Goal: Information Seeking & Learning: Learn about a topic

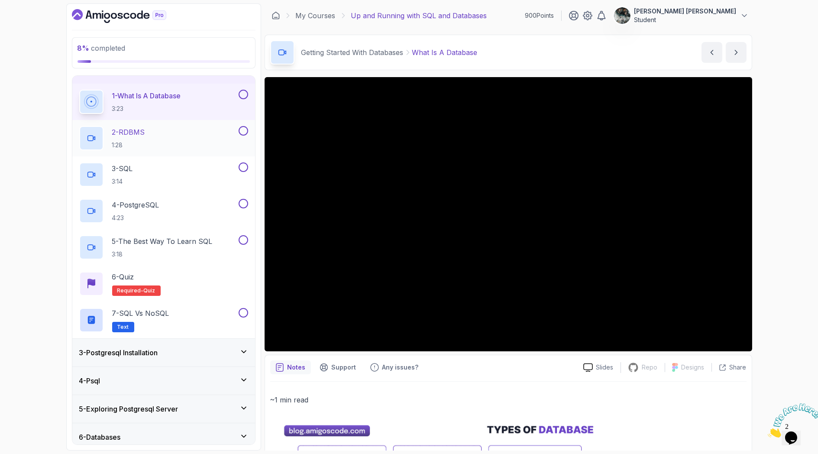
scroll to position [48, 0]
click at [567, 296] on img at bounding box center [795, 420] width 54 height 34
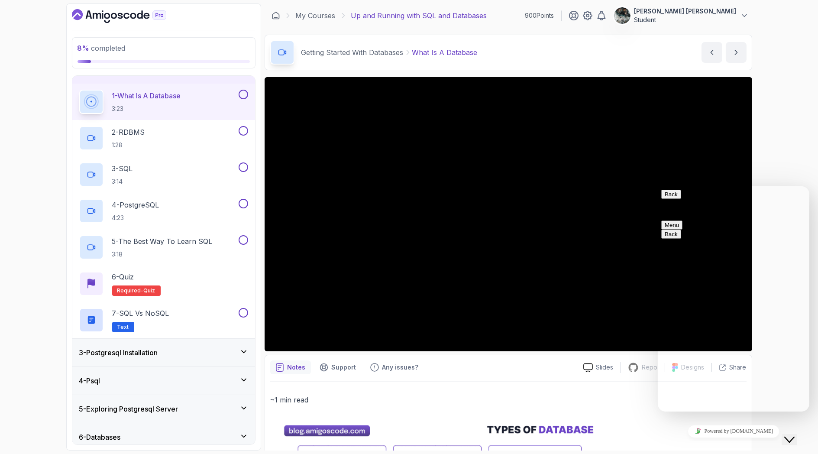
click at [567, 220] on button "Menu" at bounding box center [671, 224] width 21 height 9
click at [567, 198] on button "Back" at bounding box center [671, 193] width 20 height 9
click at [567, 296] on button "Close Chat This icon closes the chat window." at bounding box center [790, 439] width 16 height 11
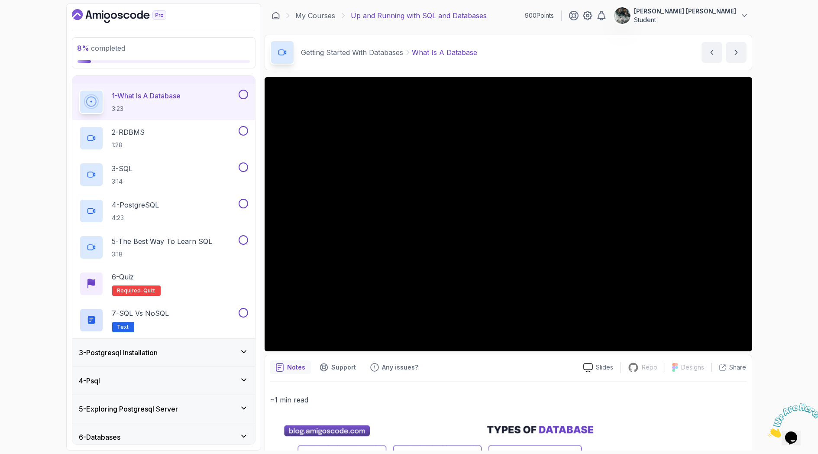
click at [567, 296] on icon "Close" at bounding box center [768, 434] width 0 height 7
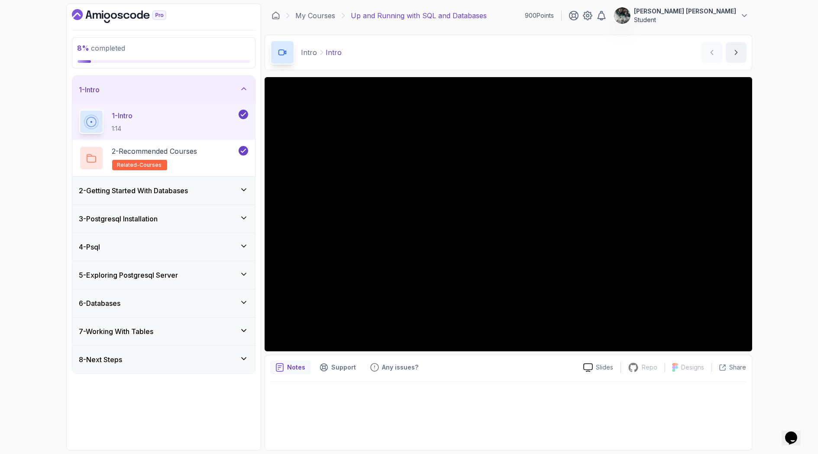
click at [160, 191] on h3 "2 - Getting Started With Databases" at bounding box center [133, 190] width 109 height 10
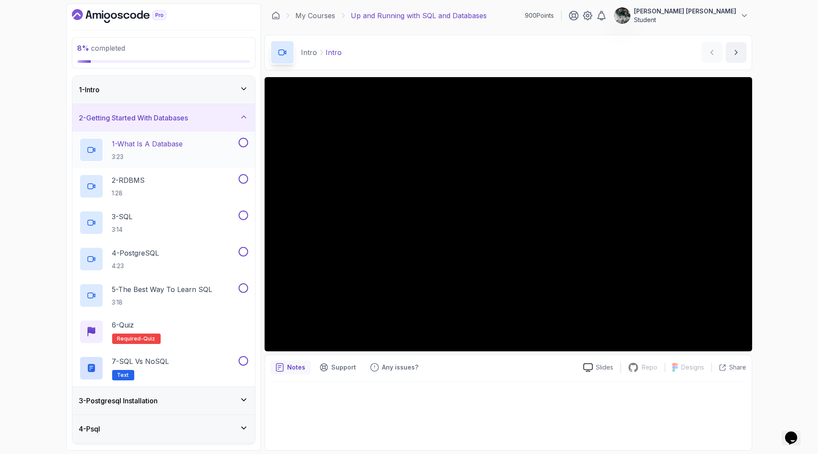
click at [166, 139] on p "1 - What Is A Database" at bounding box center [147, 144] width 71 height 10
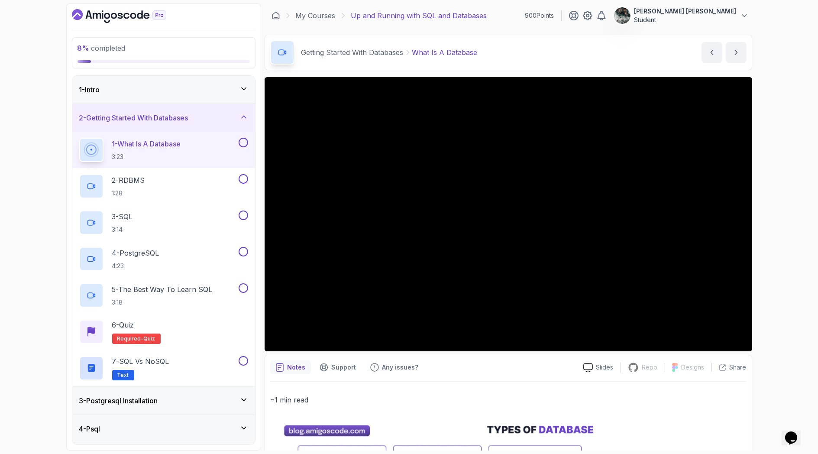
click at [782, 148] on div "8 % completed 1 - Intro 2 - Getting Started With Databases 1 - What Is A Databa…" at bounding box center [409, 227] width 818 height 454
click at [242, 140] on button at bounding box center [244, 143] width 10 height 10
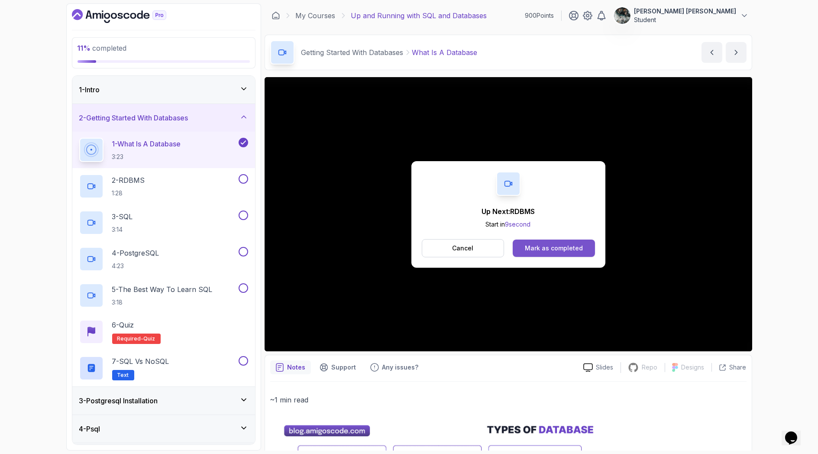
click at [538, 248] on div "Mark as completed" at bounding box center [554, 248] width 58 height 9
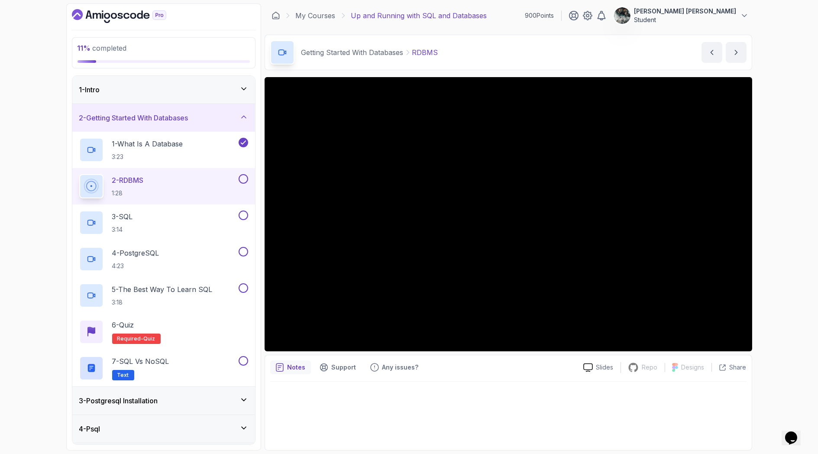
click at [784, 108] on div "11 % completed 1 - Intro 2 - Getting Started With Databases 1 - What Is A Datab…" at bounding box center [409, 227] width 818 height 454
click at [246, 180] on button at bounding box center [244, 179] width 10 height 10
click at [166, 216] on div "3 - SQL 3:14" at bounding box center [158, 223] width 158 height 24
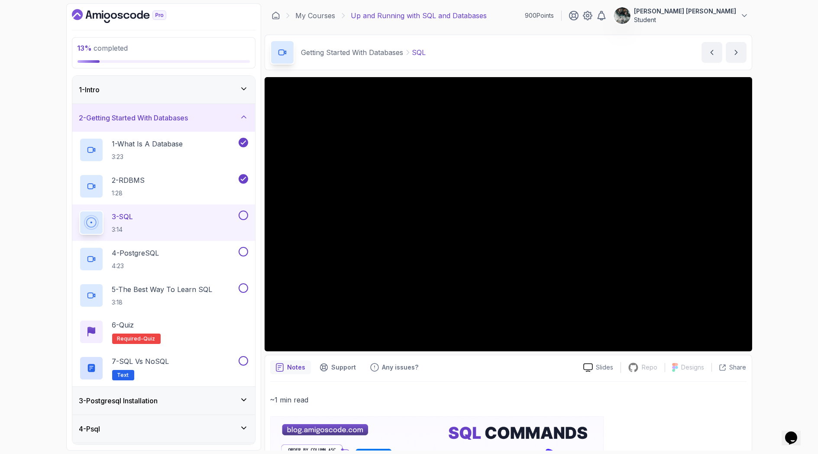
click at [242, 214] on button at bounding box center [244, 216] width 10 height 10
click at [135, 253] on p "4 - PostgreSQL" at bounding box center [135, 253] width 47 height 10
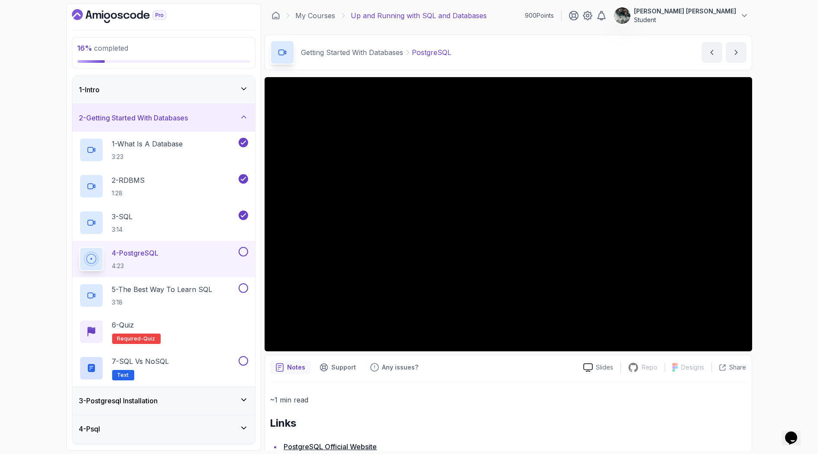
click at [243, 247] on button at bounding box center [244, 252] width 10 height 10
click at [162, 290] on p "5 - The Best Way To Learn SQL" at bounding box center [162, 289] width 101 height 10
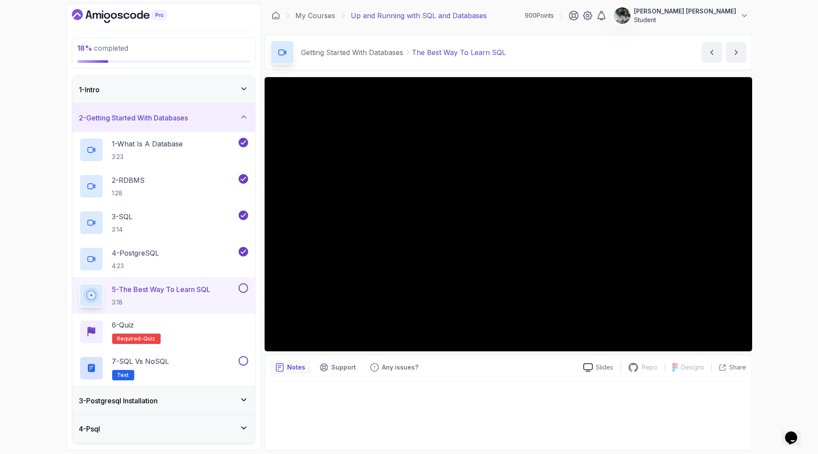
click at [244, 287] on button at bounding box center [244, 288] width 10 height 10
click at [243, 360] on button at bounding box center [244, 361] width 10 height 10
click at [174, 325] on div "6 - Quiz Required- quiz" at bounding box center [163, 332] width 169 height 24
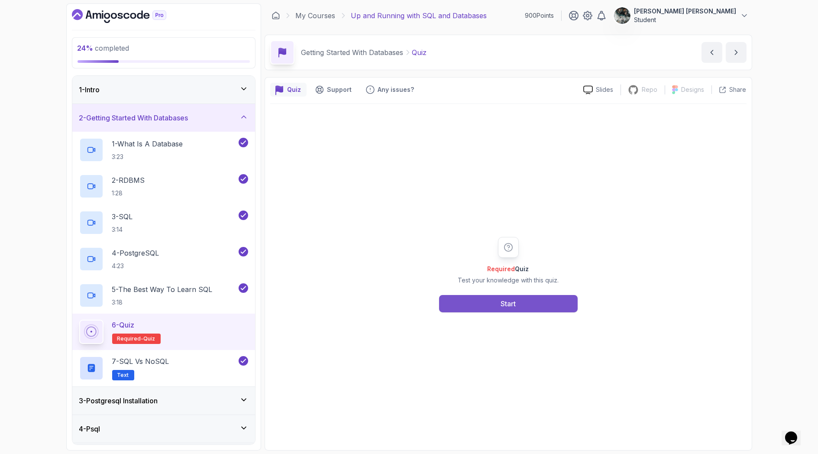
click at [488, 301] on button "Start" at bounding box center [508, 303] width 139 height 17
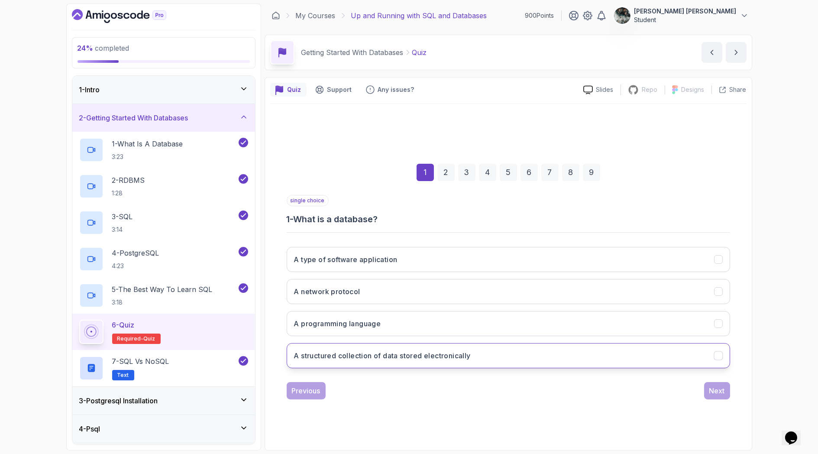
click at [418, 357] on h3 "A structured collection of data stored electronically" at bounding box center [382, 356] width 177 height 10
click at [717, 393] on div "Next" at bounding box center [718, 391] width 16 height 10
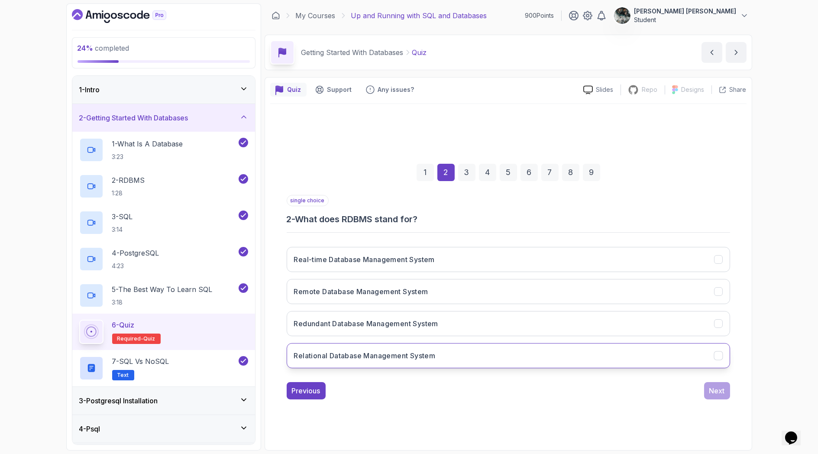
click at [367, 349] on button "Relational Database Management System" at bounding box center [509, 355] width 444 height 25
click at [713, 388] on div "Next" at bounding box center [718, 391] width 16 height 10
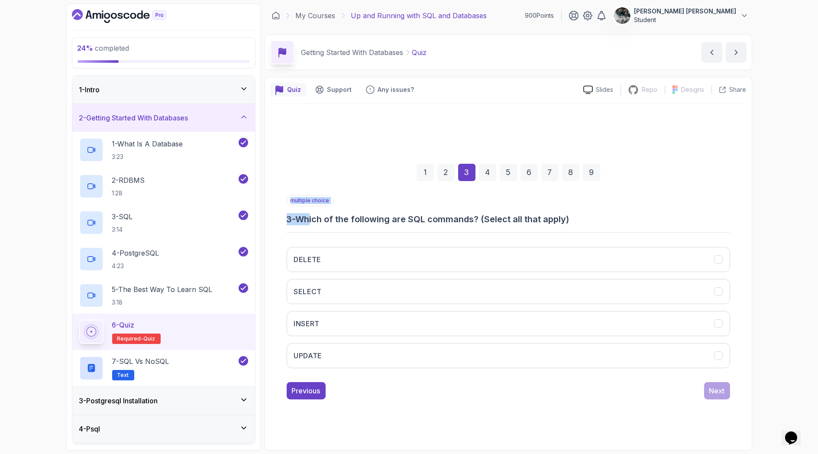
drag, startPoint x: 328, startPoint y: 222, endPoint x: 620, endPoint y: 227, distance: 292.5
click at [616, 228] on div "multiple choice 3 - Which of the following are SQL commands? (Select all that a…" at bounding box center [509, 285] width 444 height 180
click at [599, 213] on h3 "3 - Which of the following are SQL commands? (Select all that apply)" at bounding box center [509, 219] width 444 height 12
click at [312, 254] on h3 "DELETE" at bounding box center [307, 259] width 27 height 10
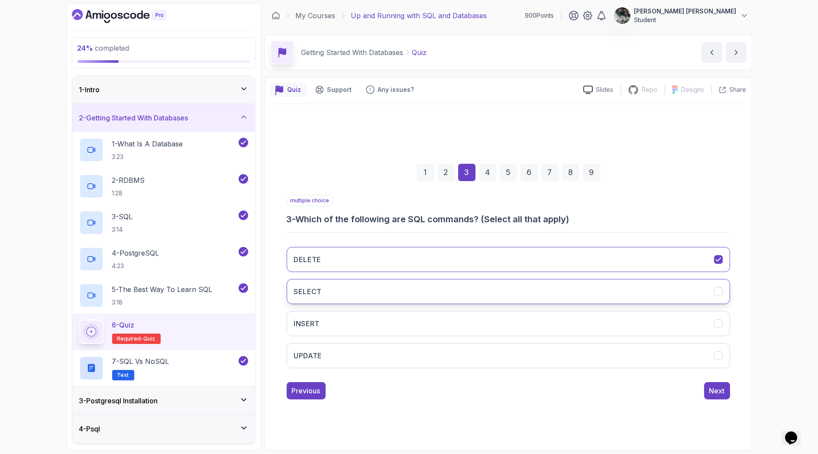
click at [323, 286] on button "SELECT" at bounding box center [509, 291] width 444 height 25
click at [324, 317] on button "INSERT" at bounding box center [509, 323] width 444 height 25
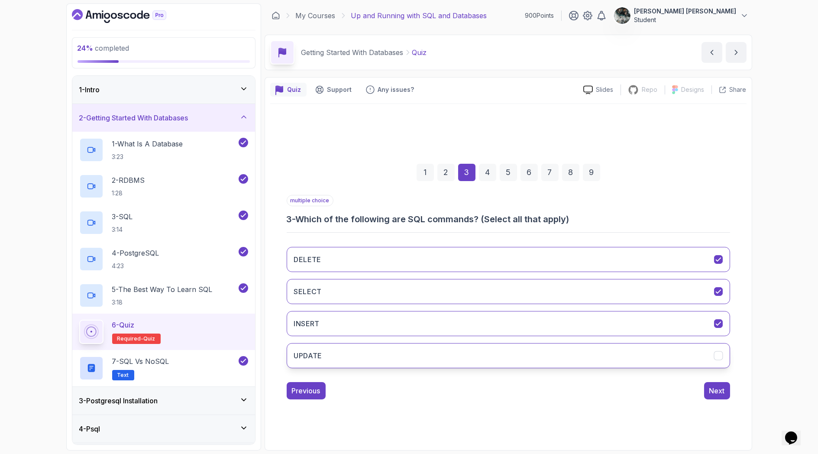
drag, startPoint x: 338, startPoint y: 343, endPoint x: 390, endPoint y: 351, distance: 53.4
click at [338, 343] on button "UPDATE" at bounding box center [509, 355] width 444 height 25
click at [720, 394] on div "Next" at bounding box center [718, 391] width 16 height 10
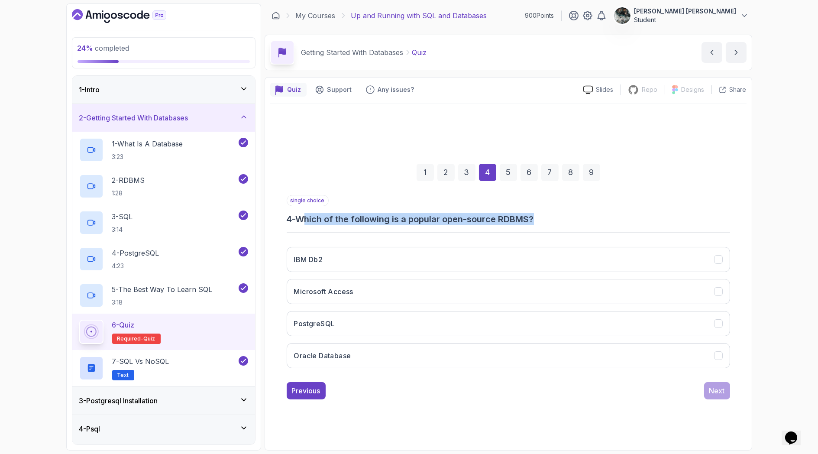
drag, startPoint x: 317, startPoint y: 219, endPoint x: 549, endPoint y: 217, distance: 232.7
click at [548, 218] on h3 "4 - Which of the following is a popular open-source RDBMS?" at bounding box center [509, 219] width 444 height 12
click at [550, 216] on h3 "4 - Which of the following is a popular open-source RDBMS?" at bounding box center [509, 219] width 444 height 12
drag, startPoint x: 512, startPoint y: 218, endPoint x: 450, endPoint y: 214, distance: 62.0
click at [450, 214] on h3 "4 - Which of the following is a popular open-source RDBMS?" at bounding box center [509, 219] width 444 height 12
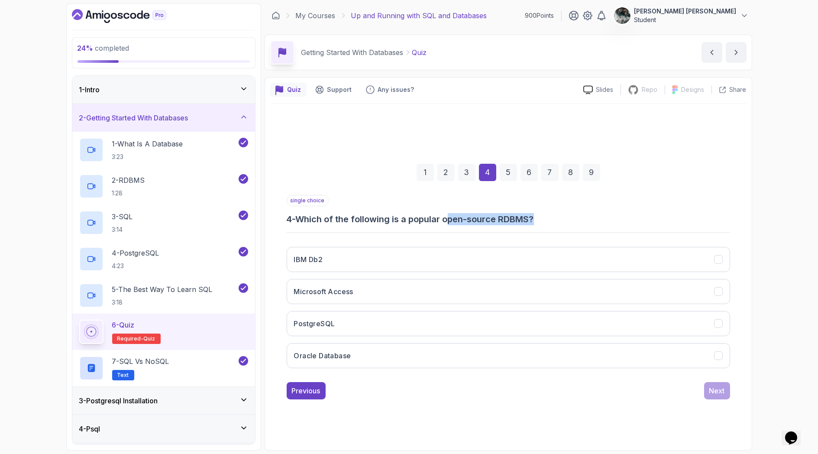
click at [452, 214] on h3 "4 - Which of the following is a popular open-source RDBMS?" at bounding box center [509, 219] width 444 height 12
drag, startPoint x: 504, startPoint y: 219, endPoint x: 555, endPoint y: 218, distance: 51.1
click at [555, 218] on h3 "4 - Which of the following is a popular open-source RDBMS?" at bounding box center [509, 219] width 444 height 12
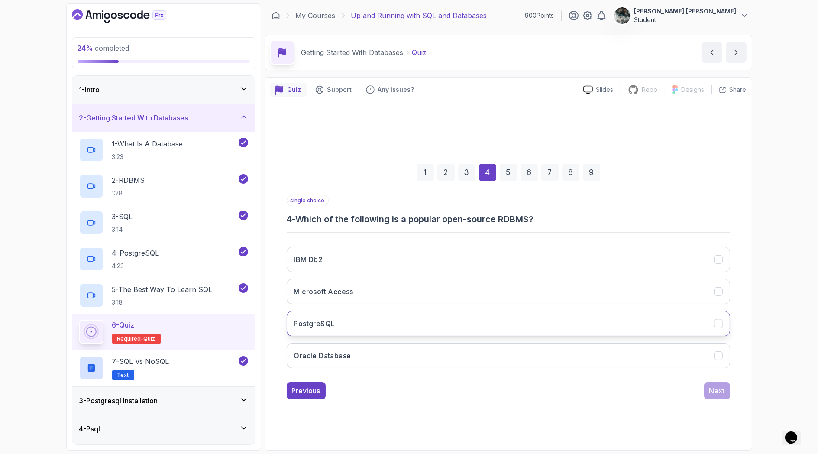
click at [331, 325] on h3 "PostgreSQL" at bounding box center [314, 323] width 41 height 10
click at [718, 389] on div "Next" at bounding box center [718, 391] width 16 height 10
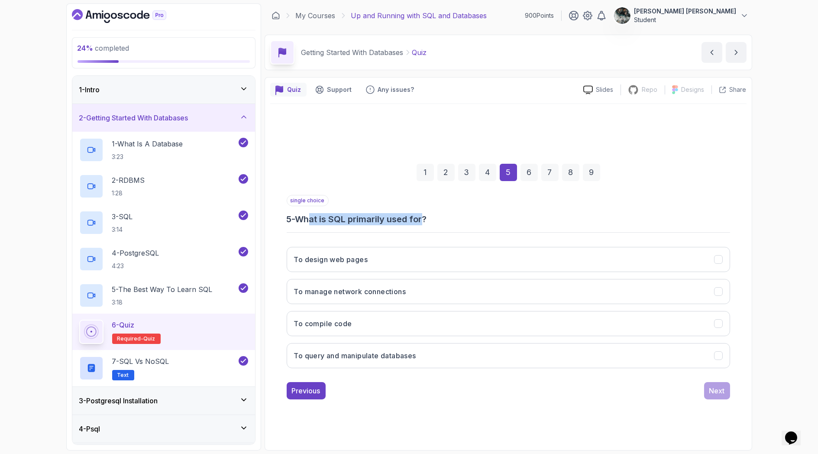
drag, startPoint x: 313, startPoint y: 216, endPoint x: 465, endPoint y: 224, distance: 151.9
click at [462, 224] on h3 "5 - What is SQL primarily used for?" at bounding box center [509, 219] width 444 height 12
click at [468, 224] on h3 "5 - What is SQL primarily used for?" at bounding box center [509, 219] width 444 height 12
drag, startPoint x: 464, startPoint y: 223, endPoint x: 392, endPoint y: 221, distance: 72.0
click at [392, 221] on h3 "5 - What is SQL primarily used for?" at bounding box center [509, 219] width 444 height 12
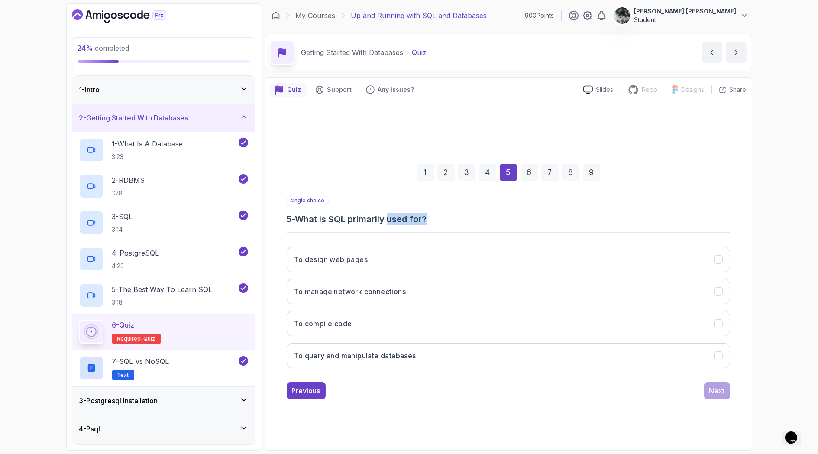
click at [392, 221] on h3 "5 - What is SQL primarily used for?" at bounding box center [509, 219] width 444 height 12
click at [346, 356] on h3 "To query and manipulate databases" at bounding box center [355, 356] width 122 height 10
click at [719, 391] on div "Next" at bounding box center [718, 391] width 16 height 10
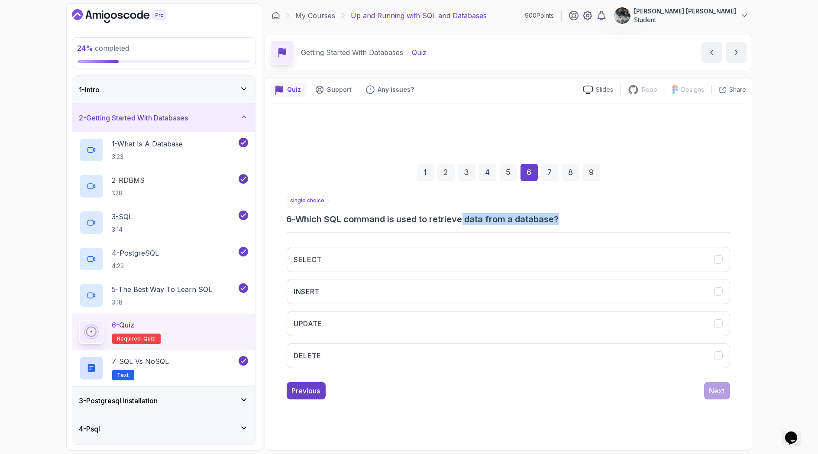
drag, startPoint x: 496, startPoint y: 216, endPoint x: 458, endPoint y: 217, distance: 38.2
click at [459, 217] on h3 "6 - Which SQL command is used to retrieve data from a database?" at bounding box center [509, 219] width 444 height 12
click at [458, 217] on h3 "6 - Which SQL command is used to retrieve data from a database?" at bounding box center [509, 219] width 444 height 12
drag, startPoint x: 499, startPoint y: 215, endPoint x: 599, endPoint y: 212, distance: 100.1
click at [588, 213] on h3 "6 - Which SQL command is used to retrieve data from a database?" at bounding box center [509, 219] width 444 height 12
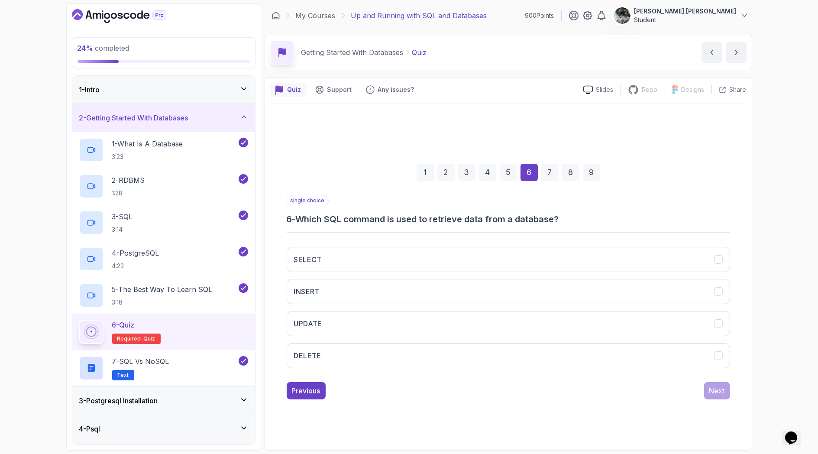
click at [599, 212] on div "single choice 6 - Which SQL command is used to retrieve data from a database?" at bounding box center [509, 210] width 444 height 30
click at [323, 261] on button "SELECT" at bounding box center [509, 259] width 444 height 25
drag, startPoint x: 428, startPoint y: 222, endPoint x: 569, endPoint y: 212, distance: 142.0
click at [565, 213] on h3 "6 - Which SQL command is used to retrieve data from a database?" at bounding box center [509, 219] width 444 height 12
click at [570, 212] on div "single choice 6 - Which SQL command is used to retrieve data from a database?" at bounding box center [509, 210] width 444 height 30
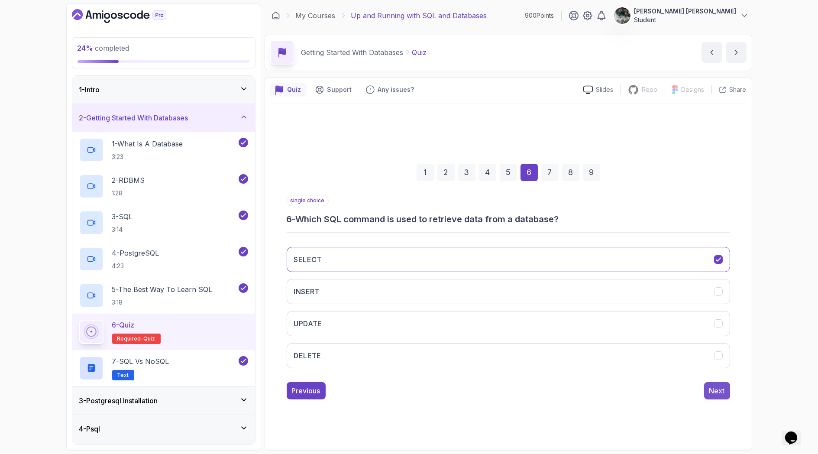
click at [711, 393] on div "Next" at bounding box center [718, 391] width 16 height 10
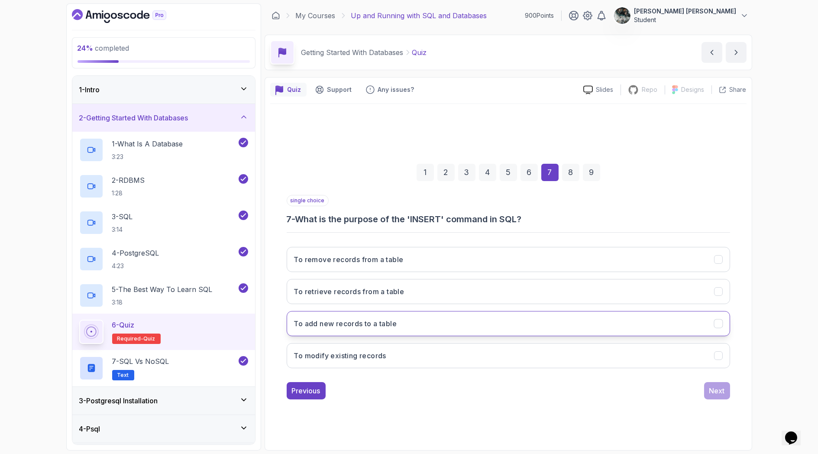
click at [407, 325] on button "To add new records to a table" at bounding box center [509, 323] width 444 height 25
click at [706, 390] on button "Next" at bounding box center [718, 390] width 26 height 17
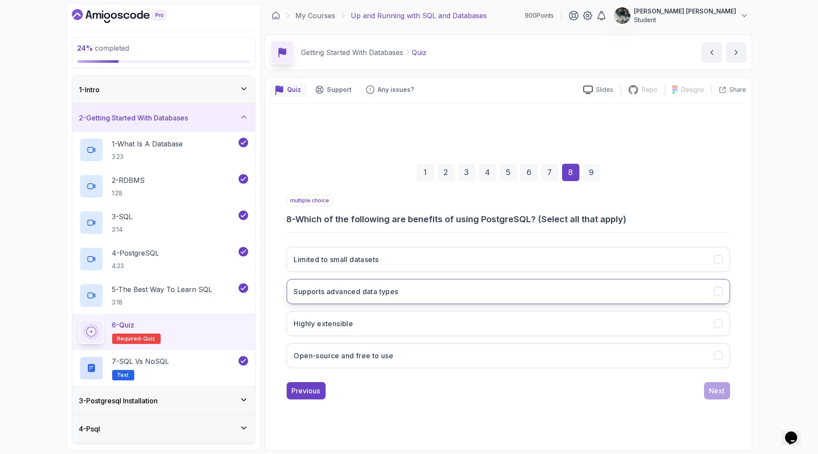
click at [413, 292] on button "Supports advanced data types" at bounding box center [509, 291] width 444 height 25
click at [401, 323] on button "Highly extensible" at bounding box center [509, 323] width 444 height 25
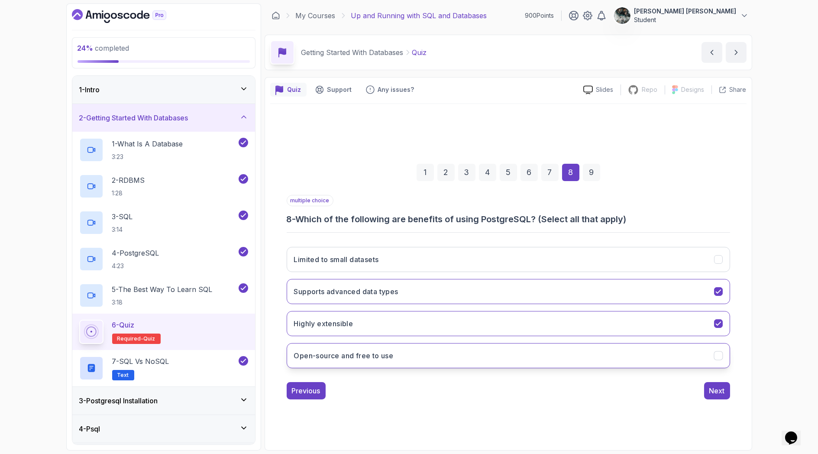
drag, startPoint x: 411, startPoint y: 357, endPoint x: 422, endPoint y: 364, distance: 12.4
click at [411, 357] on button "Open-source and free to use" at bounding box center [509, 355] width 444 height 25
click at [713, 318] on button "Highly extensible" at bounding box center [509, 323] width 444 height 25
click at [721, 325] on icon "Highly extensible" at bounding box center [718, 323] width 8 height 8
click at [725, 390] on button "Next" at bounding box center [718, 390] width 26 height 17
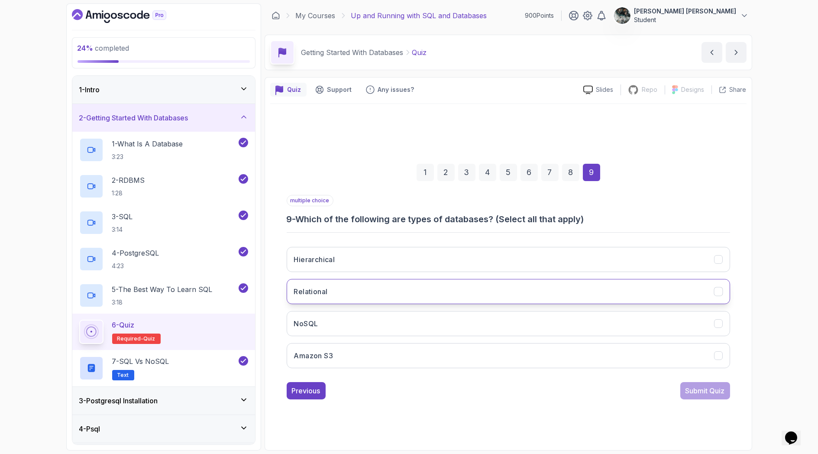
click at [332, 292] on button "Relational" at bounding box center [509, 291] width 444 height 25
click at [359, 318] on button "NoSQL" at bounding box center [509, 323] width 444 height 25
click at [697, 389] on div "Submit Quiz" at bounding box center [705, 391] width 39 height 10
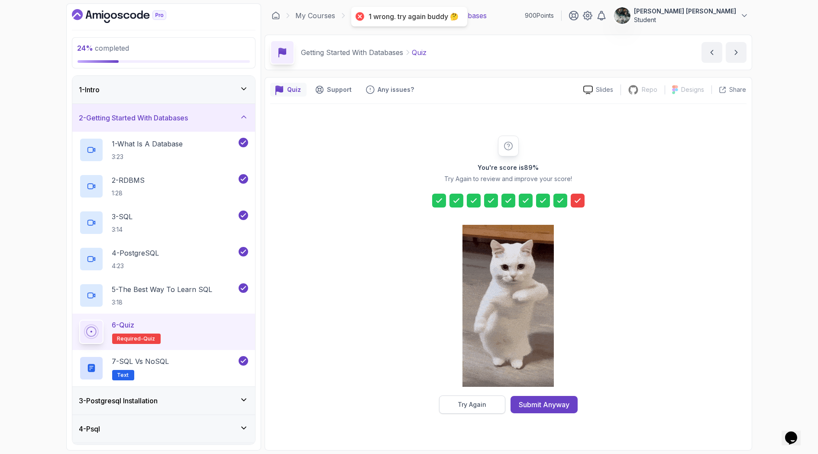
click at [488, 407] on button "Try Again" at bounding box center [472, 405] width 66 height 18
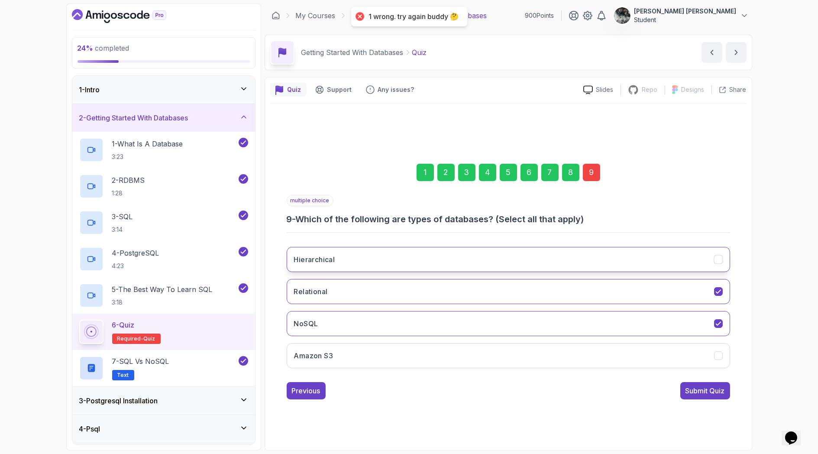
click at [387, 260] on button "Hierarchical" at bounding box center [509, 259] width 444 height 25
click at [393, 365] on button "Amazon S3" at bounding box center [509, 355] width 444 height 25
click at [718, 391] on div "Submit Quiz" at bounding box center [705, 391] width 39 height 10
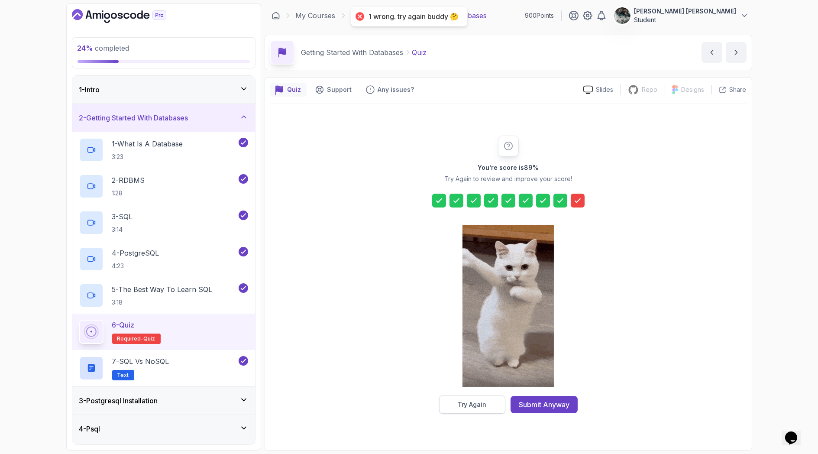
click at [477, 402] on div "Try Again" at bounding box center [472, 404] width 29 height 9
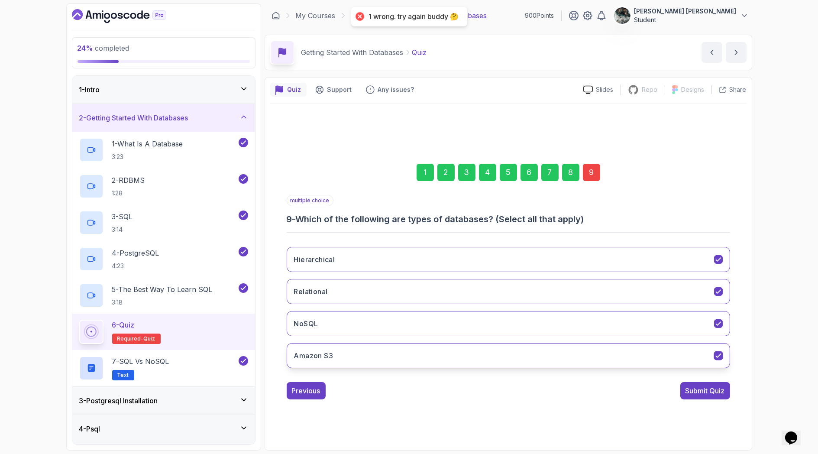
click at [718, 351] on div "Amazon S3" at bounding box center [718, 355] width 9 height 9
click at [714, 389] on div "Submit Quiz" at bounding box center [705, 391] width 39 height 10
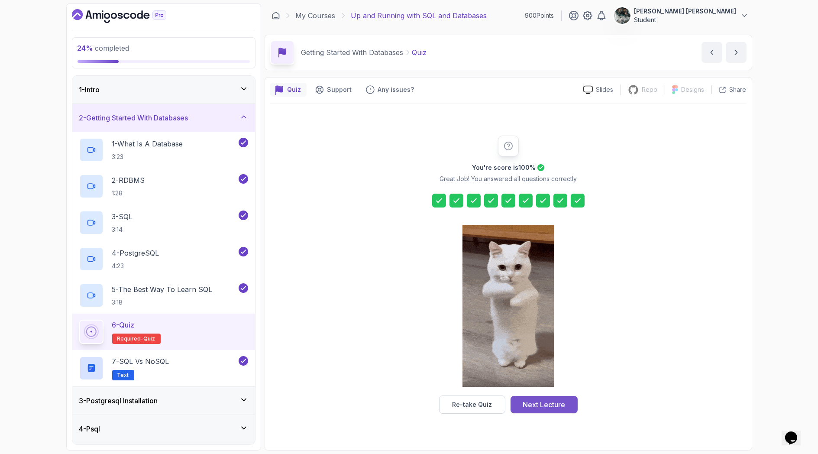
click at [552, 405] on div "Next Lecture" at bounding box center [544, 404] width 42 height 10
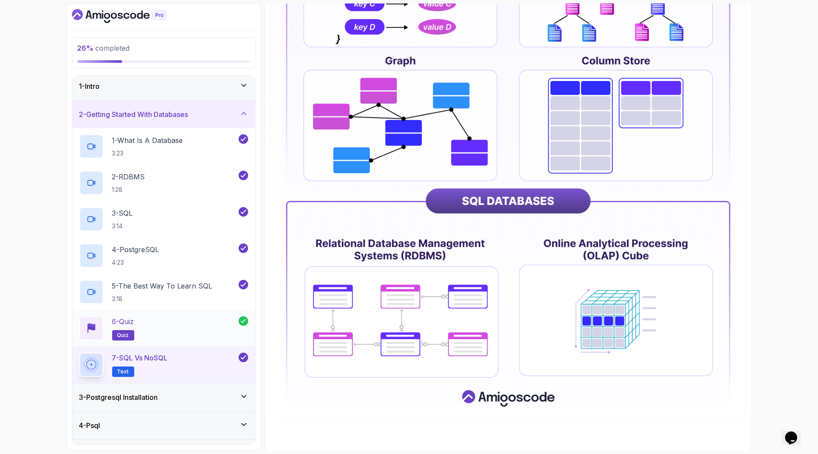
scroll to position [29, 0]
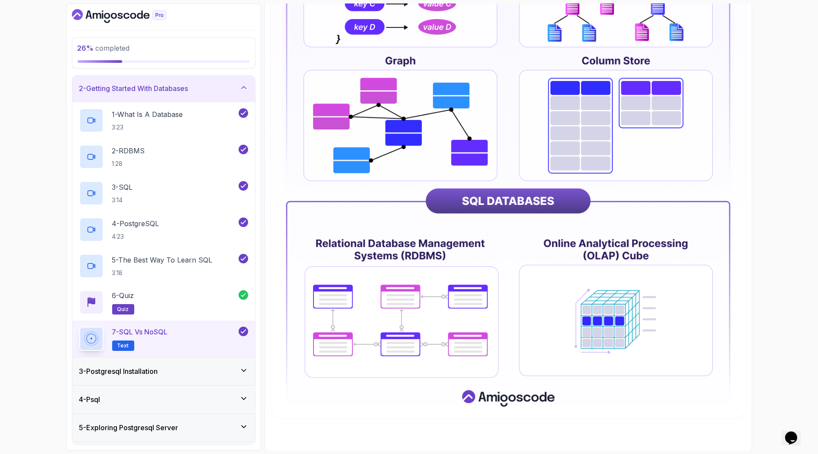
click at [143, 373] on h3 "3 - Postgresql Installation" at bounding box center [118, 371] width 79 height 10
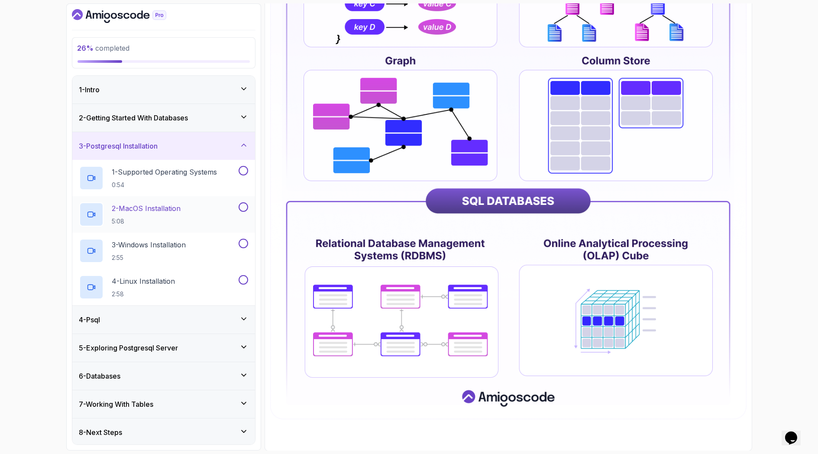
scroll to position [1, 0]
click at [181, 177] on h2 "1 - Supported Operating Systems 0:54" at bounding box center [164, 177] width 105 height 23
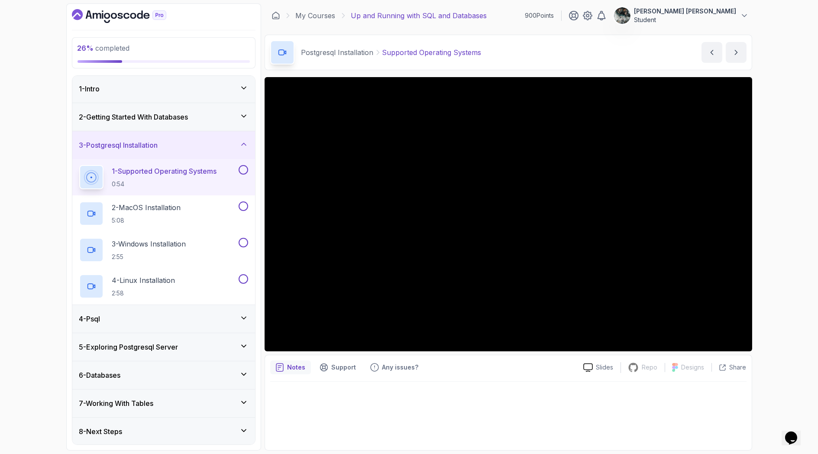
click at [243, 171] on button at bounding box center [244, 170] width 10 height 10
click at [153, 213] on h2 "2 - MacOS Installation 5:08" at bounding box center [146, 213] width 69 height 23
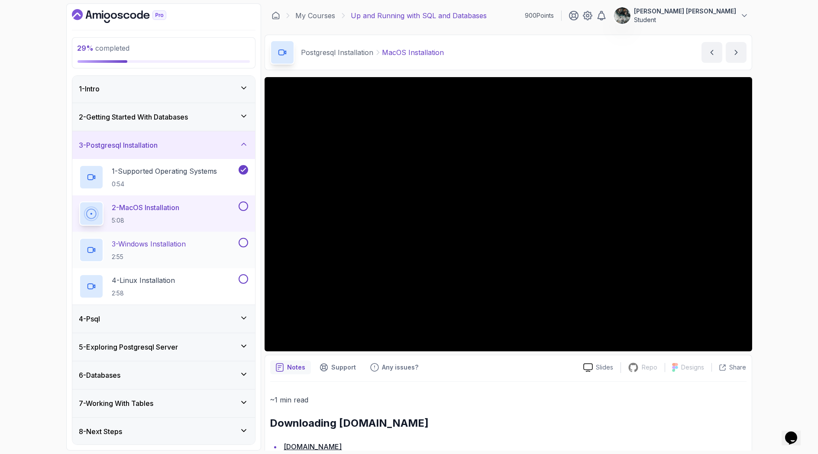
click at [247, 241] on button at bounding box center [244, 243] width 10 height 10
click at [242, 277] on button at bounding box center [244, 279] width 10 height 10
click at [243, 206] on button at bounding box center [244, 206] width 10 height 10
click at [189, 312] on div "4 - Psql" at bounding box center [163, 319] width 183 height 28
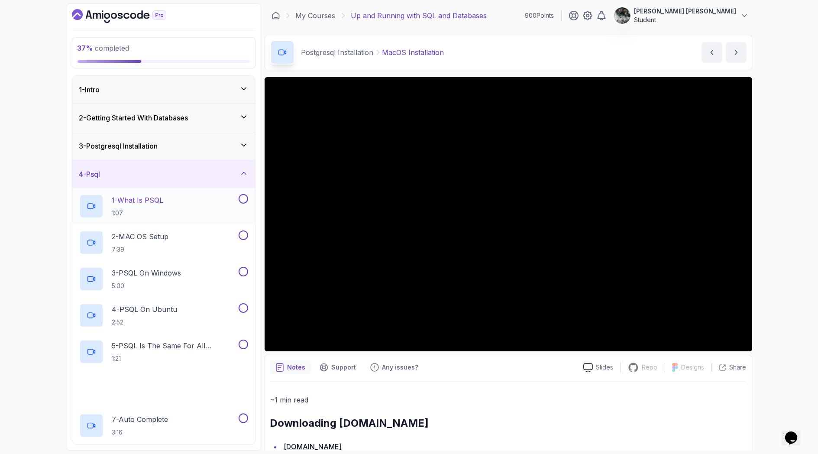
click at [162, 215] on p "1:07" at bounding box center [138, 213] width 52 height 9
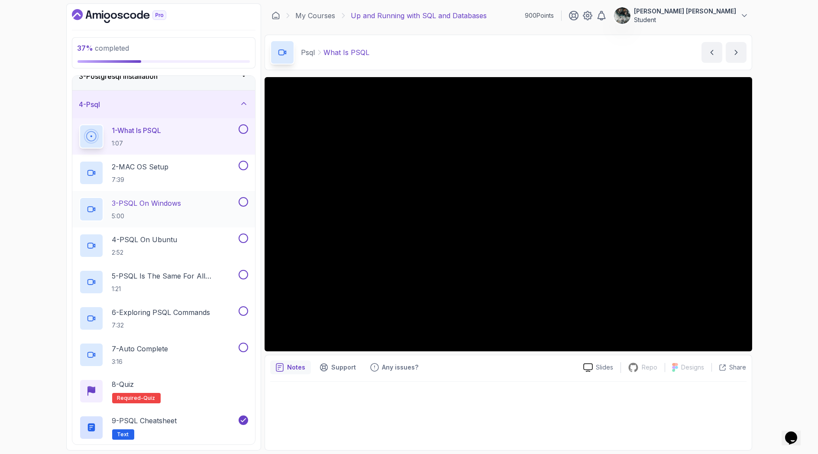
scroll to position [71, 0]
click at [247, 126] on button at bounding box center [244, 128] width 10 height 10
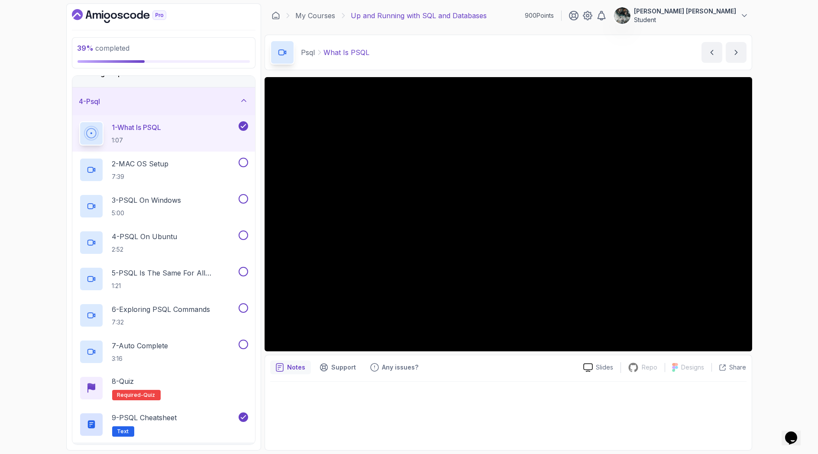
scroll to position [0, 0]
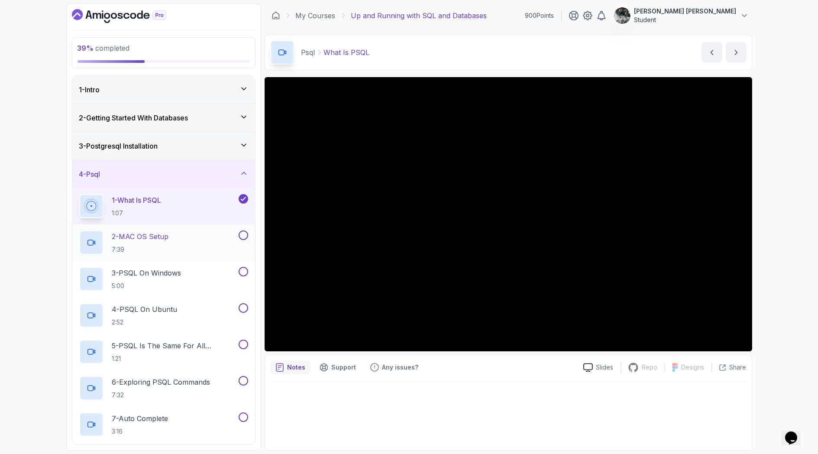
click at [148, 241] on p "2 - MAC OS Setup" at bounding box center [140, 236] width 57 height 10
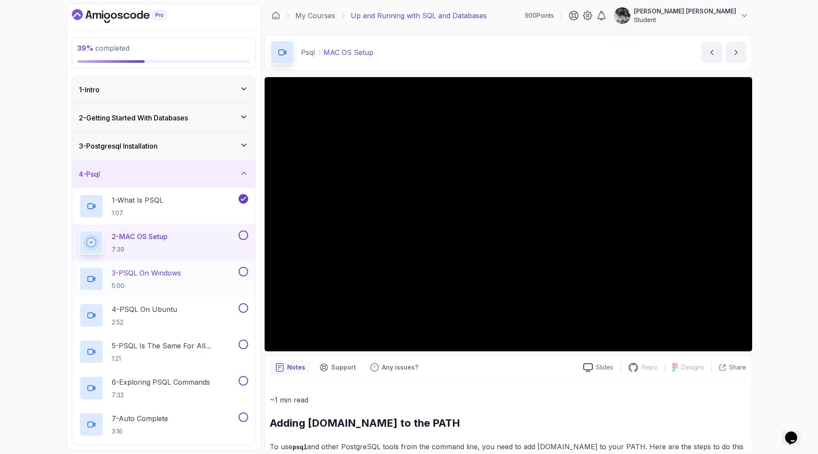
click at [242, 270] on button at bounding box center [244, 272] width 10 height 10
click at [244, 308] on button at bounding box center [244, 308] width 10 height 10
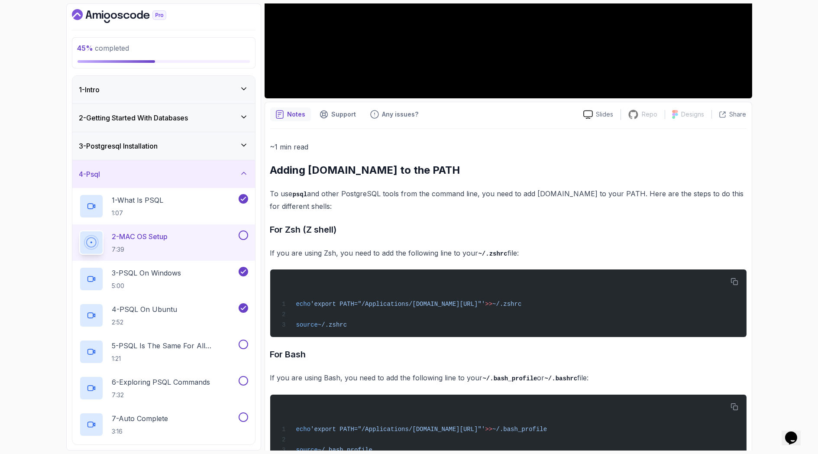
scroll to position [273, 0]
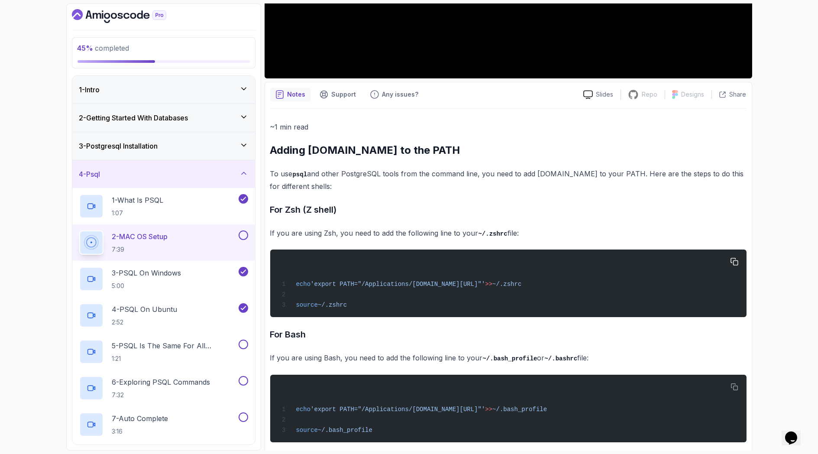
drag, startPoint x: 639, startPoint y: 283, endPoint x: 289, endPoint y: 280, distance: 350.5
click at [289, 280] on div "echo 'export PATH="/Applications/Postgres.app/Contents/Versions/latest/bin:$PAT…" at bounding box center [508, 283] width 463 height 57
copy span "echo 'export PATH="/Applications/Postgres.app/Contents/Versions/latest/bin:$PAT…"
click at [312, 277] on div "echo 'export PATH="/Applications/Postgres.app/Contents/Versions/latest/bin:$PAT…" at bounding box center [508, 283] width 463 height 57
drag, startPoint x: 297, startPoint y: 283, endPoint x: 645, endPoint y: 284, distance: 347.9
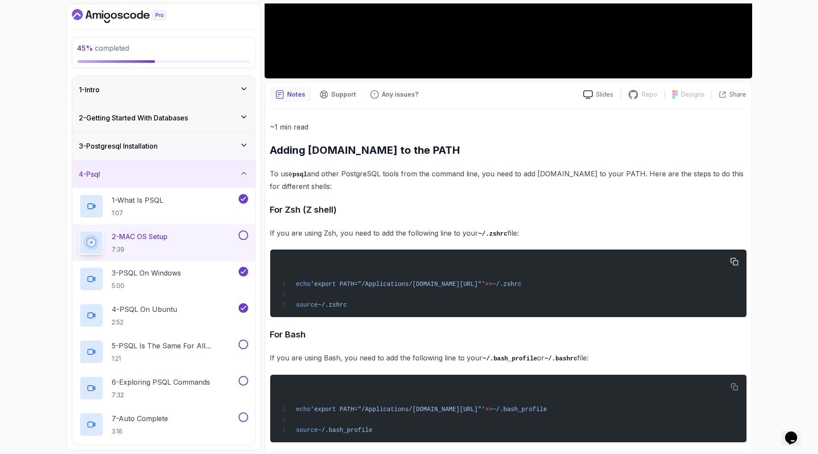
click at [645, 284] on div "echo 'export PATH="/Applications/Postgres.app/Contents/Versions/latest/bin:$PAT…" at bounding box center [508, 283] width 463 height 57
copy span "echo 'export PATH="/Applications/Postgres.app/Contents/Versions/latest/bin:$PAT…"
click at [388, 289] on div "echo 'export PATH="/Applications/Postgres.app/Contents/Versions/latest/bin:$PAT…" at bounding box center [508, 283] width 463 height 57
click at [503, 131] on p "~1 min read" at bounding box center [508, 127] width 477 height 12
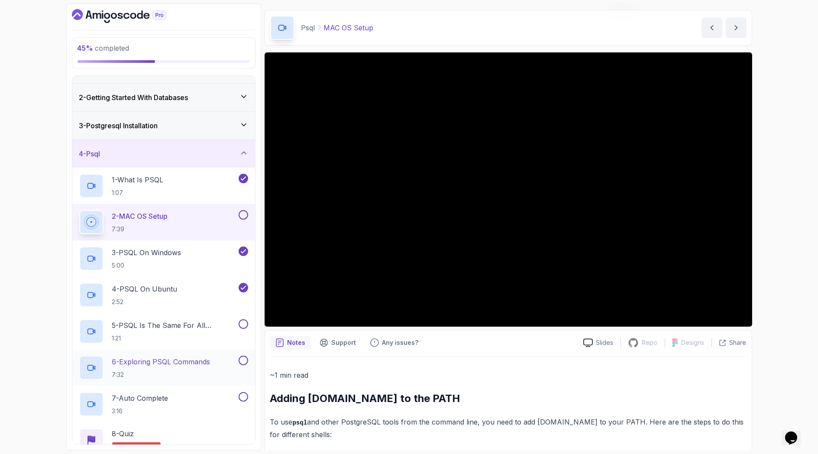
scroll to position [46, 0]
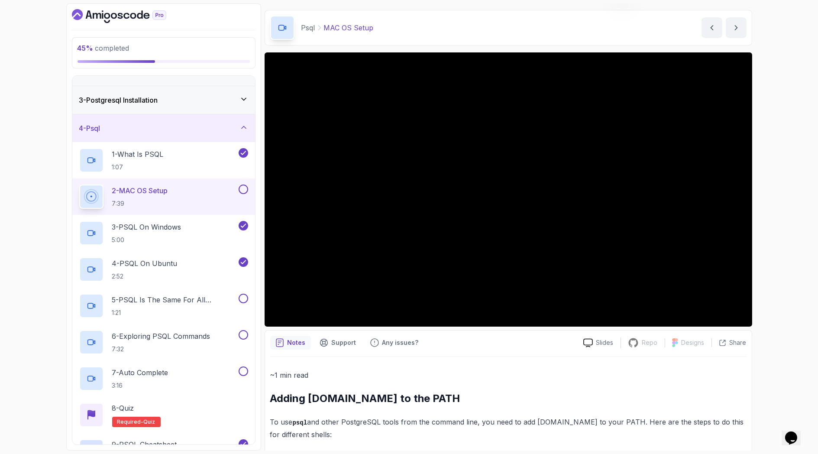
click at [243, 188] on button at bounding box center [244, 190] width 10 height 10
click at [175, 309] on p "1:21" at bounding box center [174, 313] width 125 height 9
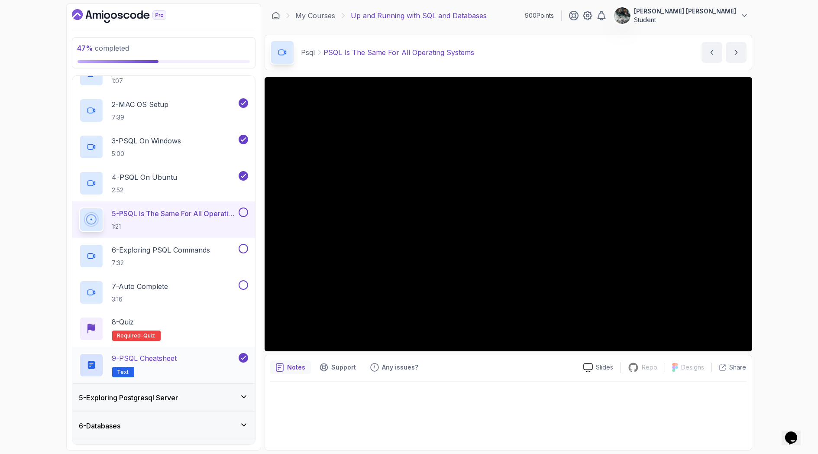
scroll to position [168, 0]
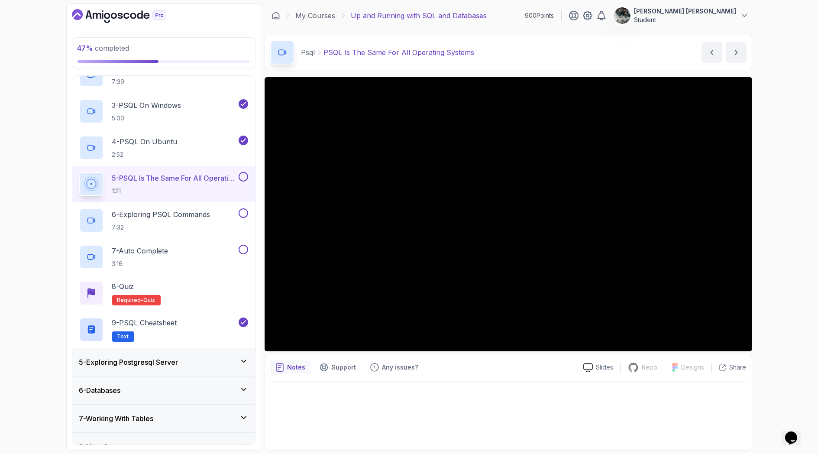
click at [244, 175] on button at bounding box center [244, 177] width 10 height 10
click at [197, 203] on div "6 - Exploring PSQL Commands 7:32" at bounding box center [163, 220] width 183 height 36
click at [187, 217] on p "6 - Exploring PSQL Commands" at bounding box center [161, 214] width 98 height 10
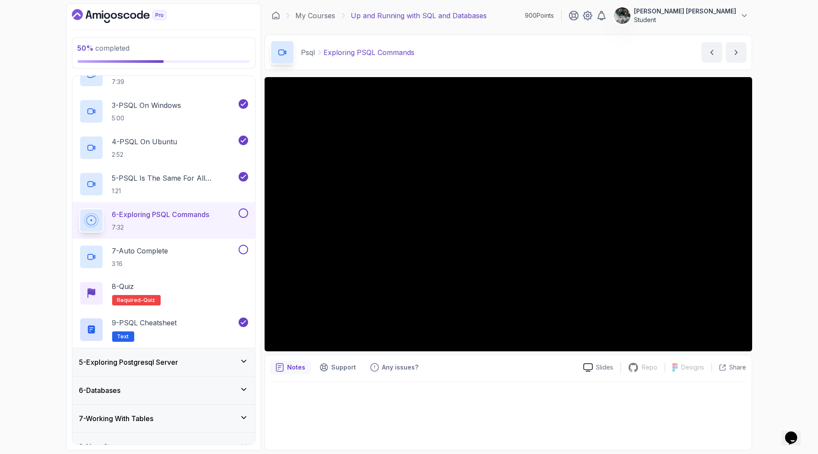
scroll to position [182, 0]
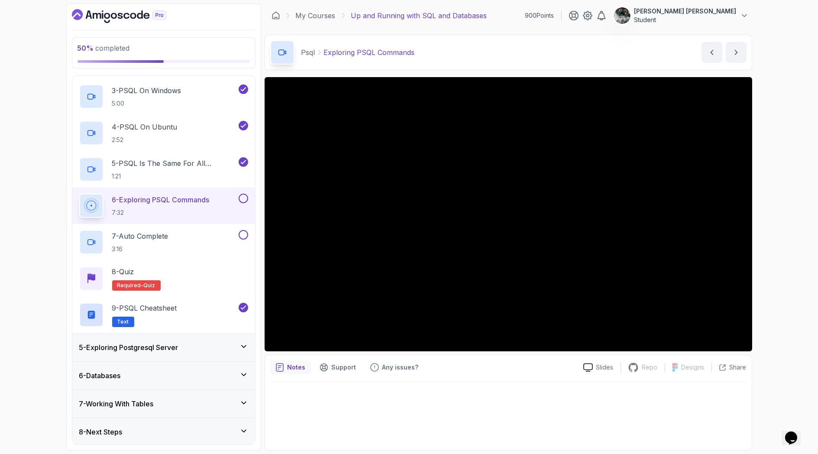
click at [194, 344] on div "5 - Exploring Postgresql Server" at bounding box center [163, 347] width 169 height 10
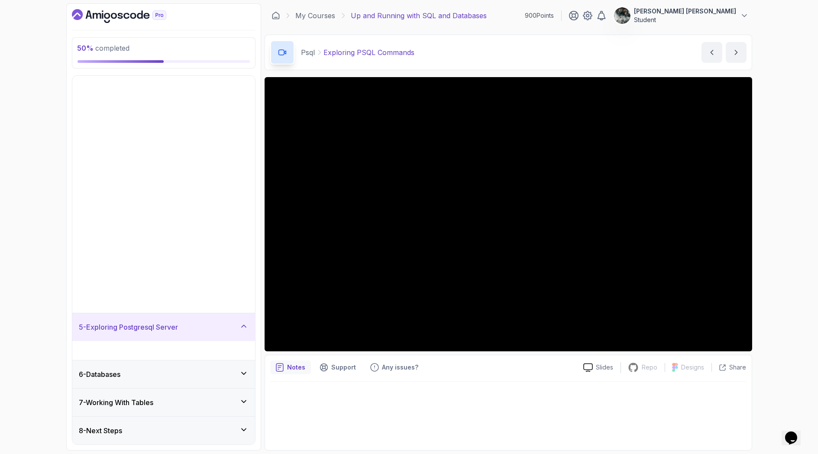
scroll to position [0, 0]
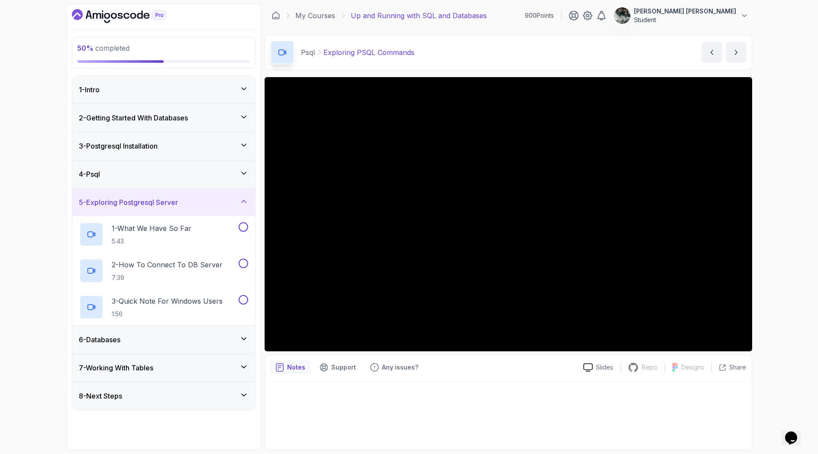
click at [242, 201] on icon at bounding box center [244, 201] width 9 height 9
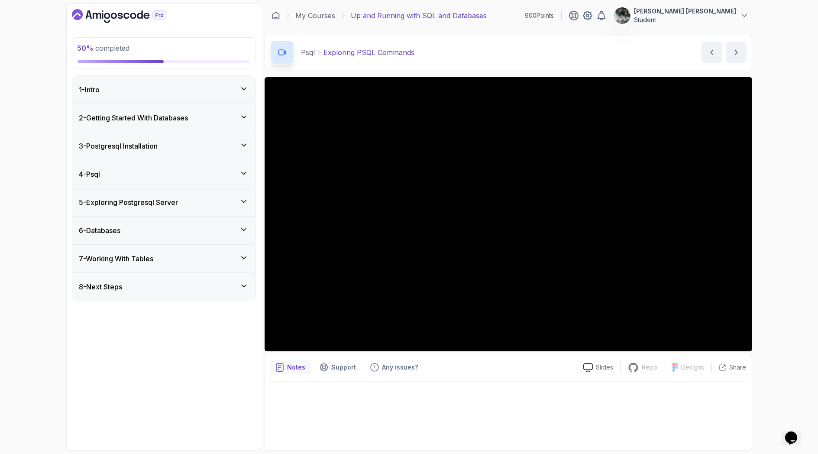
click at [188, 173] on div "4 - Psql" at bounding box center [163, 174] width 169 height 10
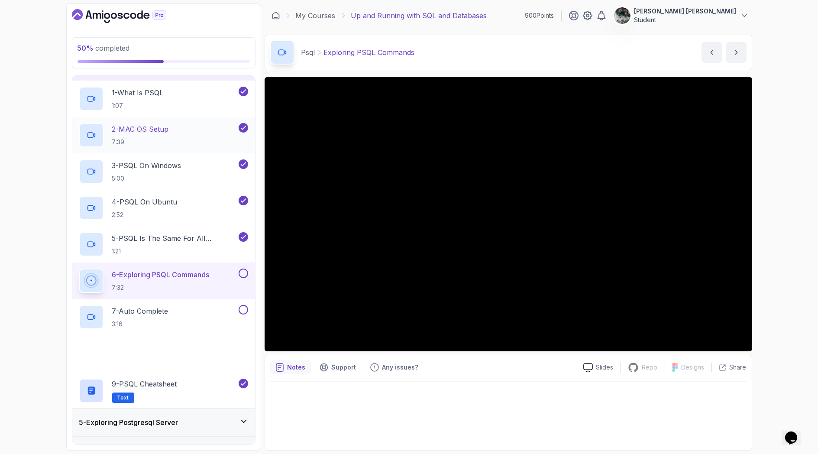
scroll to position [182, 0]
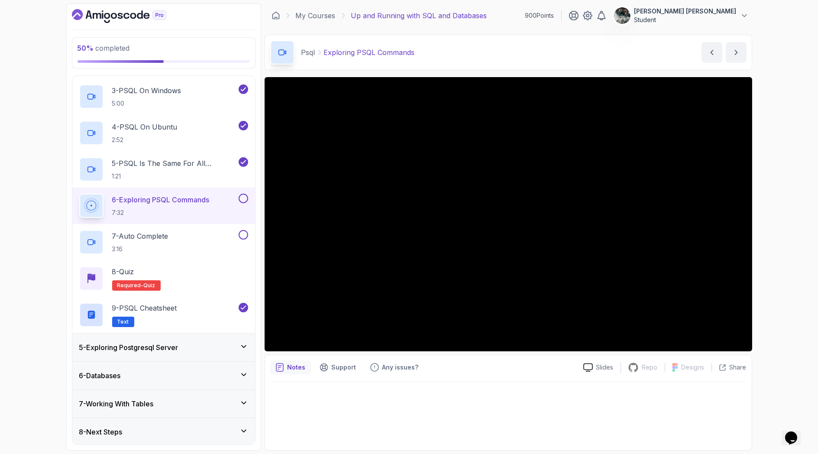
click at [154, 399] on h3 "7 - Working With Tables" at bounding box center [116, 404] width 75 height 10
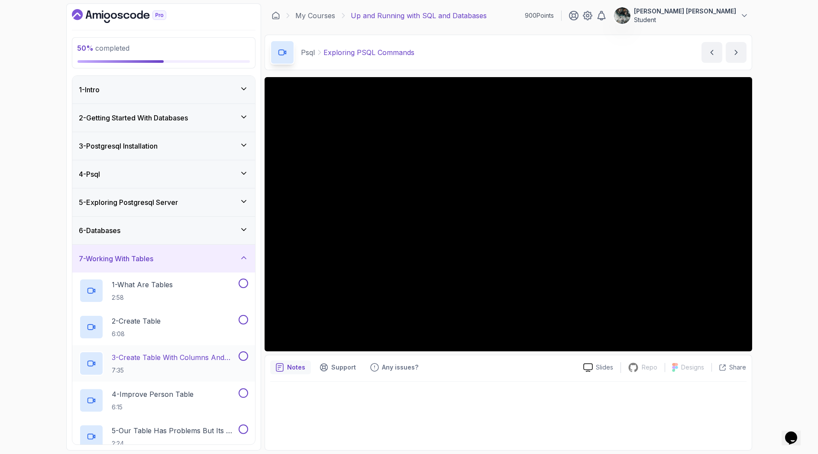
scroll to position [74, 0]
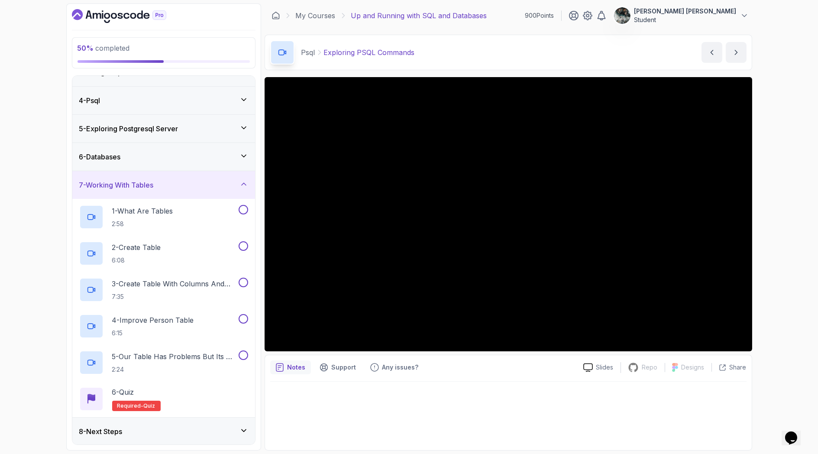
click at [164, 157] on div "6 - Databases" at bounding box center [163, 157] width 169 height 10
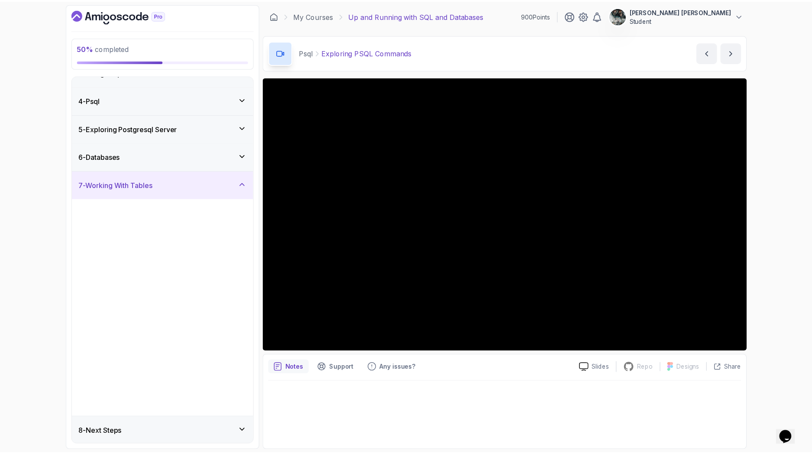
scroll to position [0, 0]
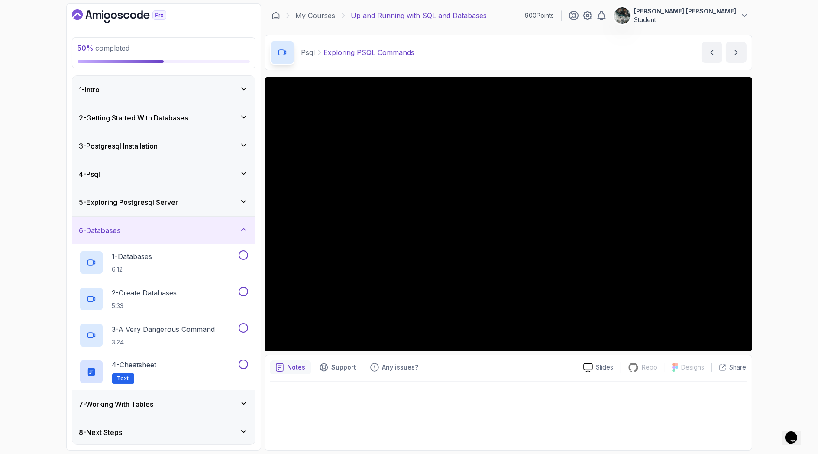
click at [144, 197] on h3 "5 - Exploring Postgresql Server" at bounding box center [128, 202] width 99 height 10
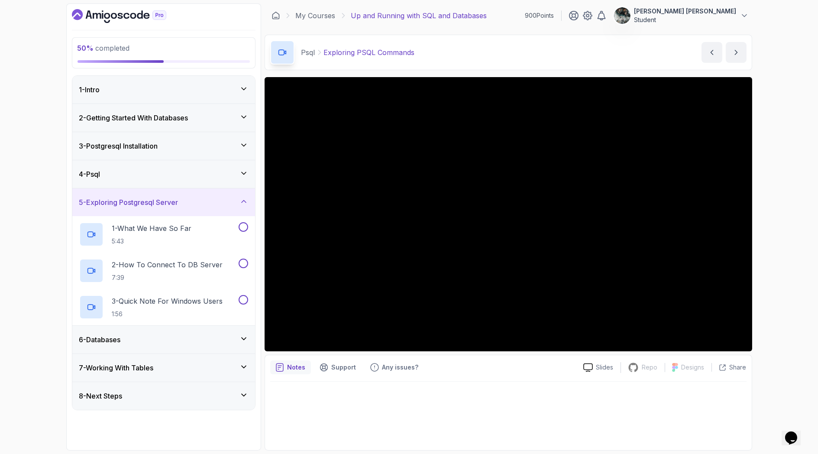
click at [135, 333] on div "6 - Databases" at bounding box center [163, 340] width 183 height 28
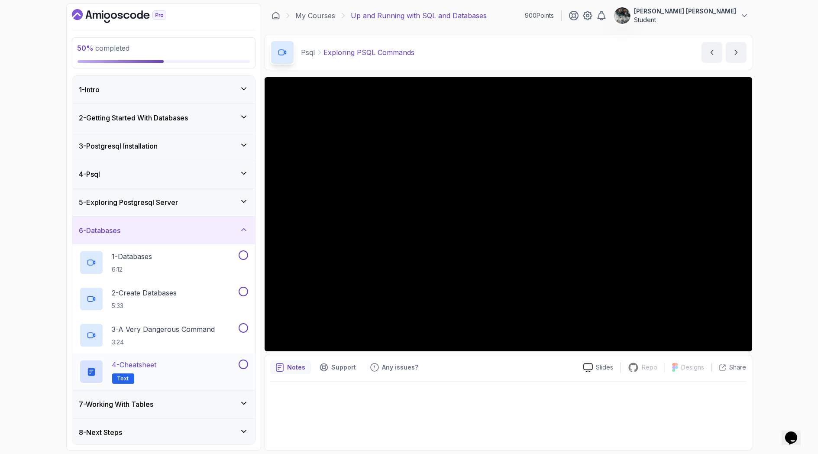
click at [153, 357] on div "4 - Cheatsheet Text" at bounding box center [163, 372] width 183 height 36
click at [153, 367] on p "4 - Cheatsheet" at bounding box center [134, 365] width 45 height 10
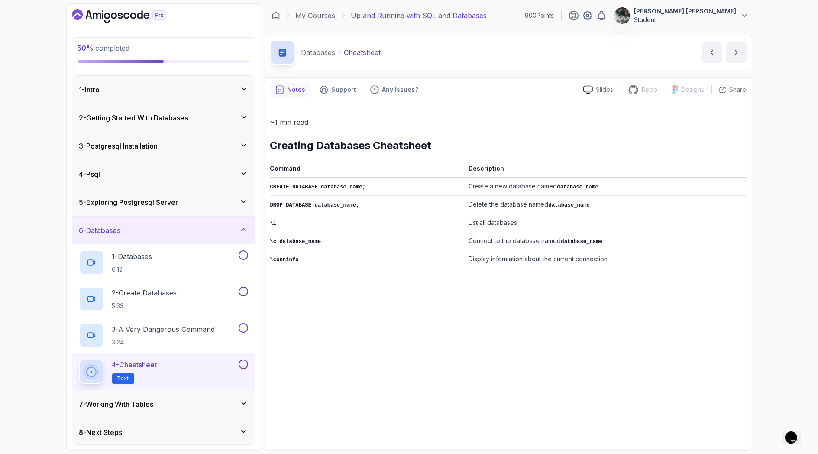
click at [241, 362] on button at bounding box center [244, 365] width 10 height 10
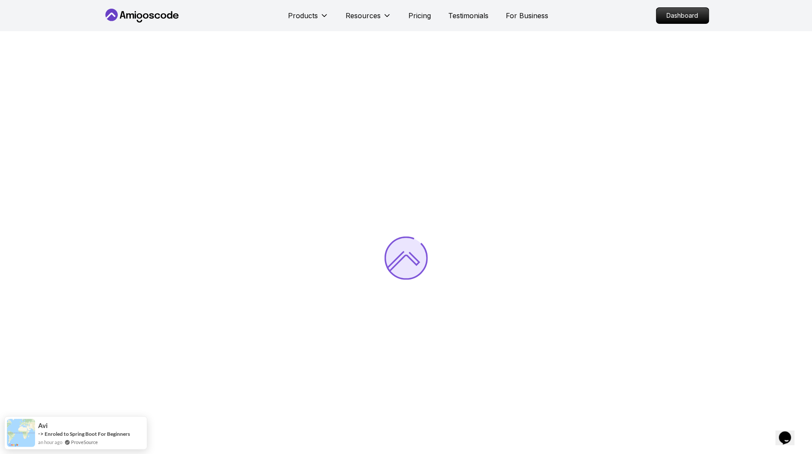
click at [156, 16] on icon at bounding box center [142, 16] width 78 height 14
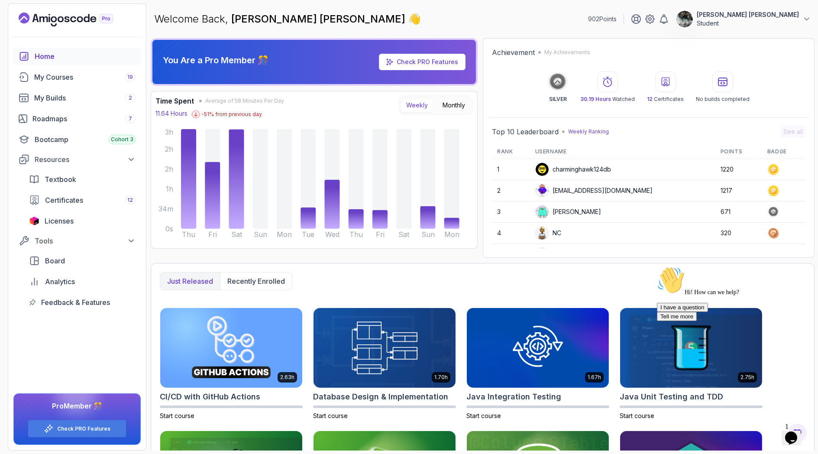
click at [797, 432] on icon "$i18n('chat', 'chat_widget')" at bounding box center [791, 437] width 12 height 13
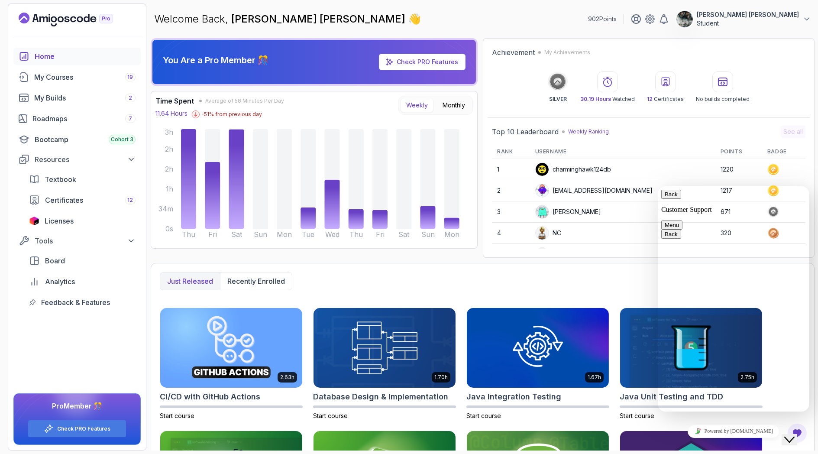
click at [797, 438] on button "Close Chat This icon closes the chat window." at bounding box center [790, 439] width 16 height 11
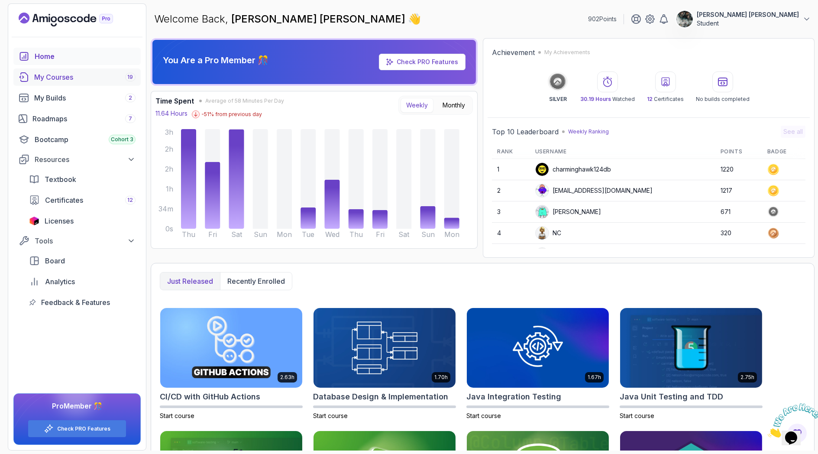
click at [104, 77] on div "My Courses 19" at bounding box center [84, 77] width 101 height 10
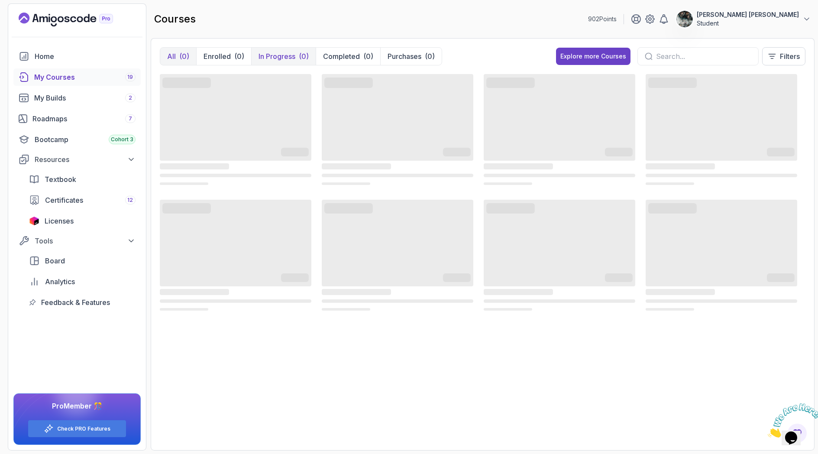
click at [291, 56] on p "In Progress" at bounding box center [277, 56] width 37 height 10
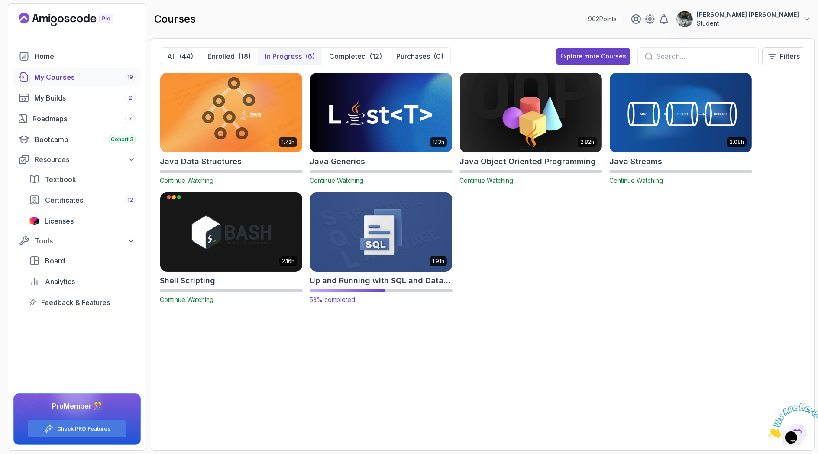
click at [401, 238] on img at bounding box center [381, 232] width 149 height 84
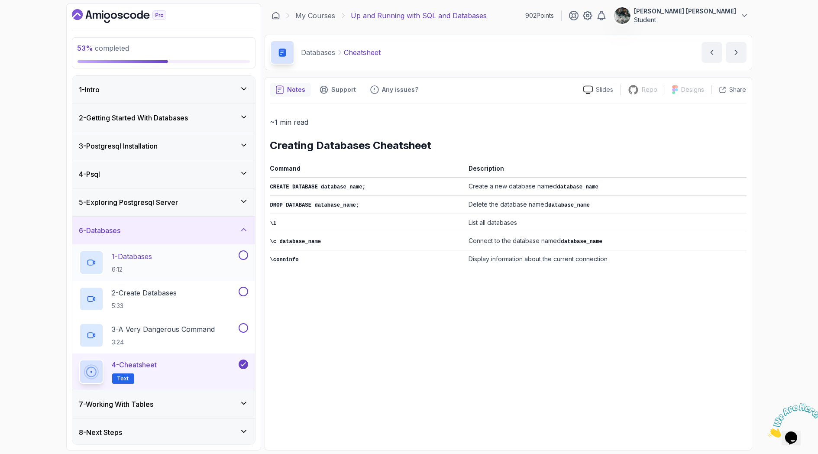
click at [201, 249] on div "1 - Databases 6:12" at bounding box center [163, 262] width 183 height 36
click at [185, 261] on div "1 - Databases 6:12" at bounding box center [158, 262] width 158 height 24
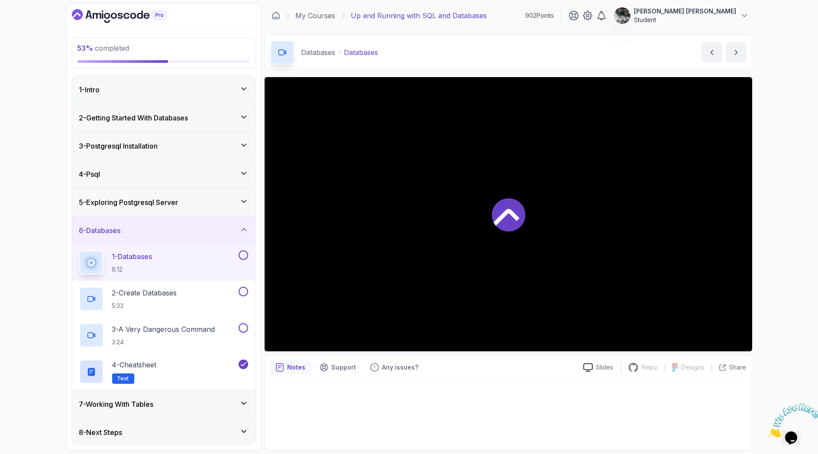
click at [472, 248] on div at bounding box center [509, 214] width 488 height 274
click at [243, 253] on button at bounding box center [244, 255] width 10 height 10
click at [169, 201] on h3 "5 - Exploring Postgresql Server" at bounding box center [128, 201] width 99 height 10
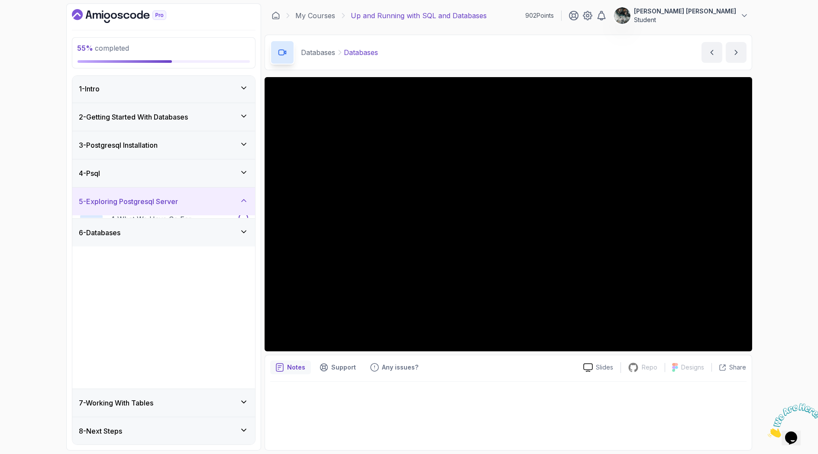
scroll to position [0, 0]
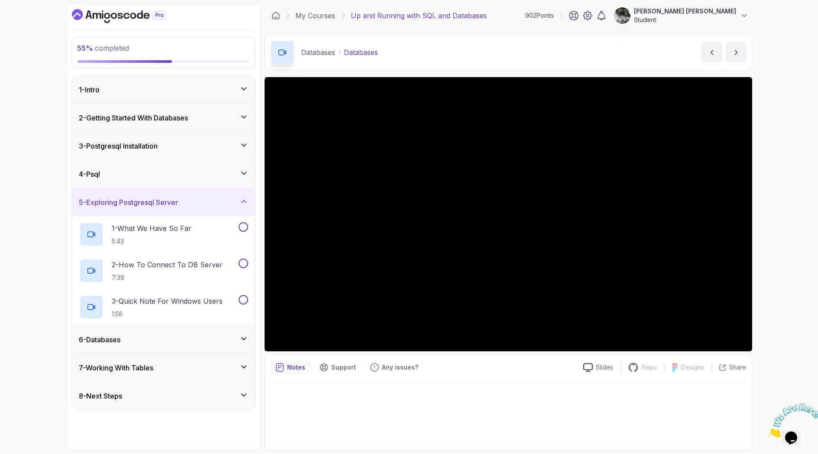
click at [222, 173] on div "4 - Psql" at bounding box center [163, 174] width 169 height 10
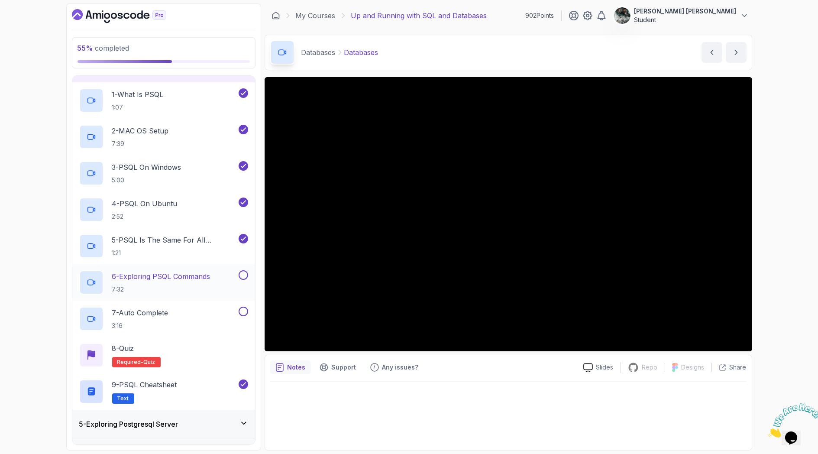
scroll to position [182, 0]
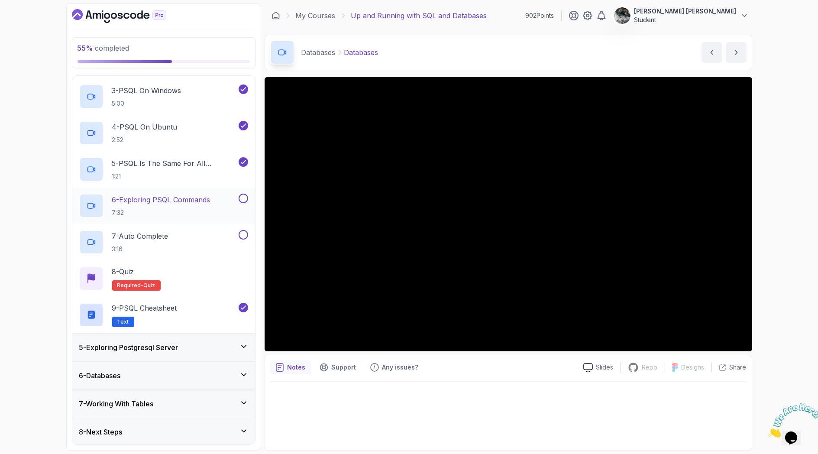
click at [146, 372] on div "6 - Databases" at bounding box center [163, 375] width 169 height 10
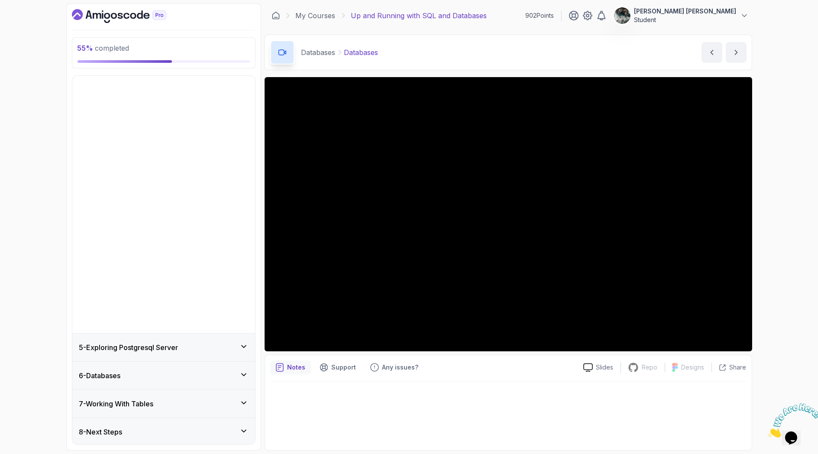
scroll to position [0, 0]
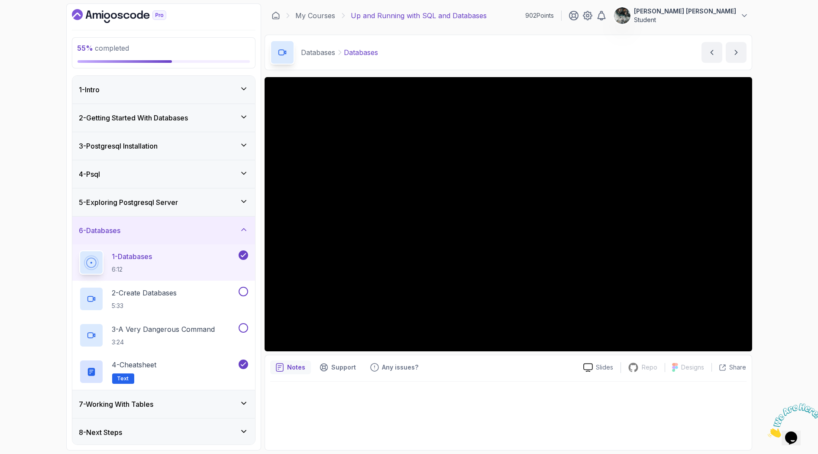
click at [158, 145] on h3 "3 - Postgresql Installation" at bounding box center [118, 146] width 79 height 10
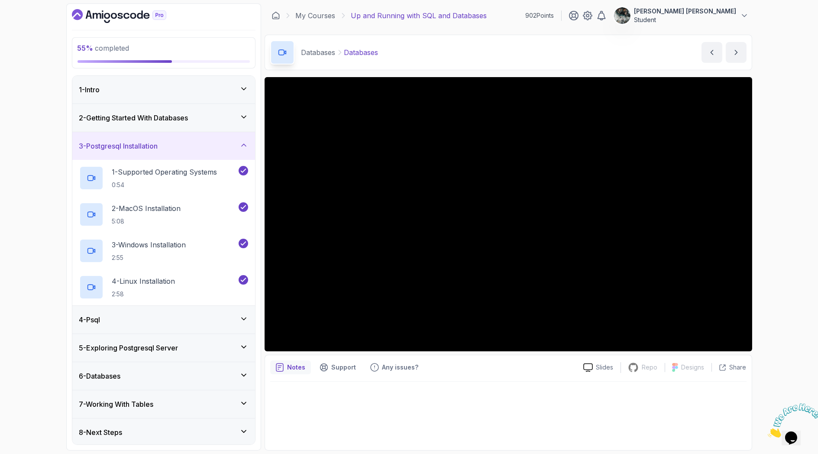
click at [117, 321] on div "4 - Psql" at bounding box center [163, 320] width 169 height 10
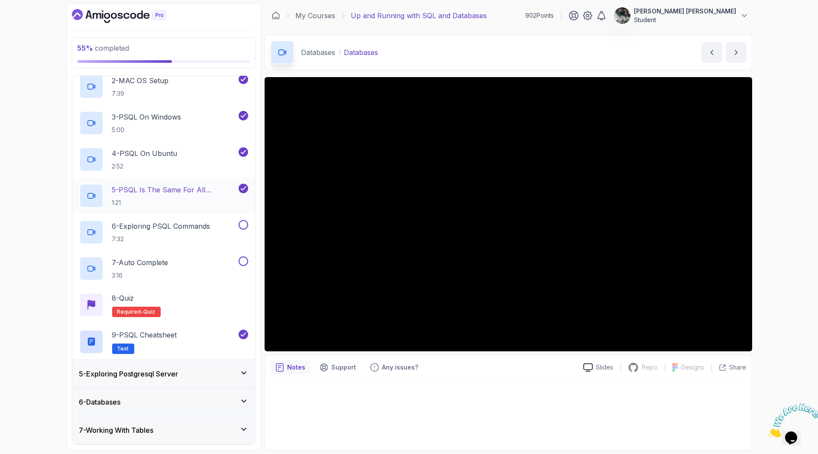
scroll to position [166, 0]
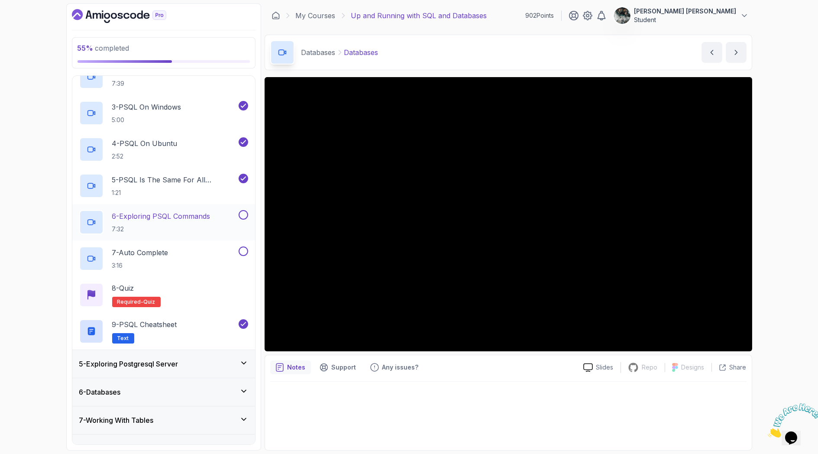
click at [161, 212] on p "6 - Exploring PSQL Commands" at bounding box center [161, 216] width 98 height 10
click at [244, 213] on button at bounding box center [244, 215] width 10 height 10
click at [136, 244] on div "7 - Auto Complete 3:16" at bounding box center [163, 258] width 183 height 36
click at [138, 260] on h2 "7 - Auto Complete 3:16" at bounding box center [140, 258] width 56 height 23
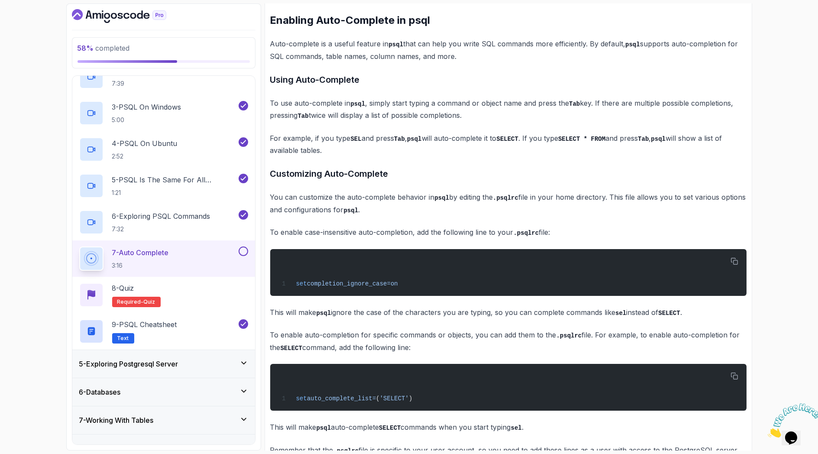
scroll to position [413, 0]
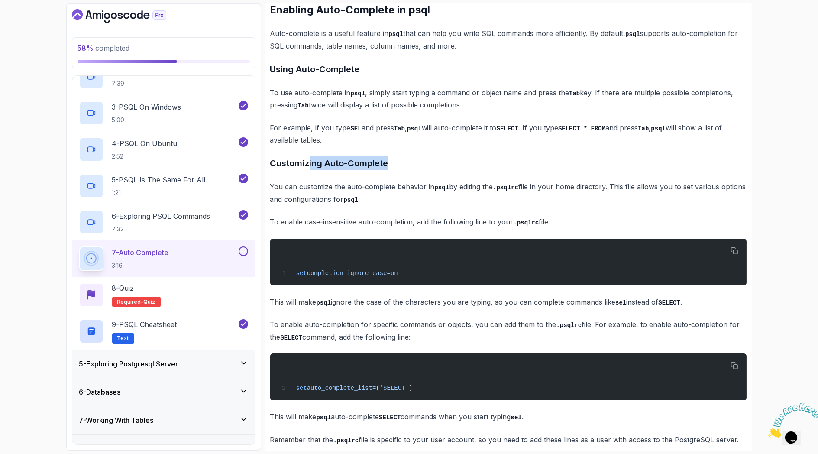
drag, startPoint x: 308, startPoint y: 159, endPoint x: 404, endPoint y: 164, distance: 95.9
click at [404, 164] on h3 "Customizing Auto-Complete" at bounding box center [508, 163] width 477 height 14
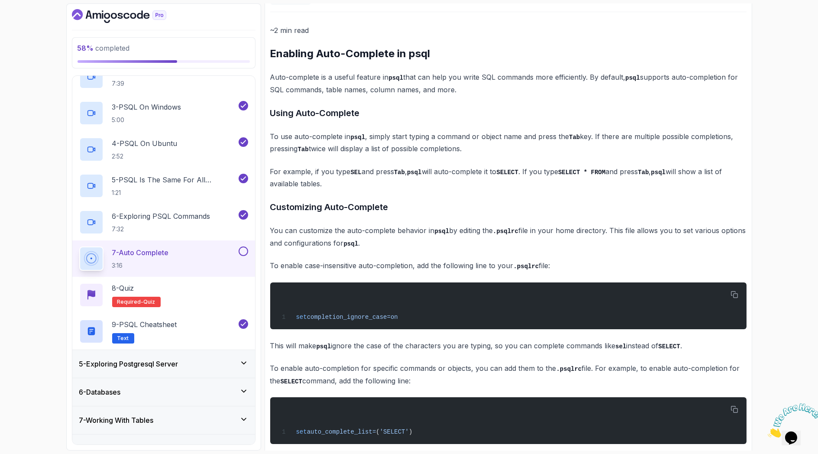
scroll to position [0, 0]
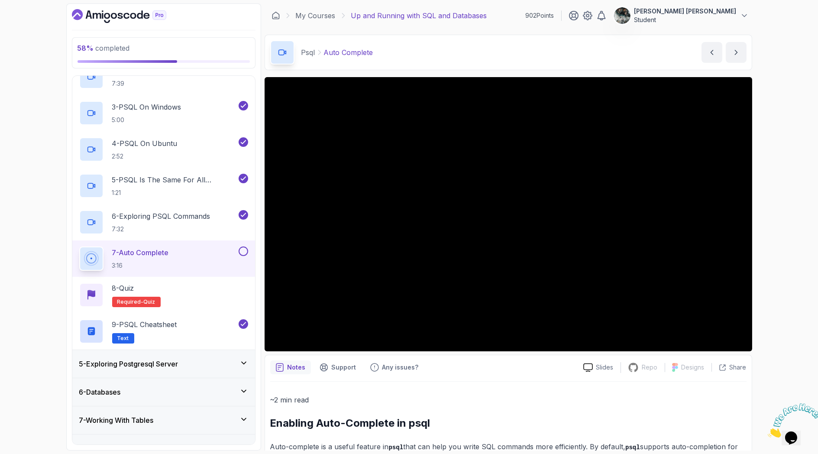
click at [244, 250] on button at bounding box center [244, 252] width 10 height 10
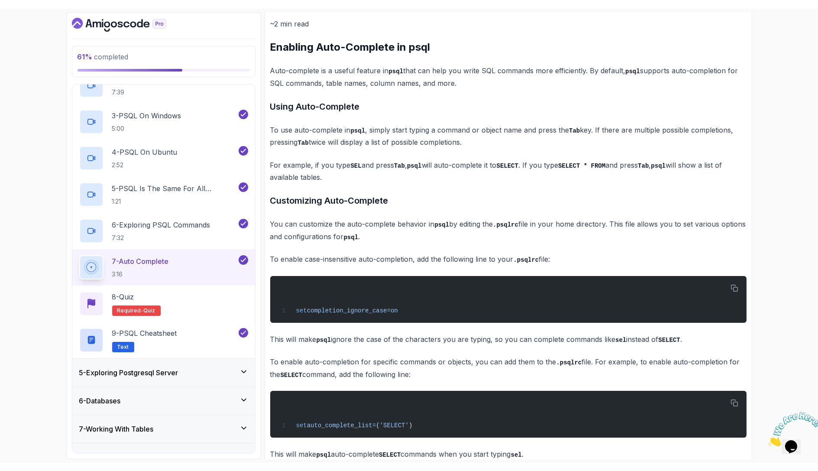
scroll to position [483, 0]
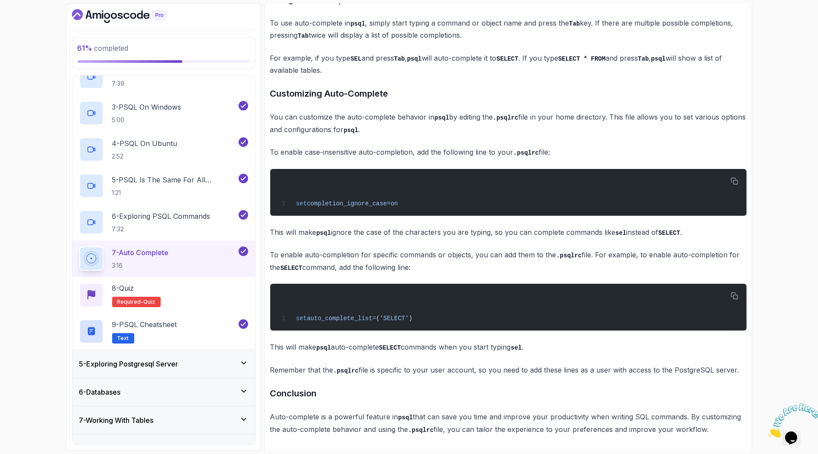
click at [768, 431] on icon "Close" at bounding box center [768, 434] width 0 height 7
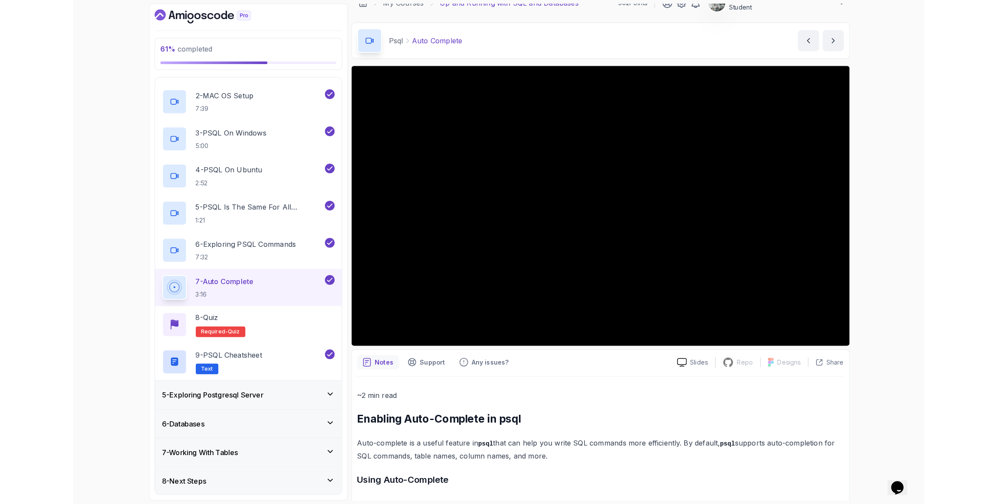
scroll to position [166, 0]
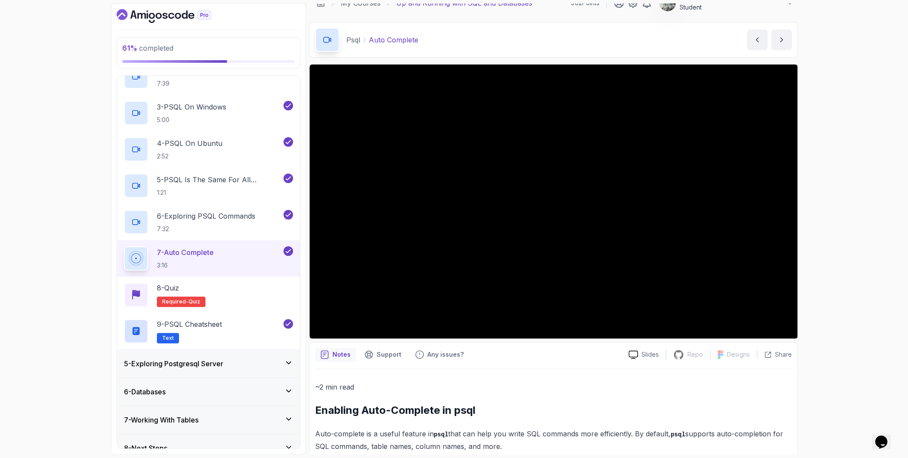
click at [818, 241] on div "61 % completed 1 - Intro 2 - Getting Started With Databases 3 - Postgresql Inst…" at bounding box center [454, 229] width 908 height 458
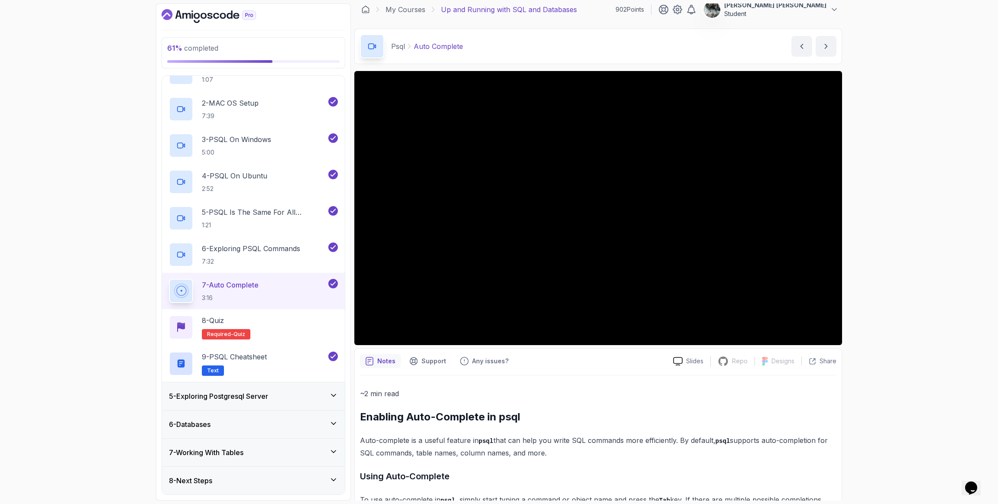
scroll to position [0, 0]
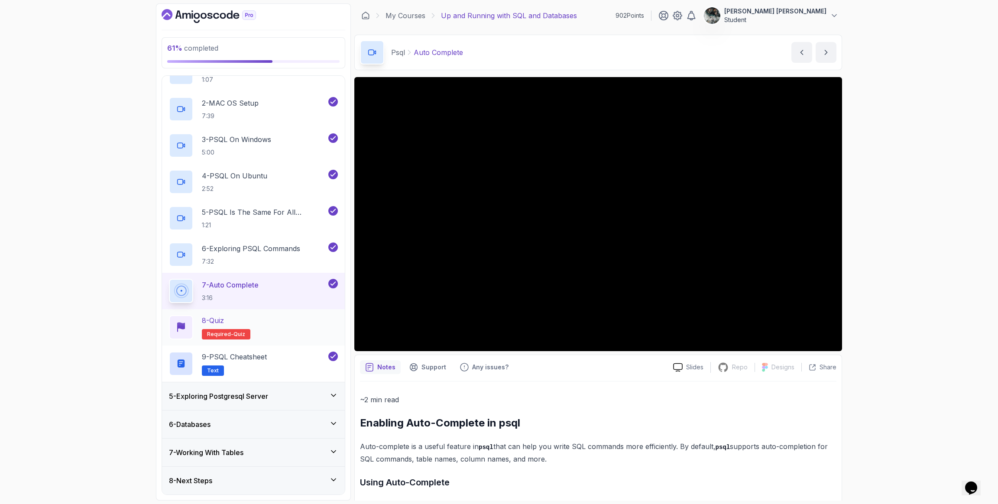
click at [240, 315] on div "8 - Quiz" at bounding box center [226, 320] width 49 height 10
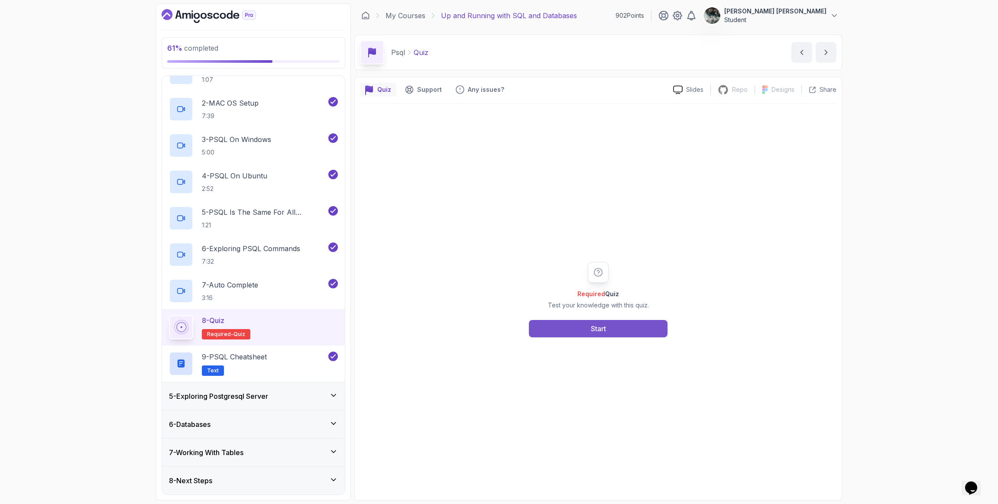
click at [596, 326] on div "Start" at bounding box center [598, 329] width 15 height 10
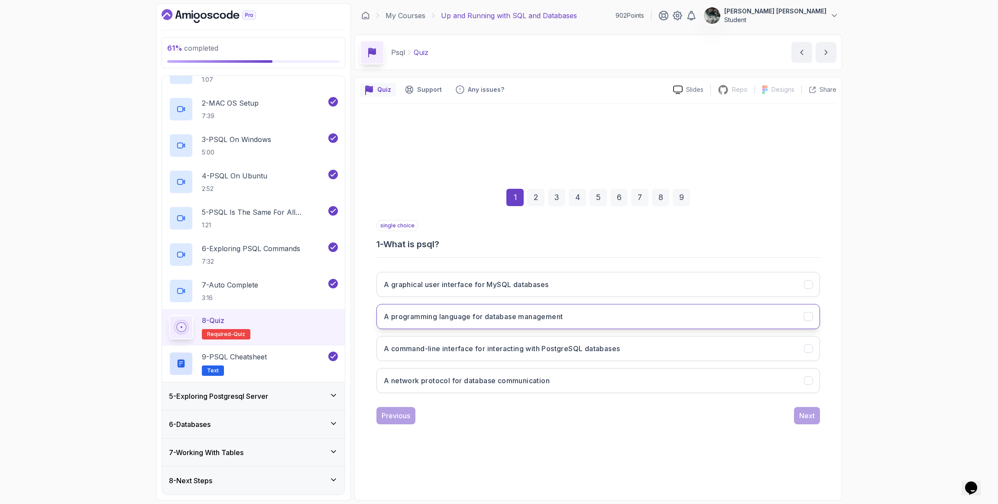
click at [581, 318] on button "A programming language for database management" at bounding box center [599, 316] width 444 height 25
click at [808, 415] on div "Next" at bounding box center [807, 416] width 16 height 10
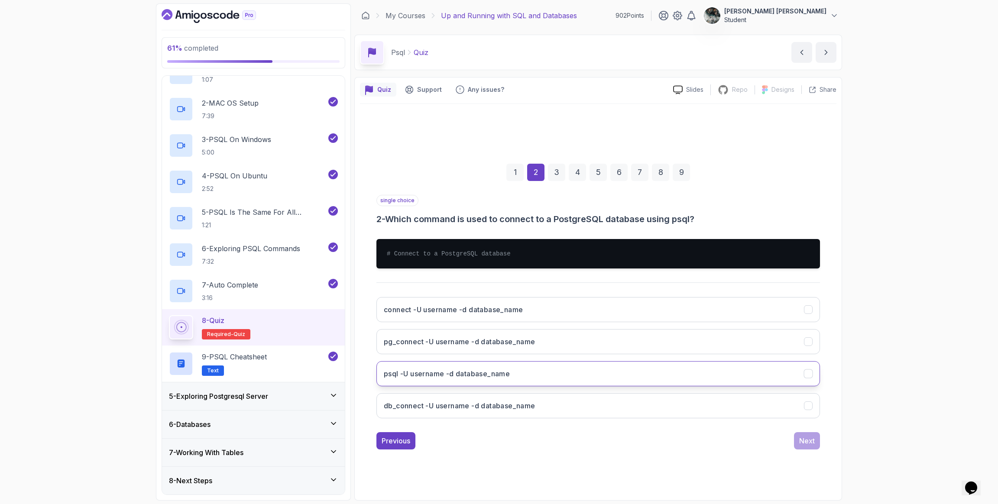
click at [476, 379] on button "psql -U username -d database_name" at bounding box center [599, 373] width 444 height 25
click at [799, 439] on div "Next" at bounding box center [807, 441] width 16 height 10
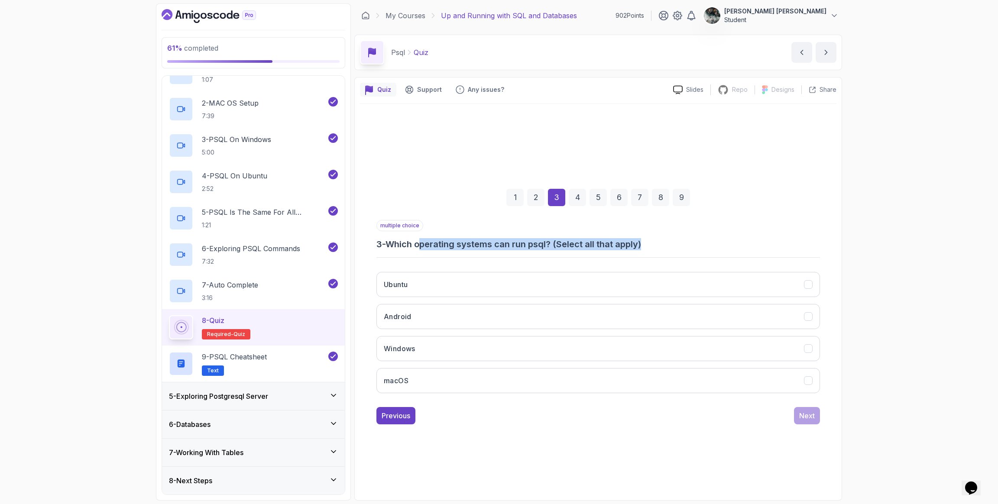
drag, startPoint x: 539, startPoint y: 243, endPoint x: 702, endPoint y: 242, distance: 163.4
click at [702, 242] on h3 "3 - Which operating systems can run psql? (Select all that apply)" at bounding box center [599, 244] width 444 height 12
click at [419, 284] on button "Ubuntu" at bounding box center [599, 284] width 444 height 25
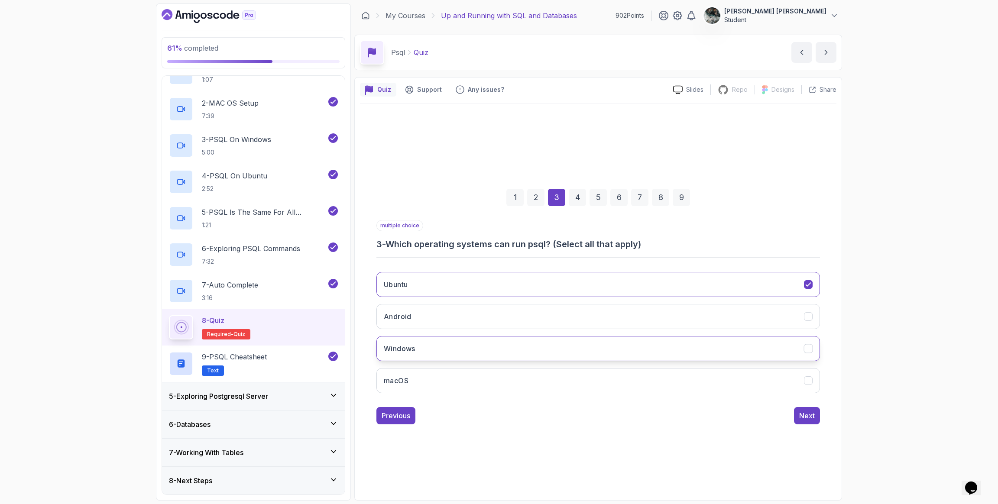
click at [406, 356] on button "Windows" at bounding box center [599, 348] width 444 height 25
click at [408, 380] on h3 "macOS" at bounding box center [396, 381] width 25 height 10
click at [806, 411] on div "Next" at bounding box center [807, 416] width 16 height 10
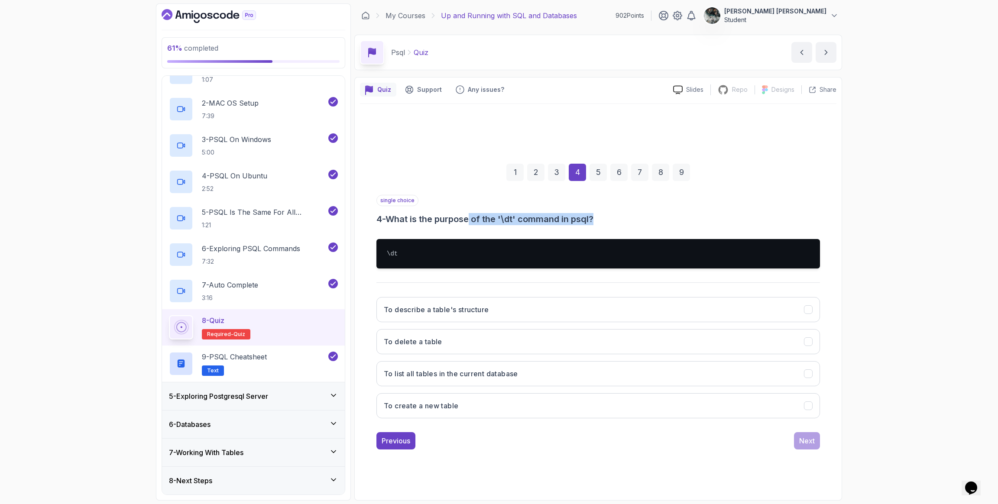
drag, startPoint x: 536, startPoint y: 219, endPoint x: 658, endPoint y: 215, distance: 122.7
click at [637, 218] on h3 "4 - What is the purpose of the '\dt' command in psql?" at bounding box center [599, 219] width 444 height 12
click at [665, 214] on h3 "4 - What is the purpose of the '\dt' command in psql?" at bounding box center [599, 219] width 444 height 12
click at [487, 307] on h3 "To describe a table's structure" at bounding box center [436, 310] width 105 height 10
click at [809, 442] on div "Next" at bounding box center [807, 441] width 16 height 10
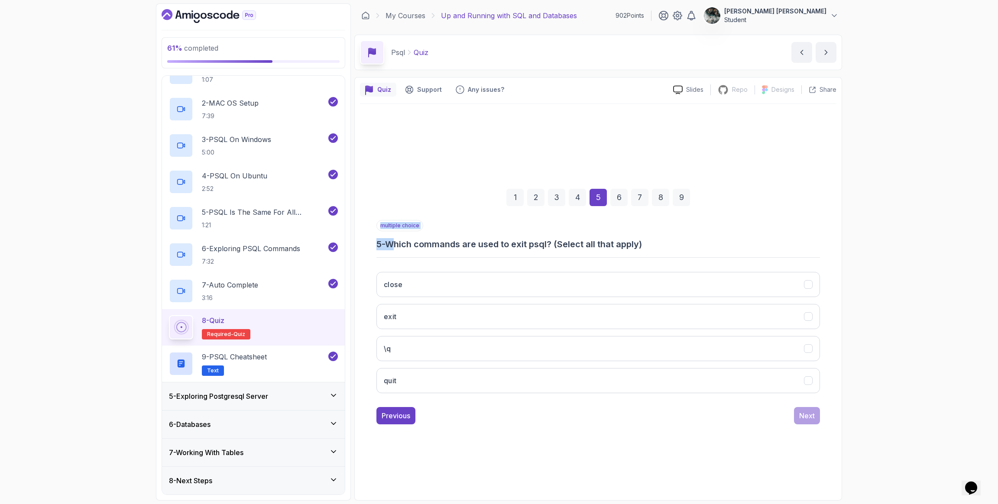
drag, startPoint x: 439, startPoint y: 246, endPoint x: 644, endPoint y: 252, distance: 204.6
click at [643, 252] on div "multiple choice 5 - Which commands are used to exit psql? (Select all that appl…" at bounding box center [599, 310] width 444 height 180
click at [644, 252] on div "multiple choice 5 - Which commands are used to exit psql? (Select all that appl…" at bounding box center [599, 310] width 444 height 180
click at [418, 351] on button "\q" at bounding box center [599, 348] width 444 height 25
click at [429, 383] on button "quit" at bounding box center [599, 380] width 444 height 25
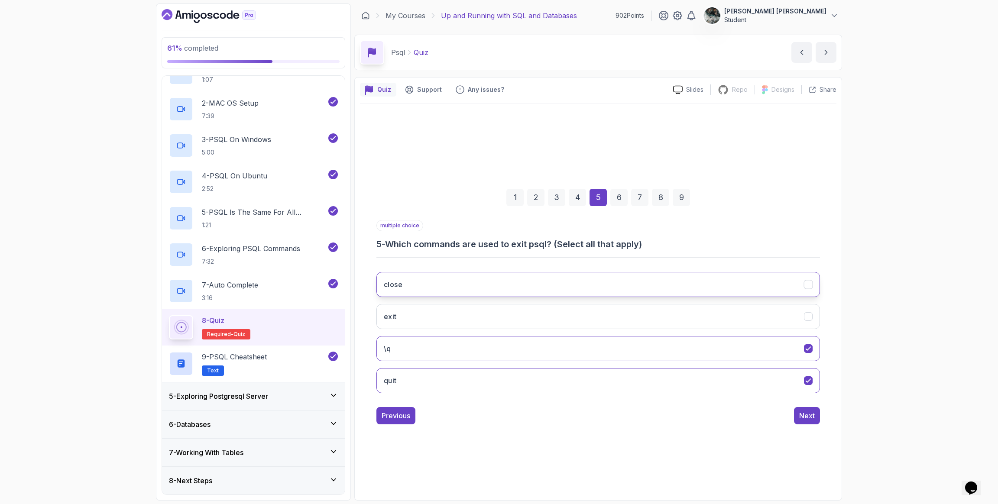
click at [498, 293] on button "close" at bounding box center [599, 284] width 444 height 25
click at [500, 287] on button "close" at bounding box center [599, 284] width 444 height 25
click at [492, 315] on button "exit" at bounding box center [599, 316] width 444 height 25
click at [804, 405] on div "multiple choice 5 - Which commands are used to exit psql? (Select all that appl…" at bounding box center [599, 322] width 444 height 205
click at [805, 427] on div "1 2 3 4 5 6 7 8 9 multiple choice 5 - Which commands are used to exit psql? (Se…" at bounding box center [598, 299] width 477 height 263
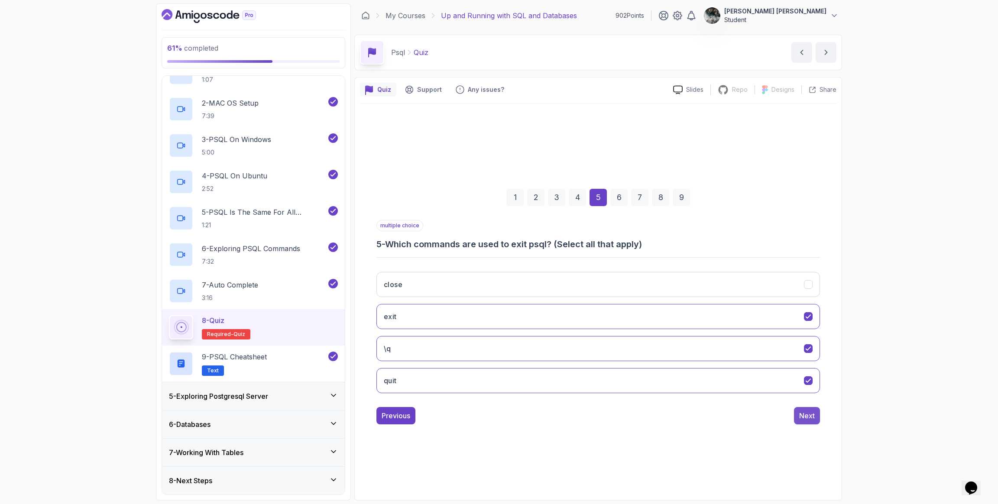
click at [809, 418] on div "Next" at bounding box center [807, 416] width 16 height 10
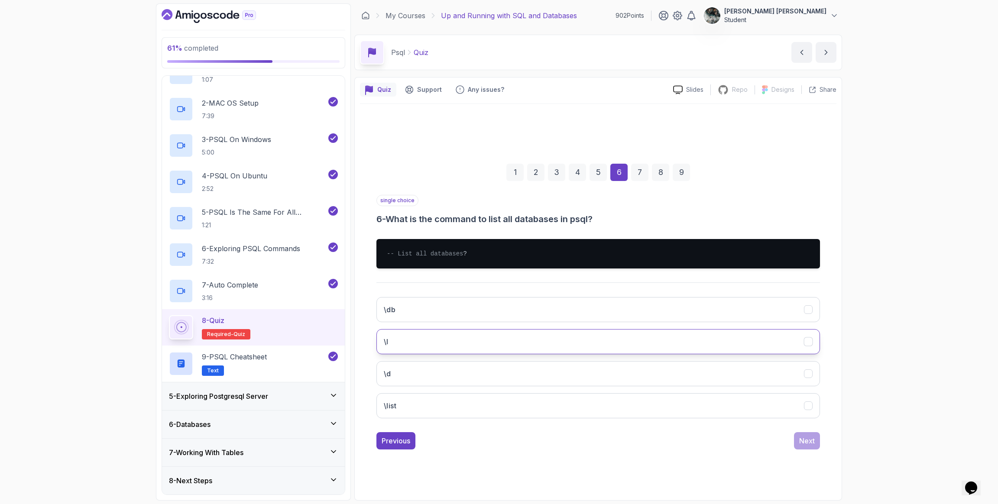
click at [431, 350] on button "\l" at bounding box center [599, 341] width 444 height 25
click at [812, 446] on div "Next" at bounding box center [807, 441] width 16 height 10
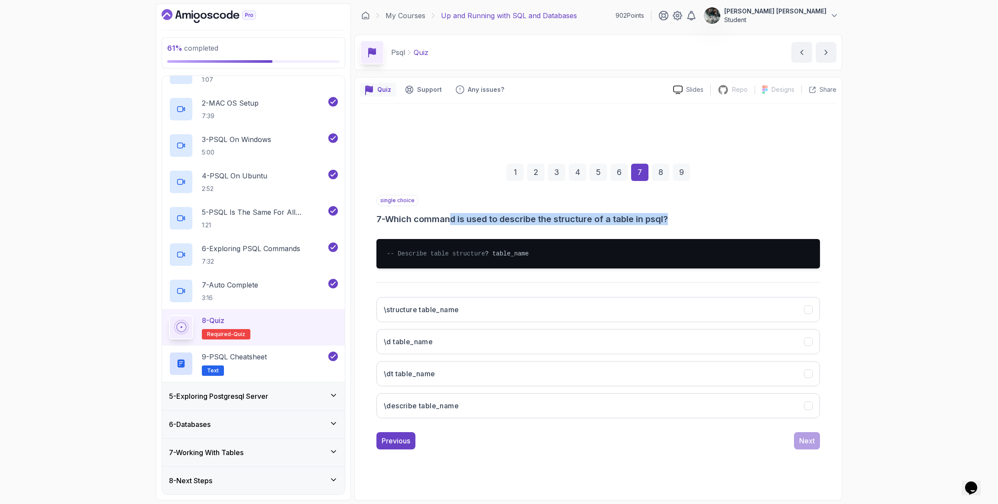
drag, startPoint x: 474, startPoint y: 213, endPoint x: 680, endPoint y: 214, distance: 206.2
click at [680, 214] on h3 "7 - Which command is used to describe the structure of a table in psql?" at bounding box center [599, 219] width 444 height 12
drag, startPoint x: 685, startPoint y: 217, endPoint x: 522, endPoint y: 214, distance: 162.5
click at [522, 214] on h3 "7 - Which command is used to describe the structure of a table in psql?" at bounding box center [599, 219] width 444 height 12
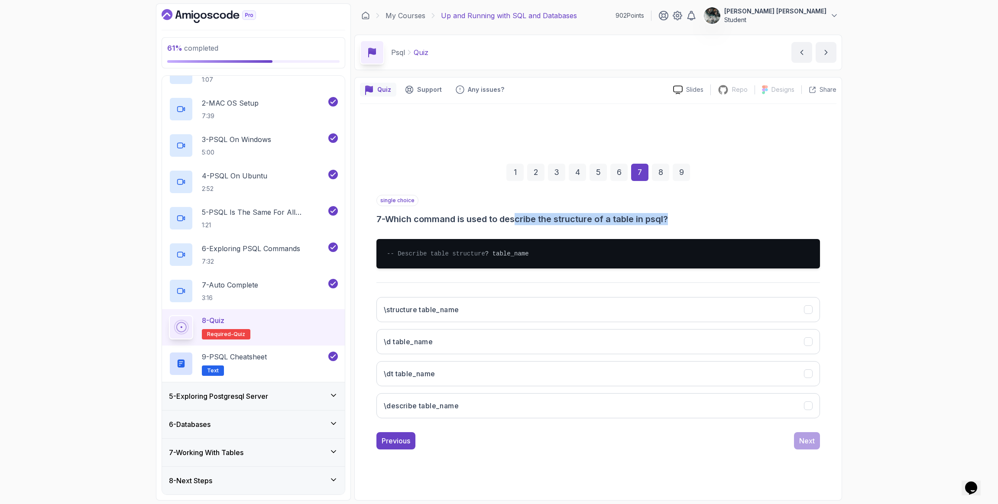
click at [522, 214] on h3 "7 - Which command is used to describe the structure of a table in psql?" at bounding box center [599, 219] width 444 height 12
drag, startPoint x: 486, startPoint y: 209, endPoint x: 679, endPoint y: 213, distance: 193.3
click at [679, 213] on h3 "7 - Which command is used to describe the structure of a table in psql?" at bounding box center [599, 219] width 444 height 12
drag, startPoint x: 486, startPoint y: 250, endPoint x: 506, endPoint y: 250, distance: 19.9
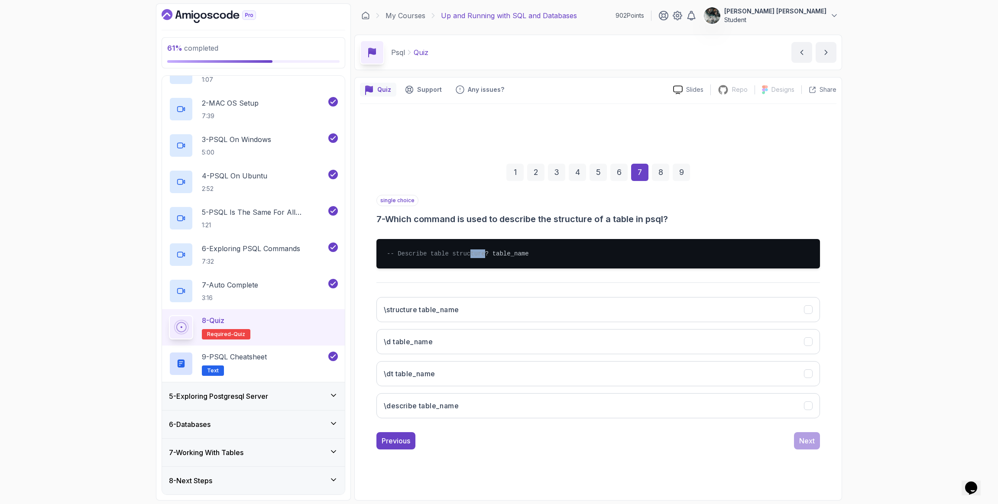
click at [503, 250] on pre "-- Describe table structure ? table_name" at bounding box center [599, 253] width 444 height 29
click at [508, 250] on pre "-- Describe table structure ? table_name" at bounding box center [599, 253] width 444 height 29
drag, startPoint x: 470, startPoint y: 263, endPoint x: 366, endPoint y: 254, distance: 104.0
click at [359, 255] on div "Quiz Support Any issues? Slides Repo Repository not available Designs Design no…" at bounding box center [598, 289] width 488 height 424
click at [440, 284] on div "single choice 7 - Which command is used to describe the structure of a table in…" at bounding box center [599, 310] width 444 height 231
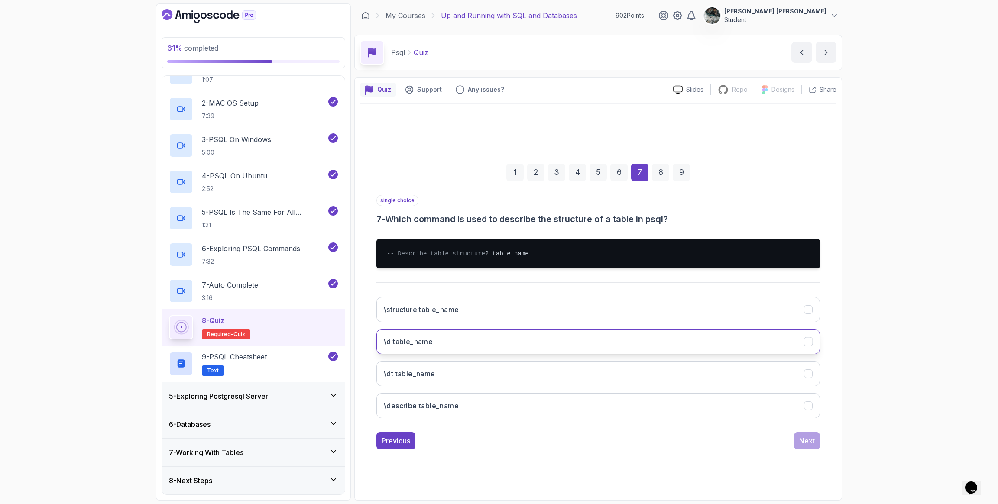
click at [429, 346] on h3 "\d table_name" at bounding box center [408, 342] width 49 height 10
click at [803, 435] on div "single choice 7 - Which command is used to describe the structure of a table in…" at bounding box center [599, 322] width 444 height 255
click at [805, 441] on div "Next" at bounding box center [807, 441] width 16 height 10
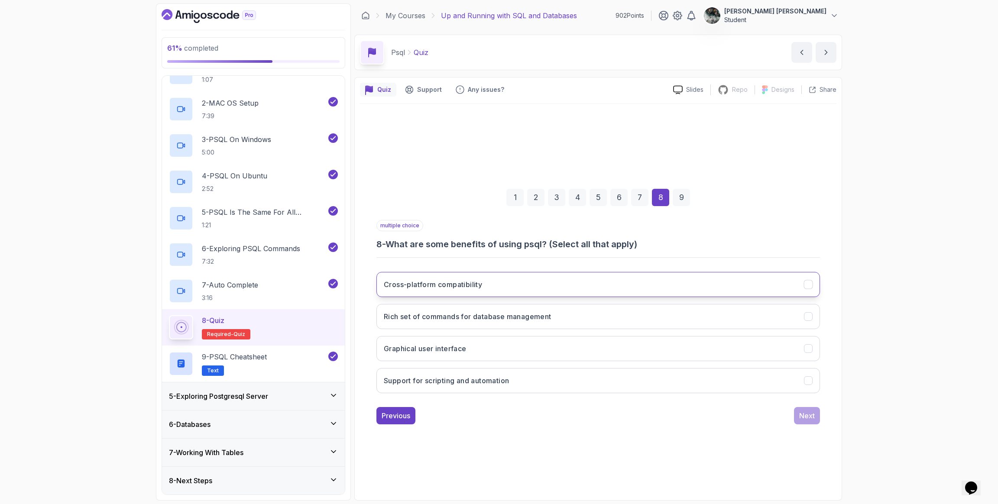
click at [421, 289] on h3 "Cross-platform compatibility" at bounding box center [433, 284] width 98 height 10
click at [552, 320] on h3 "Rich set of commands for database management" at bounding box center [468, 317] width 168 height 10
click at [480, 374] on button "Support for scripting and automation" at bounding box center [599, 380] width 444 height 25
click at [598, 377] on button "Support for scripting and automation" at bounding box center [599, 380] width 444 height 25
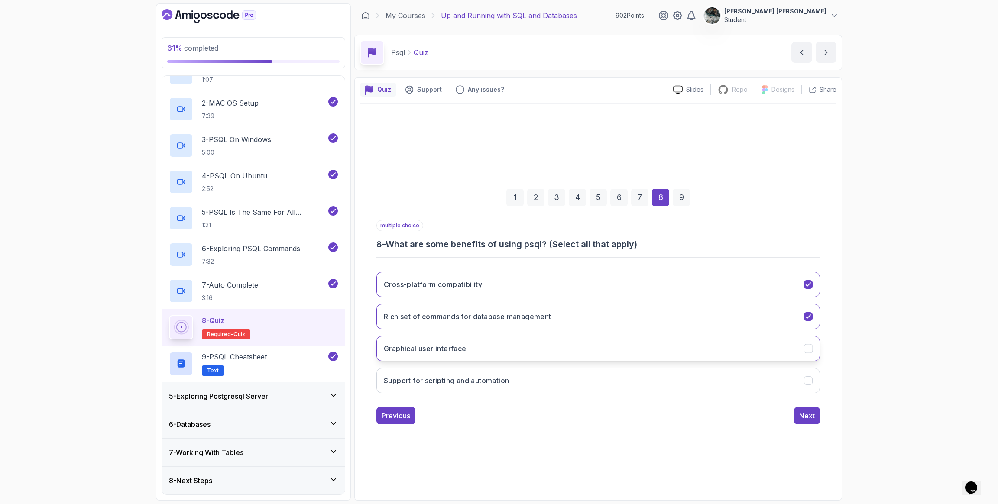
click at [624, 345] on button "Graphical user interface" at bounding box center [599, 348] width 444 height 25
click at [629, 380] on button "Support for scripting and automation" at bounding box center [599, 380] width 444 height 25
click at [811, 412] on div "Next" at bounding box center [807, 416] width 16 height 10
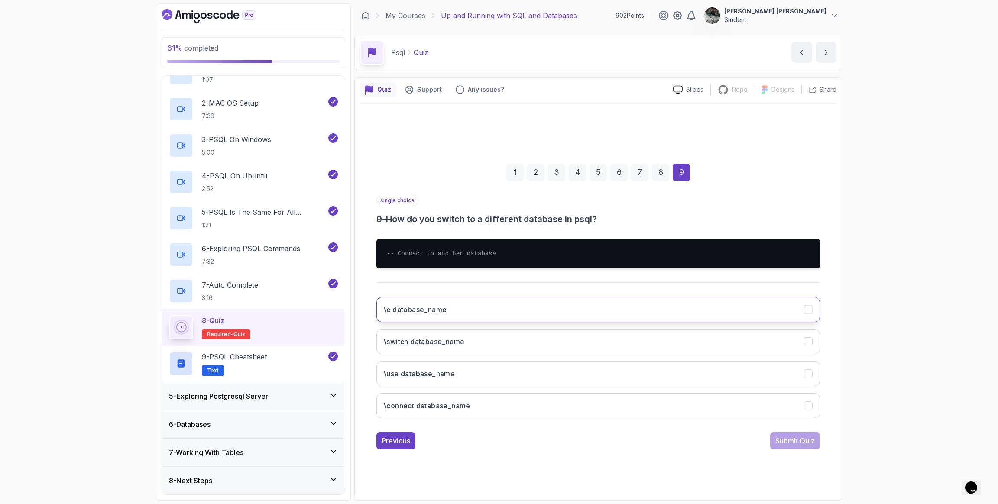
click at [439, 306] on h3 "\c database_name" at bounding box center [415, 310] width 63 height 10
click at [801, 436] on div "Submit Quiz" at bounding box center [795, 441] width 39 height 10
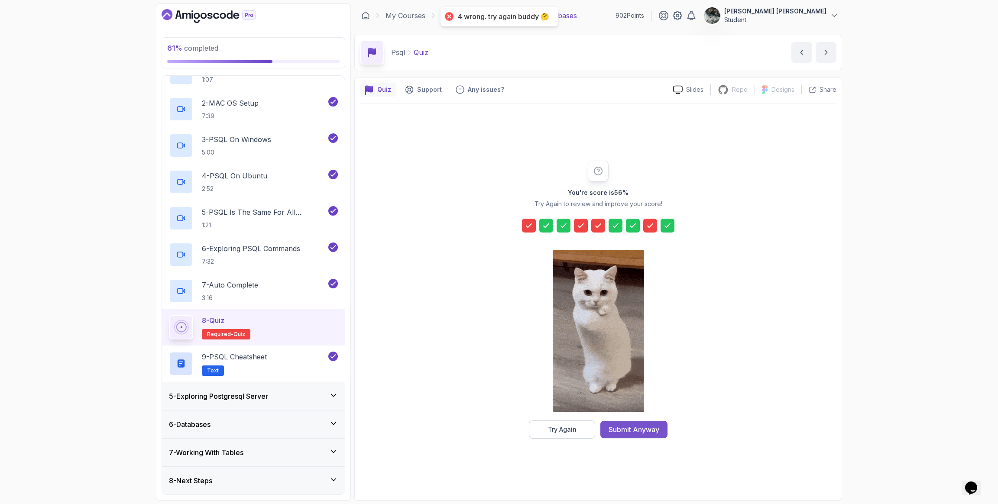
click at [637, 426] on div "Submit Anyway" at bounding box center [634, 430] width 51 height 10
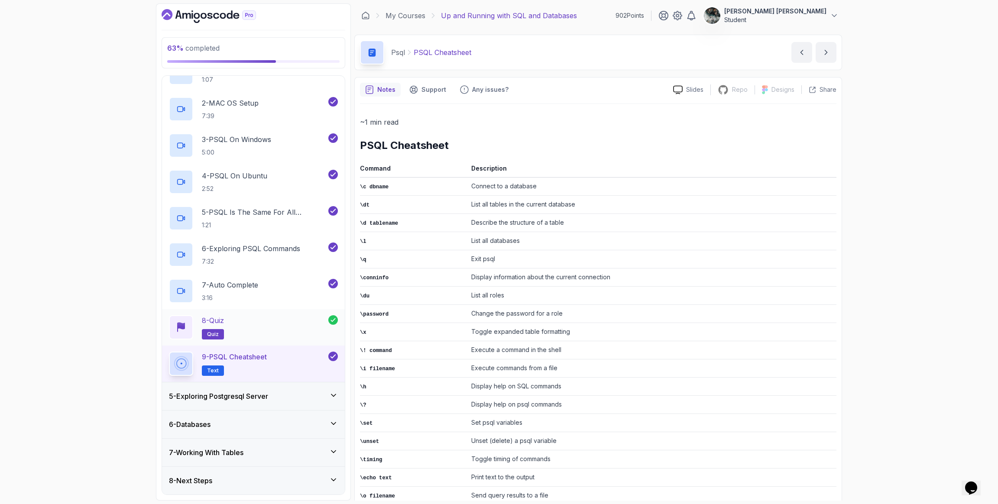
click at [256, 318] on div "8 - Quiz quiz" at bounding box center [248, 327] width 159 height 24
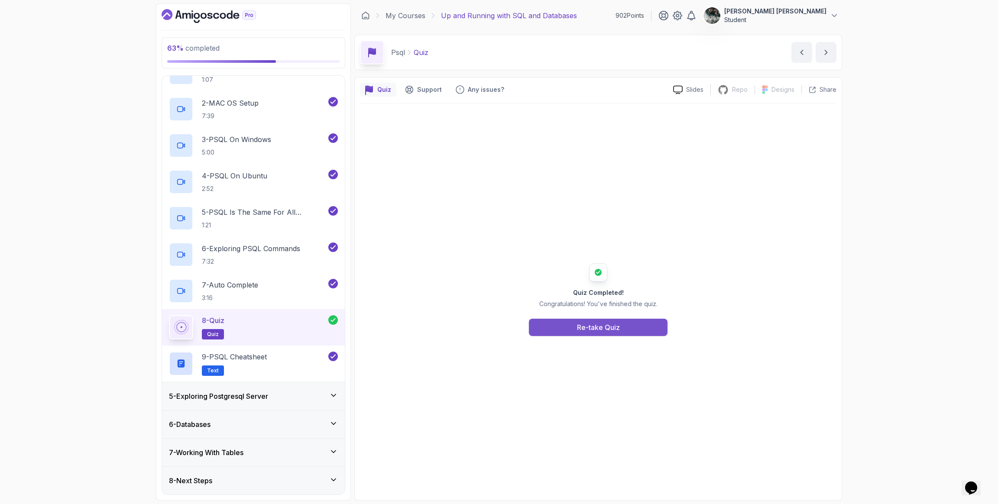
click at [627, 332] on button "Re-take Quiz" at bounding box center [598, 327] width 139 height 17
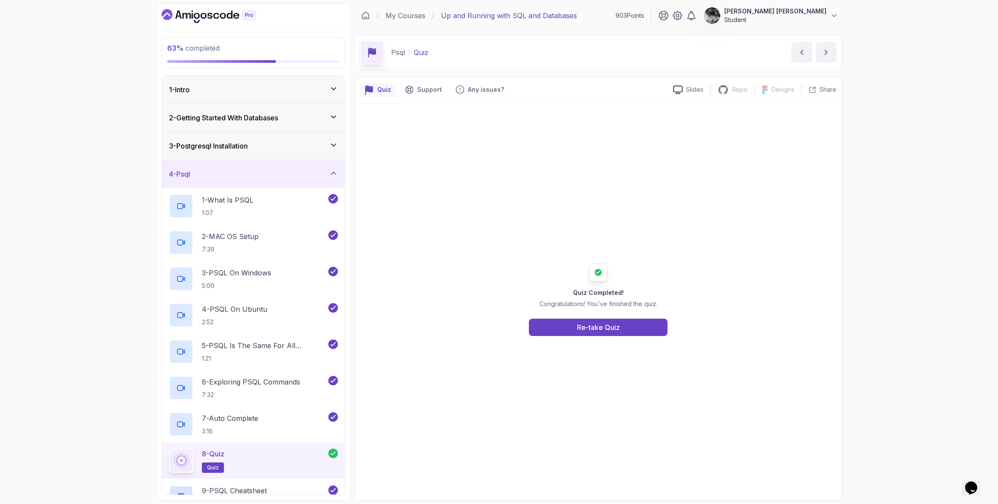
click at [283, 177] on div "4 - Psql" at bounding box center [253, 174] width 169 height 10
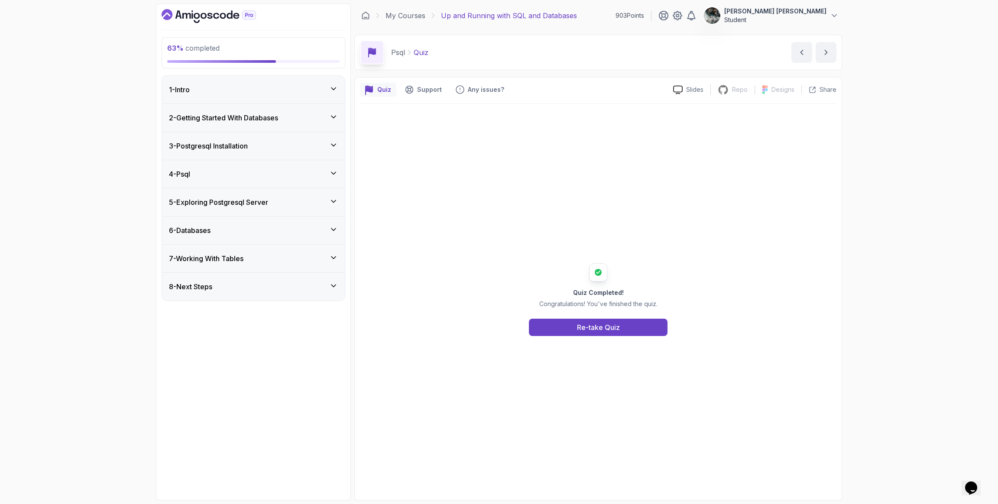
click at [288, 168] on div "4 - Psql" at bounding box center [253, 174] width 183 height 28
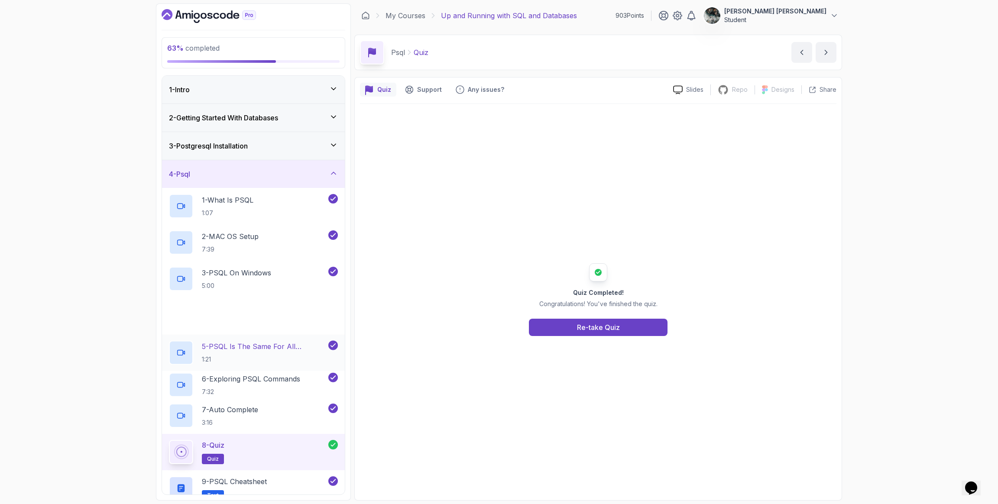
scroll to position [133, 0]
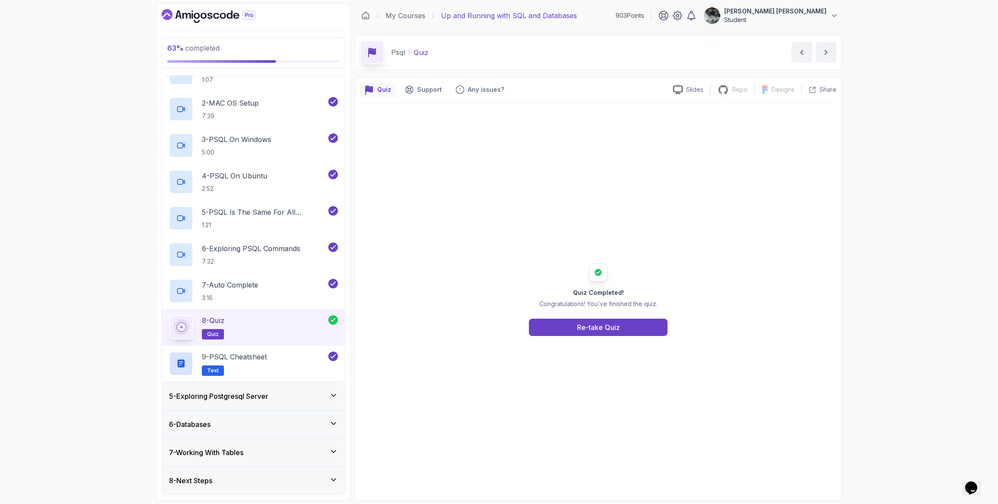
click at [255, 321] on div "8 - Quiz quiz" at bounding box center [248, 327] width 159 height 24
click at [212, 399] on h3 "5 - Exploring Postgresql Server" at bounding box center [218, 396] width 99 height 10
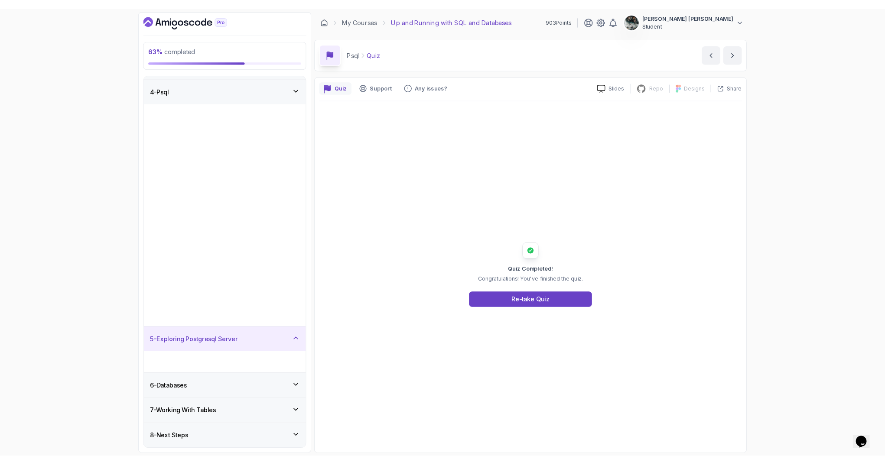
scroll to position [0, 0]
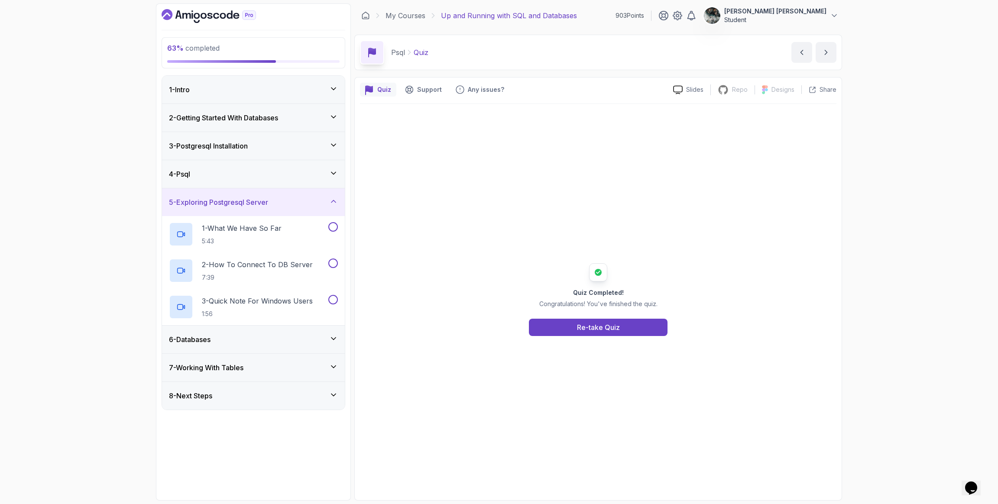
click at [253, 177] on div "4 - Psql" at bounding box center [253, 174] width 169 height 10
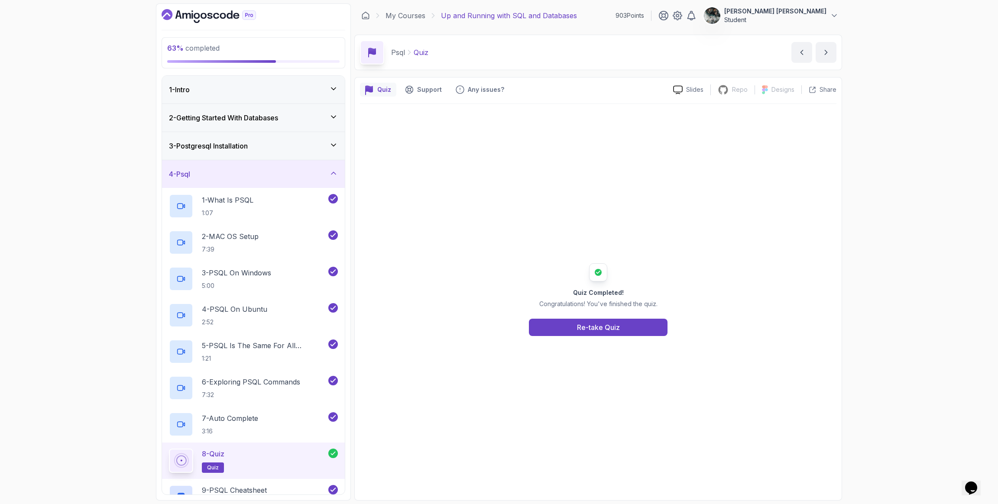
click at [253, 177] on div "4 - Psql" at bounding box center [253, 174] width 169 height 10
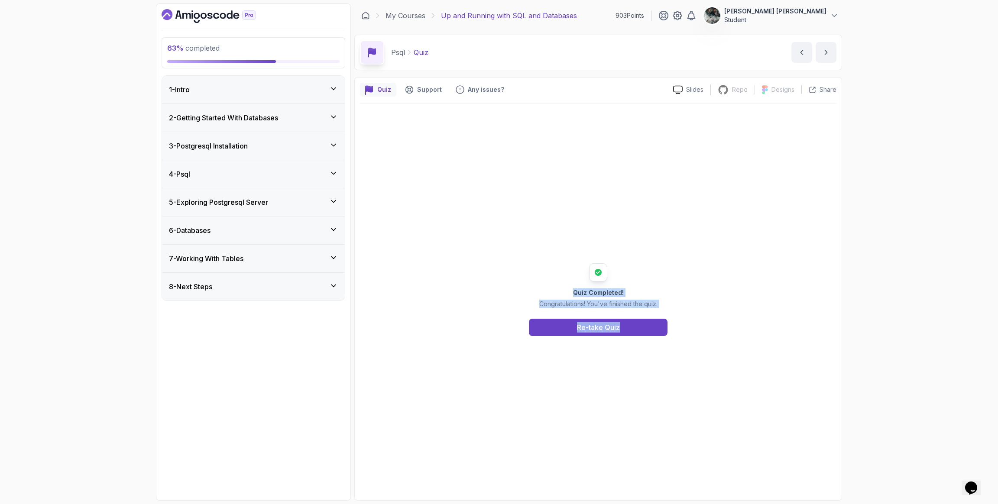
drag, startPoint x: 678, startPoint y: 210, endPoint x: 739, endPoint y: 424, distance: 222.5
click at [737, 435] on div "Quiz Completed! Congratulations! You've finished the quiz. Re-take Quiz" at bounding box center [598, 299] width 477 height 391
click at [743, 390] on div "Quiz Completed! Congratulations! You've finished the quiz. Re-take Quiz" at bounding box center [598, 299] width 477 height 391
click at [562, 240] on div "Quiz Completed! Congratulations! You've finished the quiz. Re-take Quiz" at bounding box center [598, 299] width 477 height 391
click at [207, 197] on h3 "5 - Exploring Postgresql Server" at bounding box center [218, 202] width 99 height 10
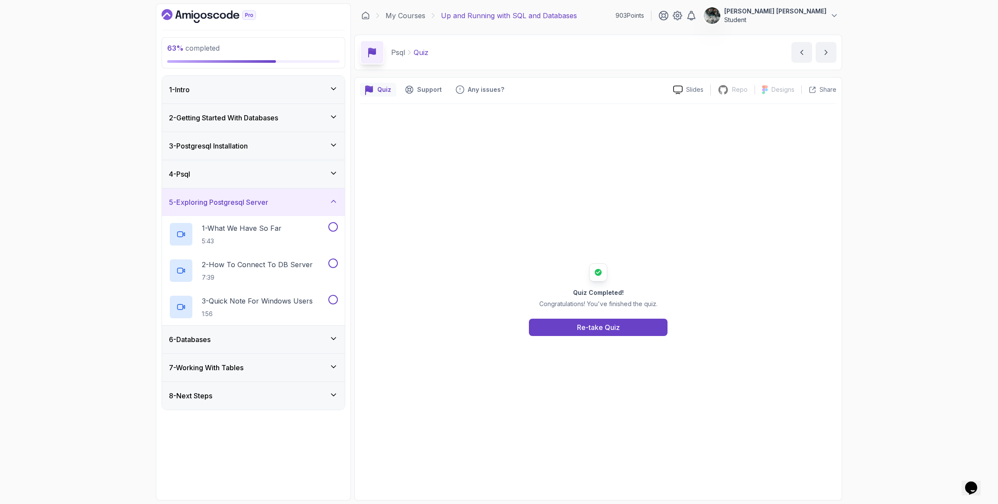
click at [245, 191] on div "5 - Exploring Postgresql Server" at bounding box center [253, 202] width 183 height 28
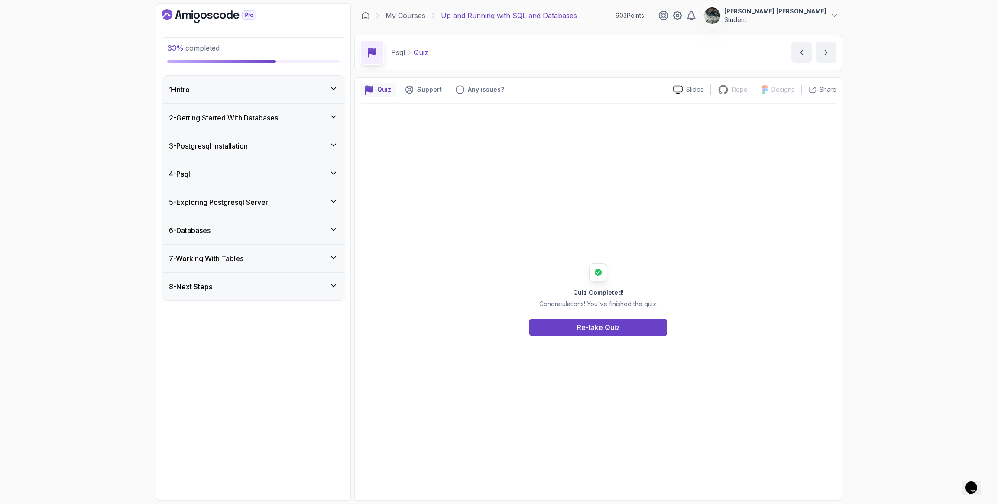
click at [210, 200] on h3 "5 - Exploring Postgresql Server" at bounding box center [218, 202] width 99 height 10
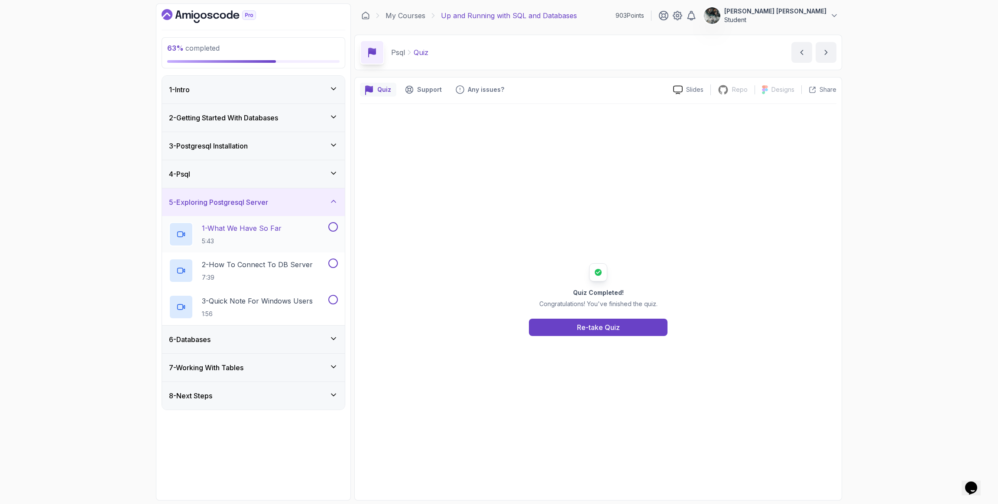
click at [281, 234] on h2 "1 - What We Have So Far 5:43" at bounding box center [242, 234] width 80 height 23
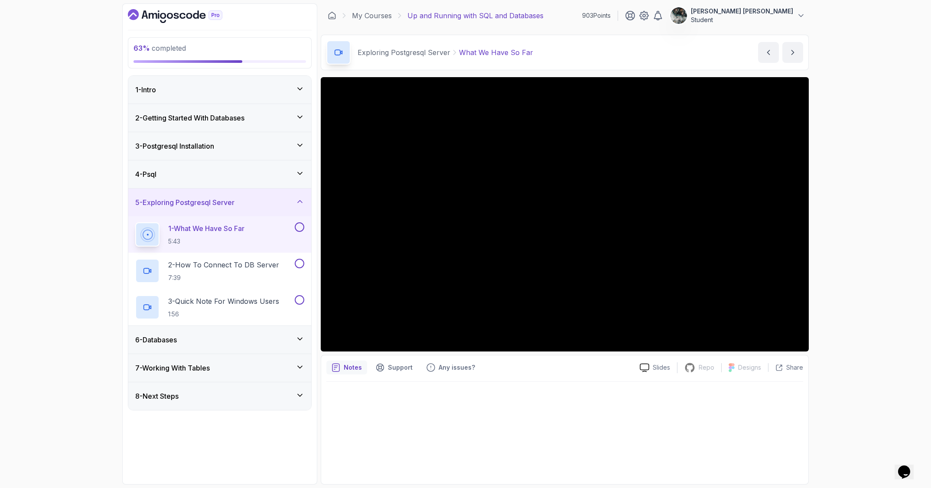
click at [301, 227] on button at bounding box center [300, 227] width 10 height 10
click at [299, 300] on button at bounding box center [300, 300] width 10 height 10
click at [295, 295] on button at bounding box center [300, 300] width 10 height 10
click at [59, 90] on div "66 % completed 1 - Intro 2 - Getting Started With Databases 3 - Postgresql Inst…" at bounding box center [465, 244] width 931 height 488
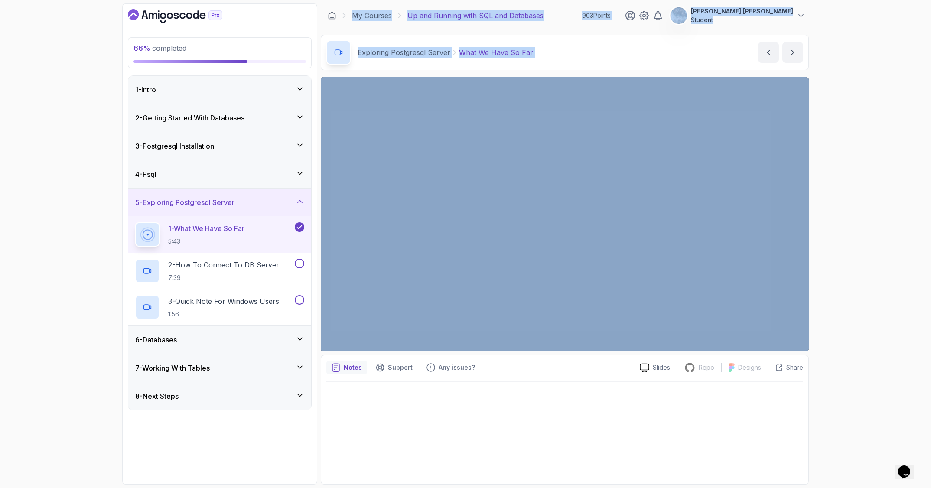
click at [587, 62] on div "Exploring Postgresql Server What We Have So Far What We Have So Far by [PERSON_…" at bounding box center [565, 53] width 488 height 36
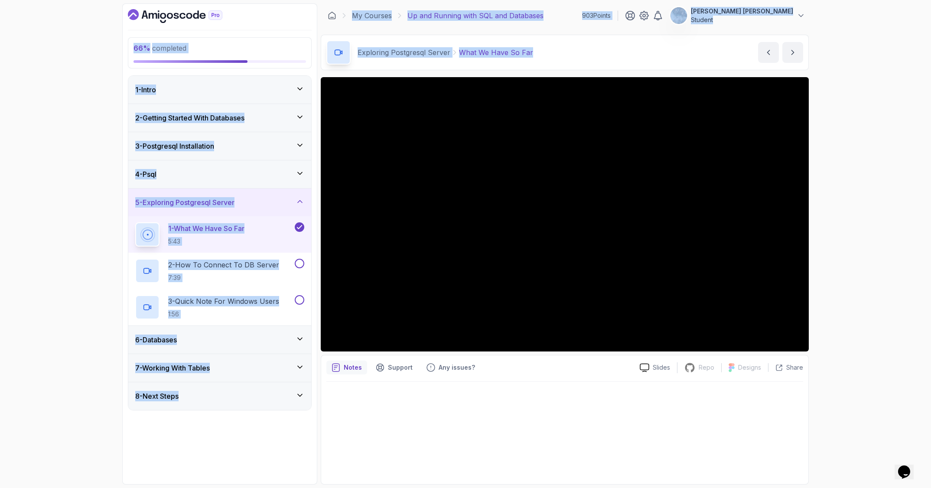
drag, startPoint x: 587, startPoint y: 63, endPoint x: 306, endPoint y: 19, distance: 284.7
click at [305, 19] on div "66 % completed 1 - Intro 2 - Getting Started With Databases 3 - Postgresql Inst…" at bounding box center [465, 243] width 686 height 481
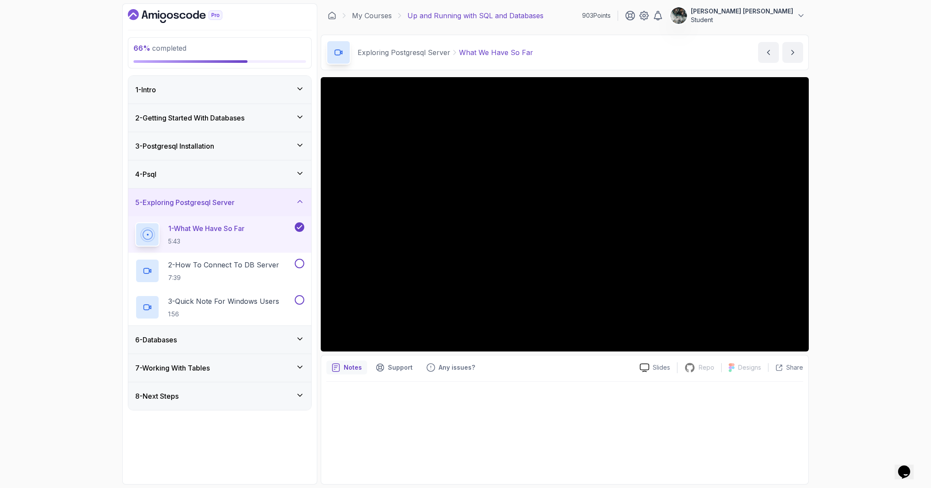
click at [818, 62] on div "66 % completed 1 - Intro 2 - Getting Started With Databases 3 - Postgresql Inst…" at bounding box center [465, 244] width 931 height 488
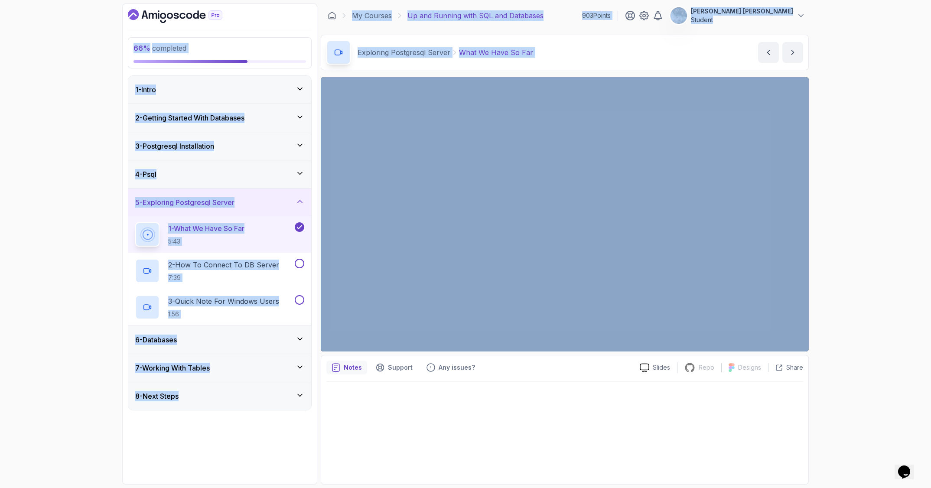
drag, startPoint x: 631, startPoint y: 56, endPoint x: 274, endPoint y: 2, distance: 361.2
click at [274, 2] on section "66 % completed 1 - Intro 2 - Getting Started With Databases 3 - Postgresql Inst…" at bounding box center [465, 244] width 693 height 488
click at [818, 69] on div "66 % completed 1 - Intro 2 - Getting Started With Databases 3 - Postgresql Inst…" at bounding box center [465, 244] width 931 height 488
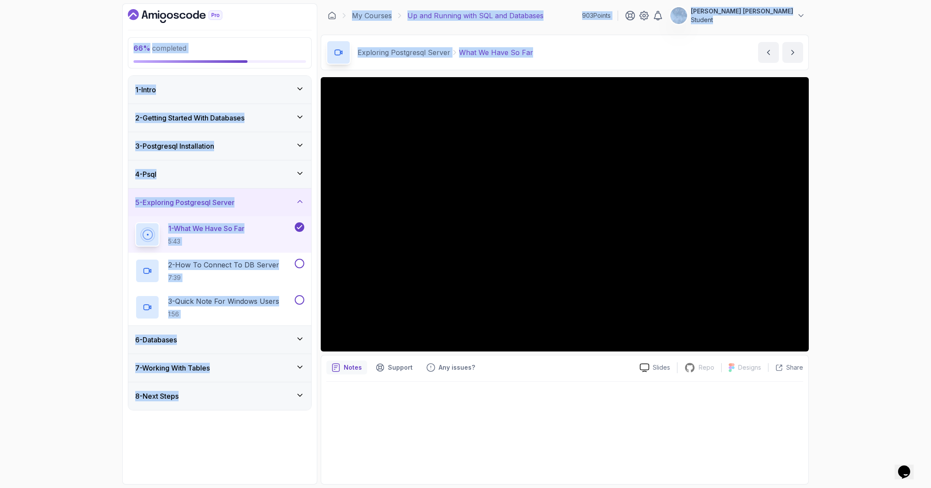
drag, startPoint x: 637, startPoint y: 68, endPoint x: 256, endPoint y: -37, distance: 395.5
click at [256, 0] on html "66 % completed 1 - Intro 2 - Getting Started With Databases 3 - Postgresql Inst…" at bounding box center [465, 244] width 931 height 488
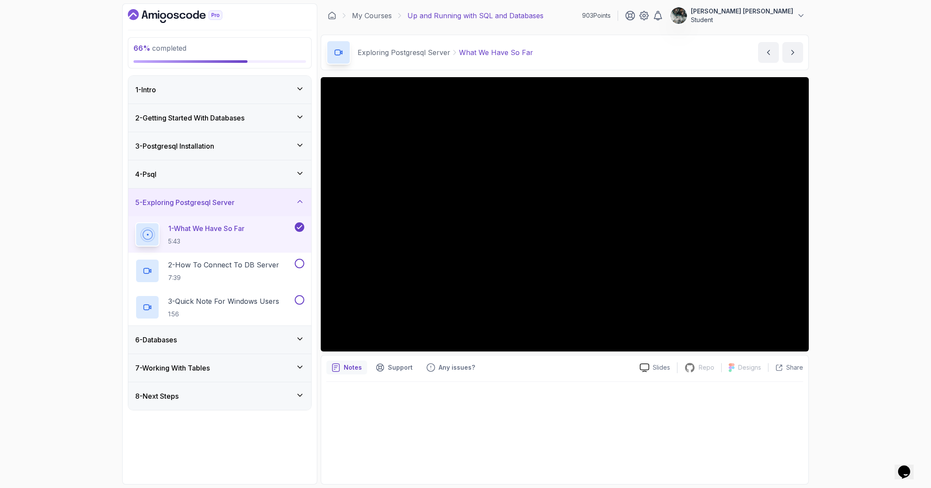
click at [40, 21] on div "66 % completed 1 - Intro 2 - Getting Started With Databases 3 - Postgresql Inst…" at bounding box center [465, 244] width 931 height 488
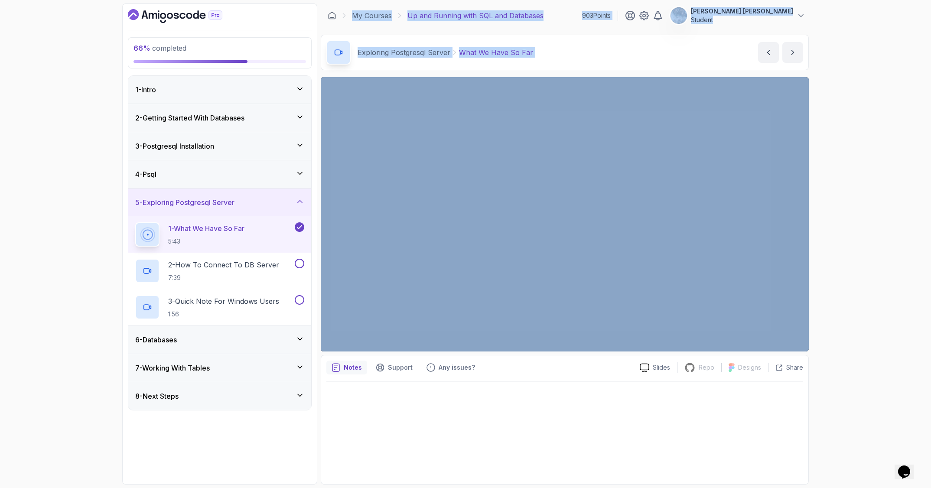
drag, startPoint x: 360, startPoint y: 2, endPoint x: 897, endPoint y: 127, distance: 551.1
click at [818, 139] on div "66 % completed 1 - Intro 2 - Getting Started With Databases 3 - Postgresql Inst…" at bounding box center [465, 244] width 931 height 488
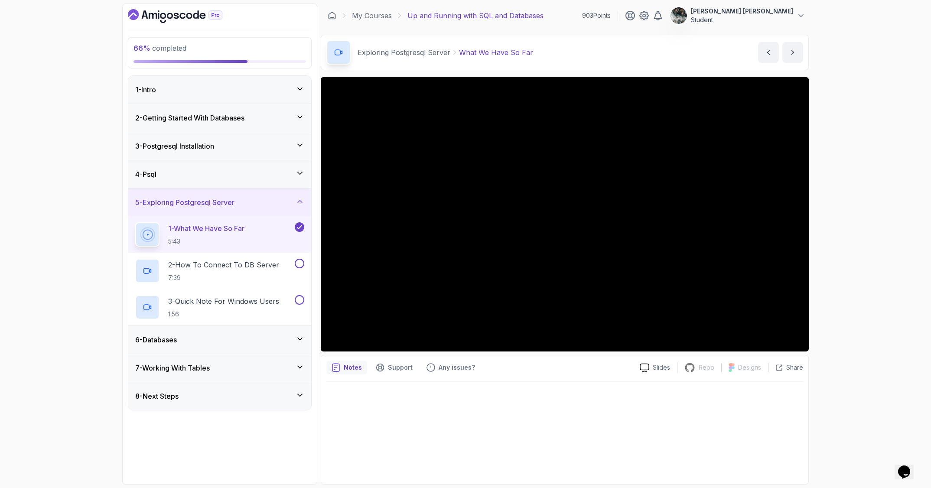
click at [818, 67] on div "66 % completed 1 - Intro 2 - Getting Started With Databases 3 - Postgresql Inst…" at bounding box center [465, 244] width 931 height 488
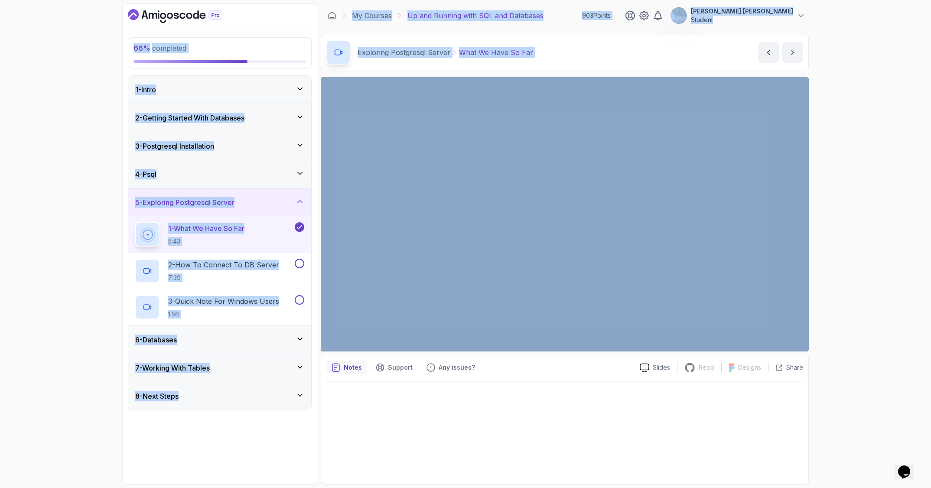
drag, startPoint x: 573, startPoint y: 43, endPoint x: 232, endPoint y: 11, distance: 342.5
click at [233, 11] on div "66 % completed 1 - Intro 2 - Getting Started With Databases 3 - Postgresql Inst…" at bounding box center [465, 243] width 686 height 481
click at [70, 42] on div "66 % completed 1 - Intro 2 - Getting Started With Databases 3 - Postgresql Inst…" at bounding box center [465, 244] width 931 height 488
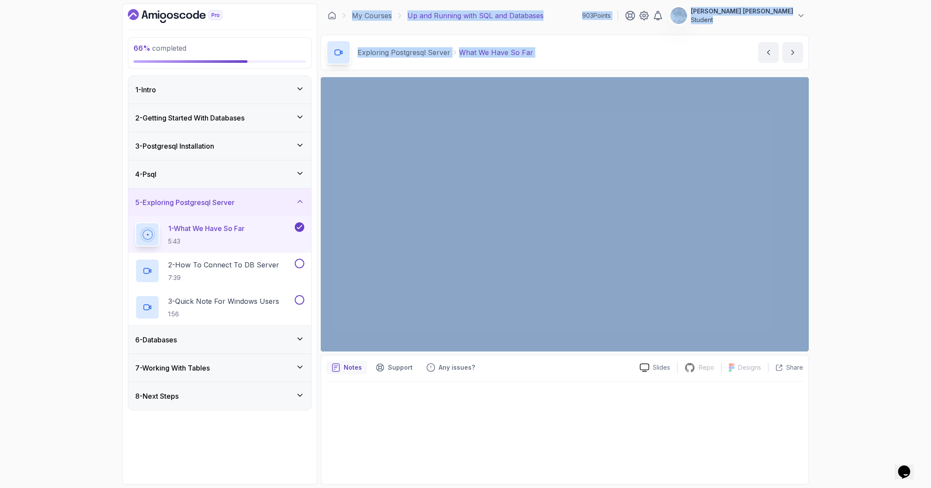
click at [818, 53] on div "66 % completed 1 - Intro 2 - Getting Started With Databases 3 - Postgresql Inst…" at bounding box center [465, 244] width 931 height 488
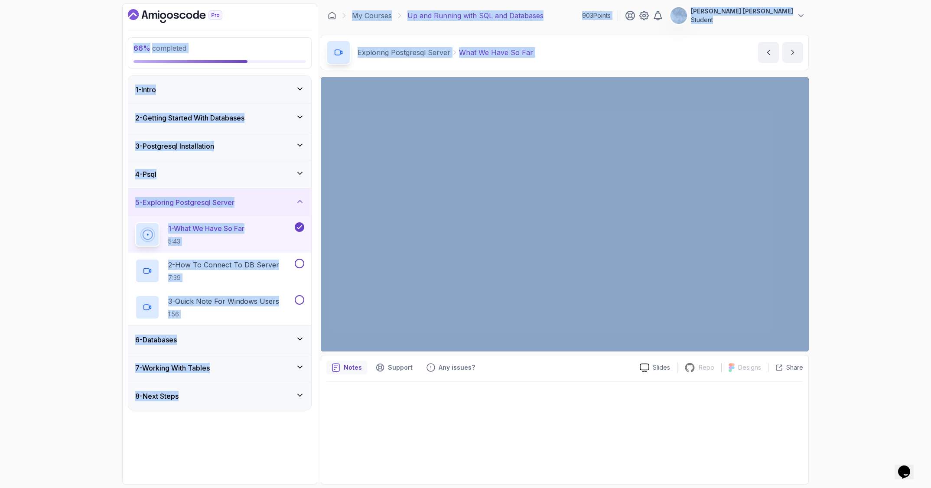
drag, startPoint x: 652, startPoint y: 58, endPoint x: 145, endPoint y: 2, distance: 510.5
click at [178, 7] on div "66 % completed 1 - Intro 2 - Getting Started With Databases 3 - Postgresql Inst…" at bounding box center [465, 243] width 686 height 481
click at [15, 58] on div "66 % completed 1 - Intro 2 - Getting Started With Databases 3 - Postgresql Inst…" at bounding box center [465, 244] width 931 height 488
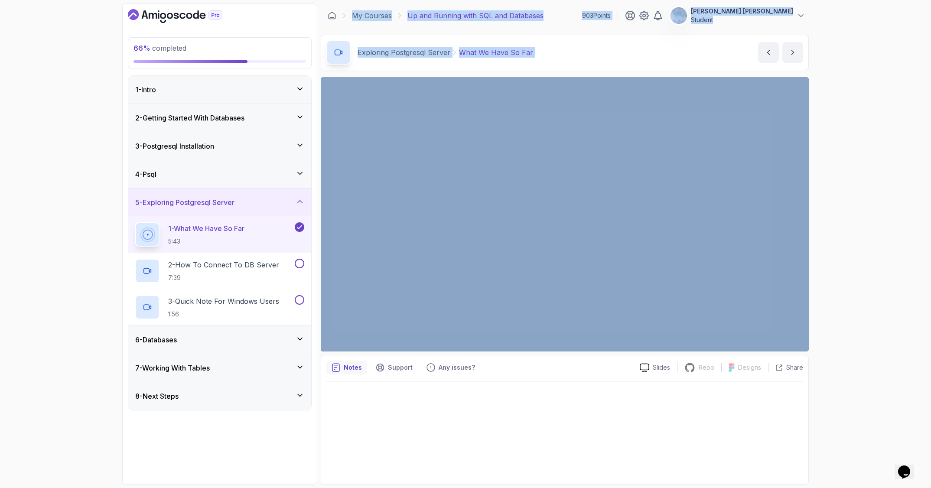
drag, startPoint x: 334, startPoint y: 5, endPoint x: 811, endPoint y: 65, distance: 480.7
click at [784, 67] on main "My Courses Up and Running with SQL and Databases 903 Points [PERSON_NAME] [PERS…" at bounding box center [565, 243] width 488 height 481
click at [818, 60] on div "66 % completed 1 - Intro 2 - Getting Started With Databases 3 - Postgresql Inst…" at bounding box center [465, 244] width 931 height 488
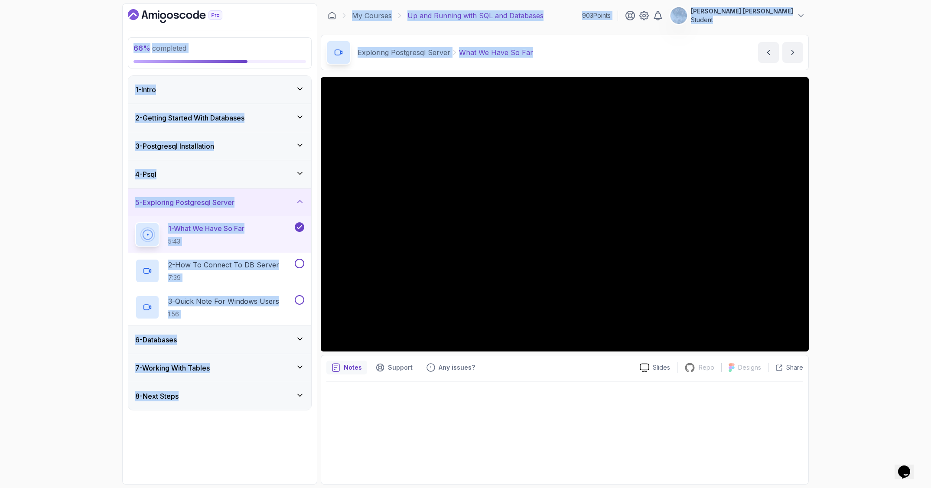
drag, startPoint x: 614, startPoint y: 69, endPoint x: 135, endPoint y: 17, distance: 481.2
click at [140, 18] on div "66 % completed 1 - Intro 2 - Getting Started With Databases 3 - Postgresql Inst…" at bounding box center [465, 243] width 686 height 481
click at [69, 51] on div "66 % completed 1 - Intro 2 - Getting Started With Databases 3 - Postgresql Inst…" at bounding box center [465, 244] width 931 height 488
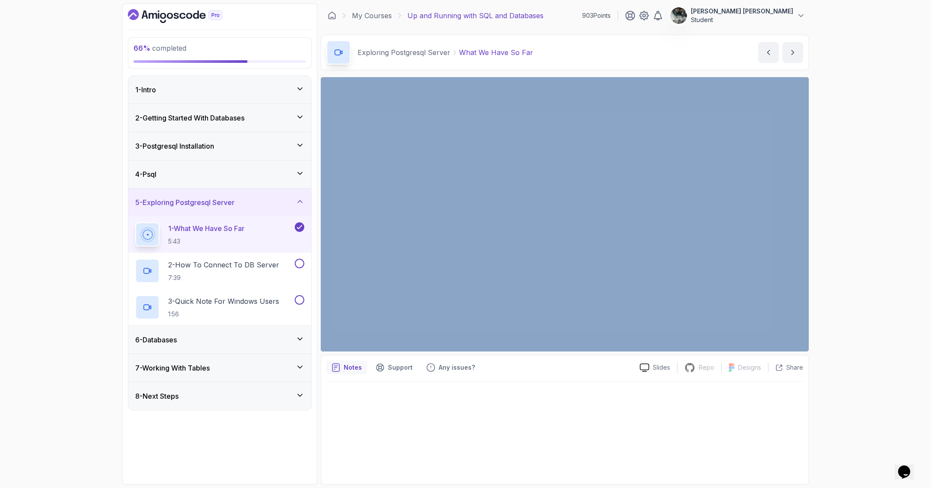
click at [809, 130] on section "66 % completed 1 - Intro 2 - Getting Started With Databases 3 - Postgresql Inst…" at bounding box center [465, 244] width 693 height 488
click at [816, 136] on div "66 % completed 1 - Intro 2 - Getting Started With Databases 3 - Postgresql Inst…" at bounding box center [465, 244] width 931 height 488
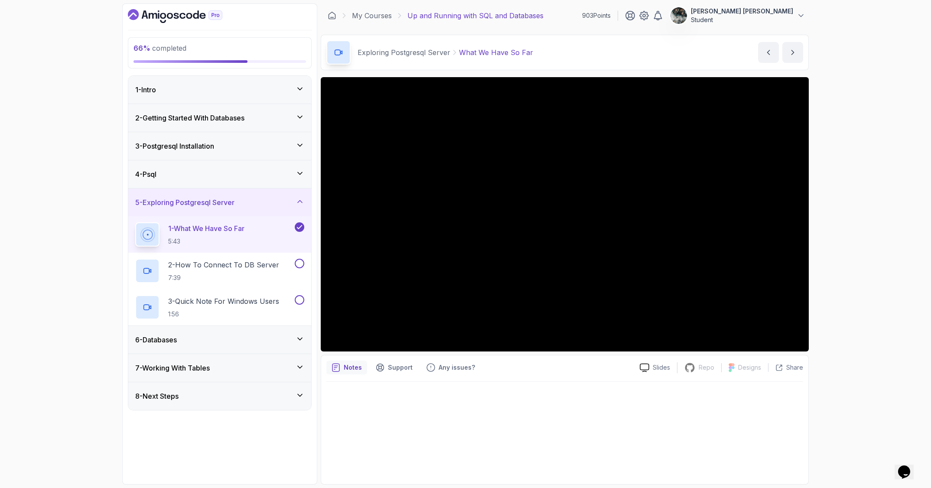
click at [818, 149] on div "66 % completed 1 - Intro 2 - Getting Started With Databases 3 - Postgresql Inst…" at bounding box center [465, 244] width 931 height 488
click at [818, 175] on div "66 % completed 1 - Intro 2 - Getting Started With Databases 3 - Postgresql Inst…" at bounding box center [465, 244] width 931 height 488
click at [208, 249] on div "1 - What We Have So Far 5:43" at bounding box center [219, 234] width 183 height 36
click at [193, 273] on p "7:39" at bounding box center [223, 277] width 111 height 9
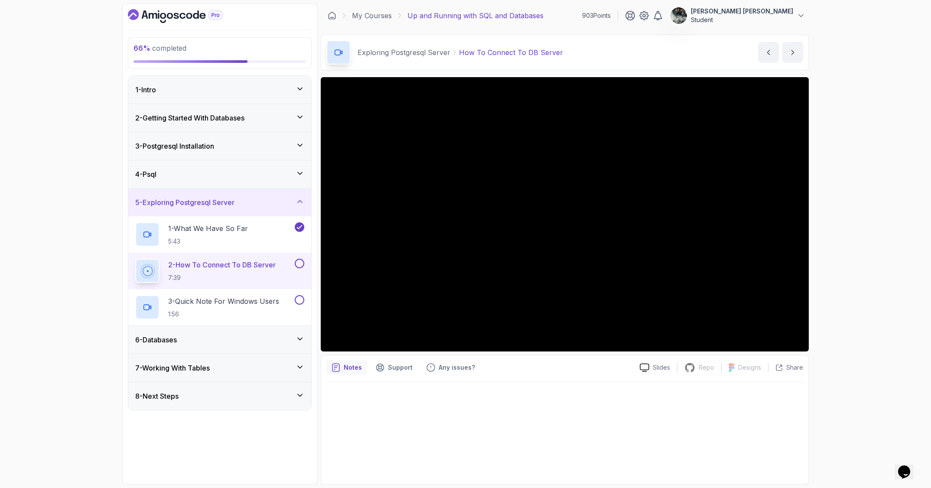
click at [300, 266] on button at bounding box center [300, 264] width 10 height 10
click at [818, 150] on div "68 % completed 1 - Intro 2 - Getting Started With Databases 3 - Postgresql Inst…" at bounding box center [465, 244] width 931 height 488
click at [818, 192] on div "68 % completed 1 - Intro 2 - Getting Started With Databases 3 - Postgresql Inst…" at bounding box center [465, 244] width 931 height 488
click at [298, 298] on button at bounding box center [300, 300] width 10 height 10
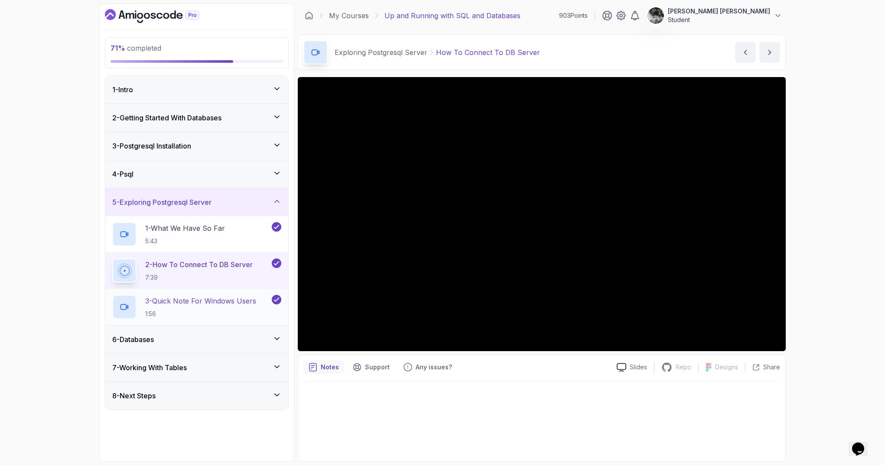
click at [206, 306] on p "3 - Quick Note For Windows Users" at bounding box center [200, 301] width 111 height 10
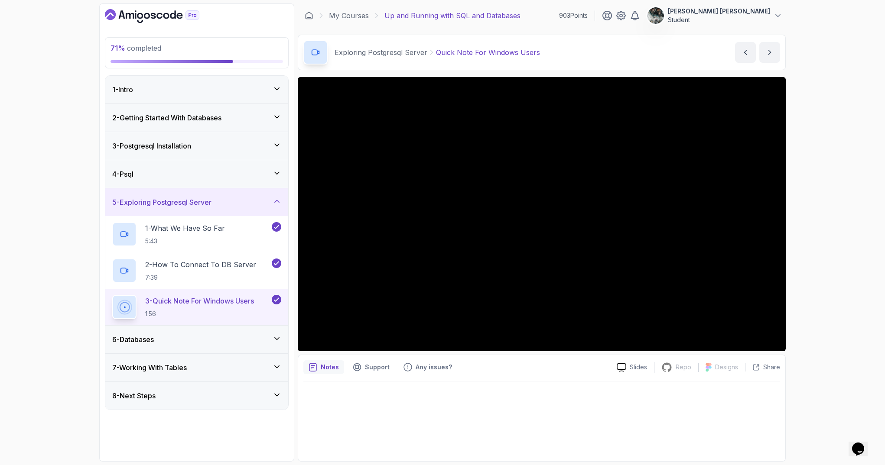
click at [224, 387] on div "8 - Next Steps" at bounding box center [196, 396] width 183 height 28
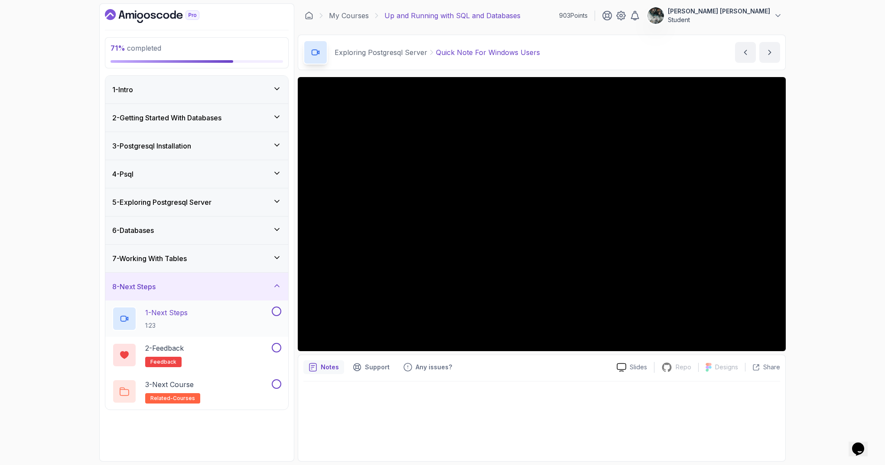
click at [276, 309] on button at bounding box center [277, 312] width 10 height 10
click at [168, 230] on div "6 - Databases" at bounding box center [196, 230] width 169 height 10
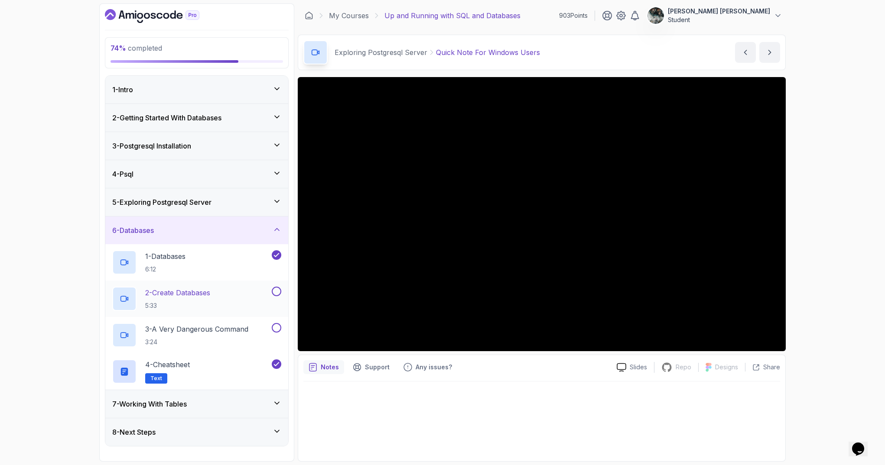
click at [176, 291] on p "2 - Create Databases" at bounding box center [177, 293] width 65 height 10
click at [217, 199] on div "5 - Exploring Postgresql Server" at bounding box center [196, 202] width 169 height 10
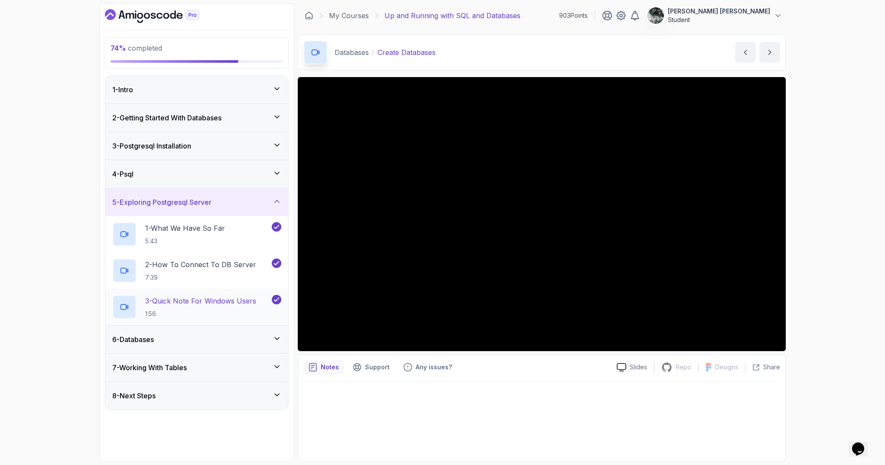
click at [178, 323] on div "3 - Quick Note For Windows Users 1:56" at bounding box center [196, 307] width 183 height 36
click at [174, 333] on div "6 - Databases" at bounding box center [196, 340] width 183 height 28
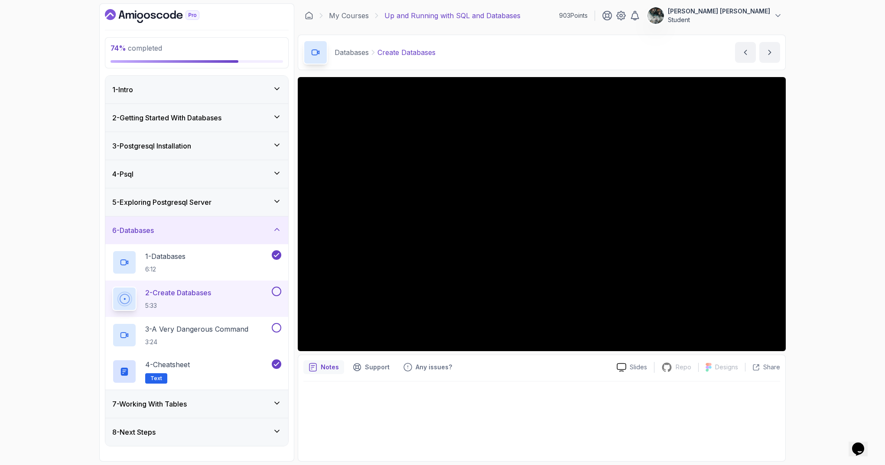
click at [225, 300] on div "2 - Create Databases 5:33" at bounding box center [191, 299] width 158 height 24
click at [279, 290] on button at bounding box center [277, 292] width 10 height 10
click at [232, 174] on div "4 - Psql" at bounding box center [196, 174] width 169 height 10
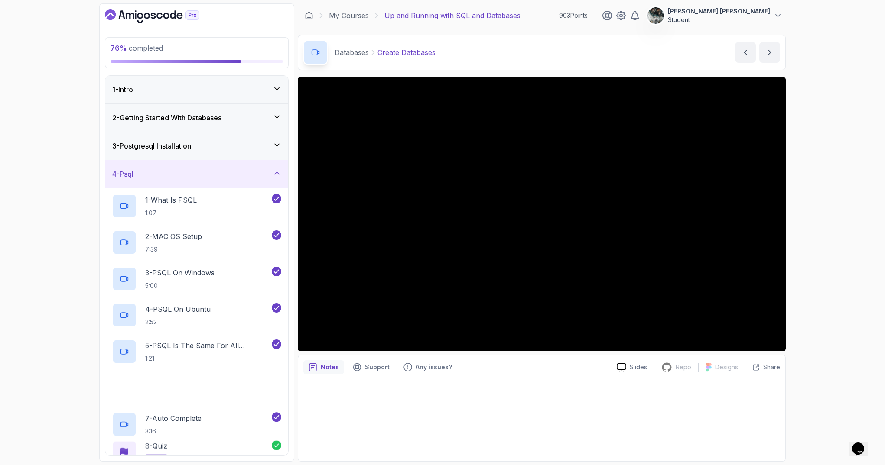
click at [269, 177] on div "4 - Psql" at bounding box center [196, 174] width 169 height 10
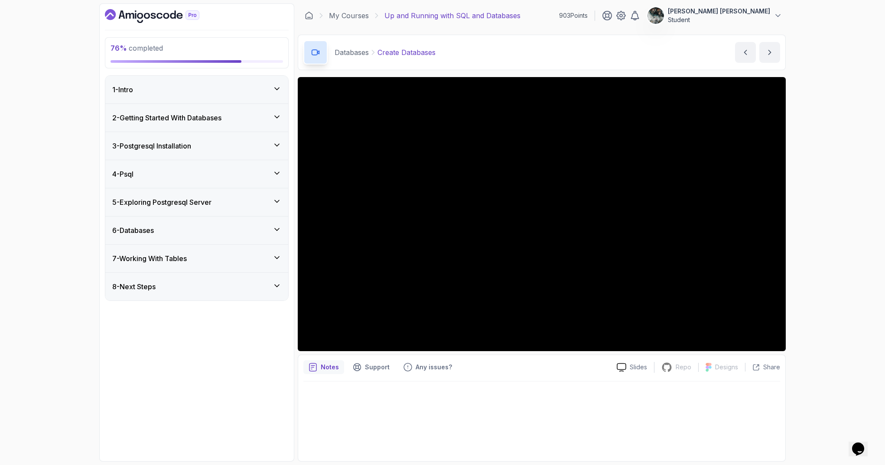
click at [250, 206] on div "5 - Exploring Postgresql Server" at bounding box center [196, 202] width 169 height 10
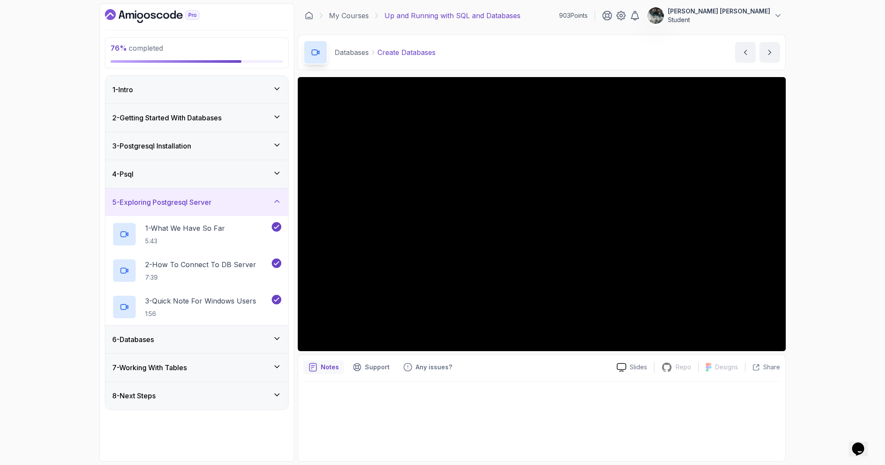
click at [252, 205] on div "5 - Exploring Postgresql Server" at bounding box center [196, 202] width 169 height 10
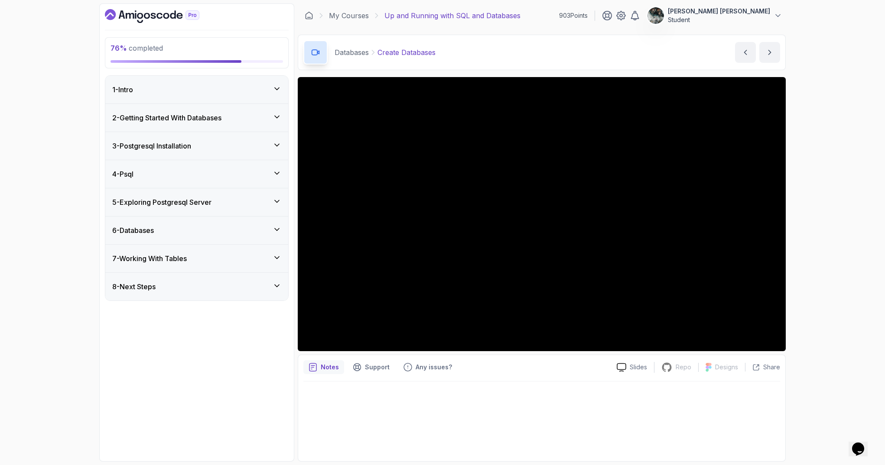
click at [240, 229] on div "6 - Databases" at bounding box center [196, 230] width 169 height 10
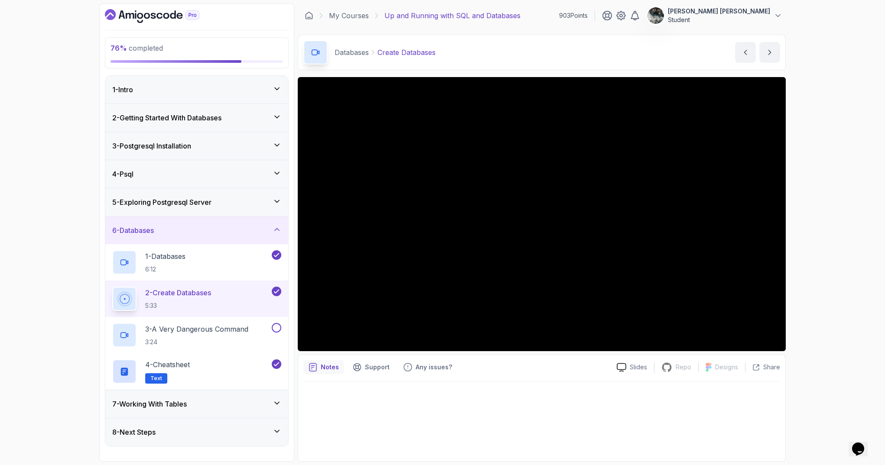
click at [252, 401] on div "7 - Working With Tables" at bounding box center [196, 404] width 169 height 10
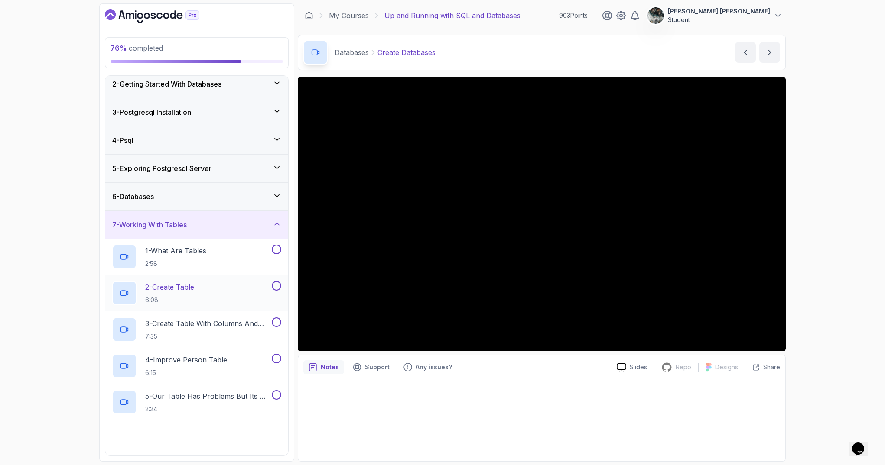
scroll to position [63, 0]
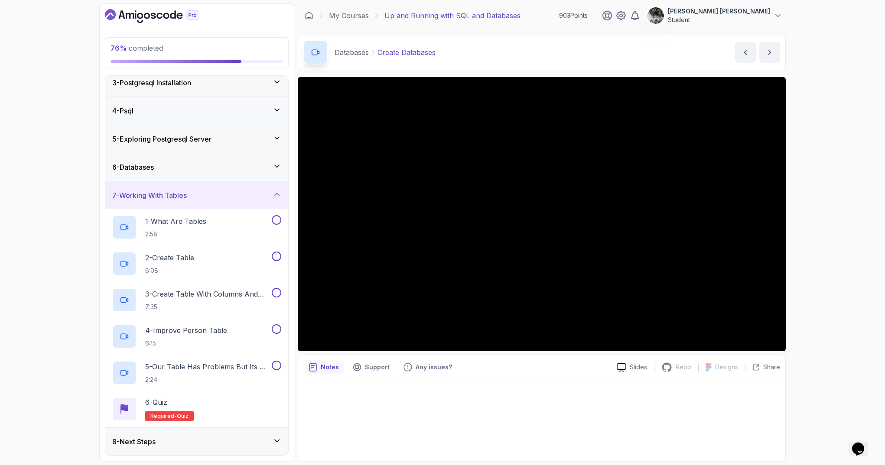
click at [261, 194] on div "7 - Working With Tables" at bounding box center [196, 195] width 169 height 10
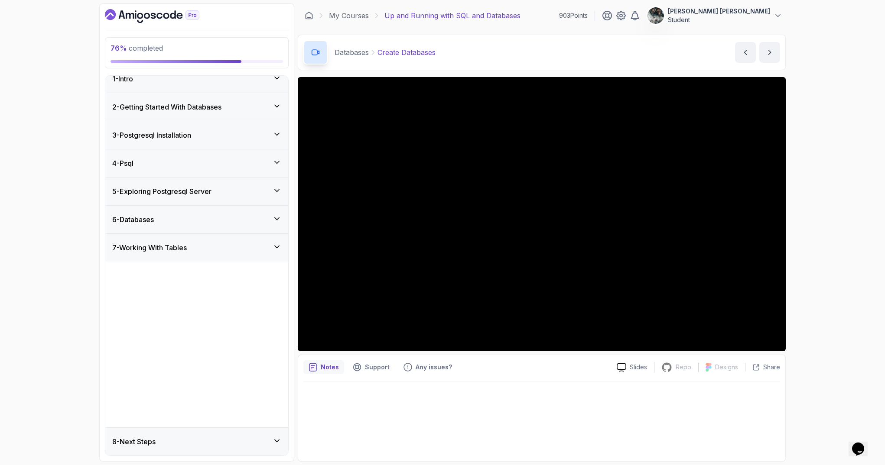
scroll to position [0, 0]
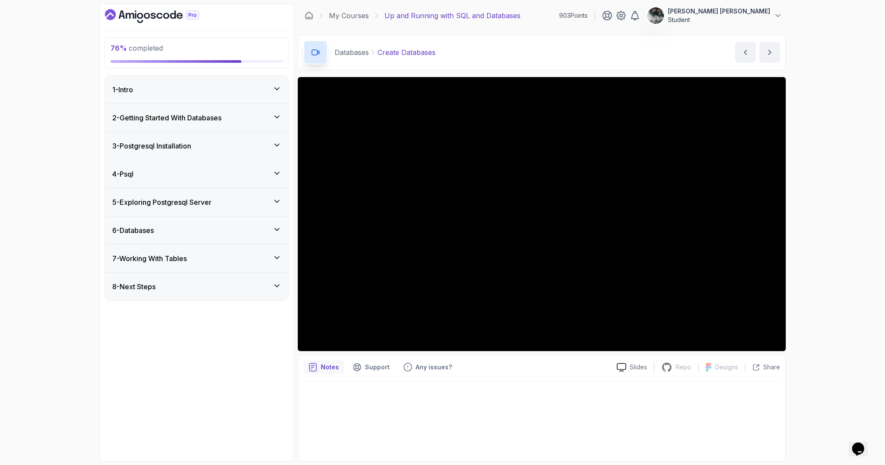
click at [268, 201] on div "5 - Exploring Postgresql Server" at bounding box center [196, 202] width 169 height 10
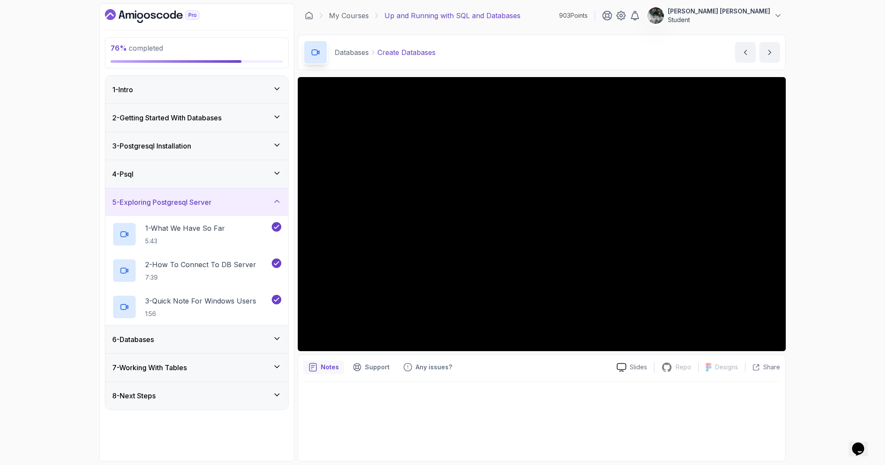
click at [270, 199] on div "5 - Exploring Postgresql Server" at bounding box center [196, 202] width 169 height 10
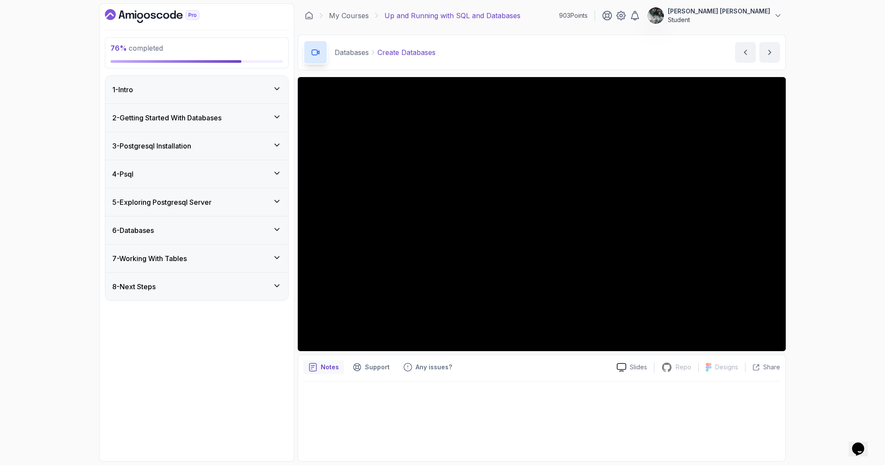
click at [261, 226] on div "6 - Databases" at bounding box center [196, 230] width 169 height 10
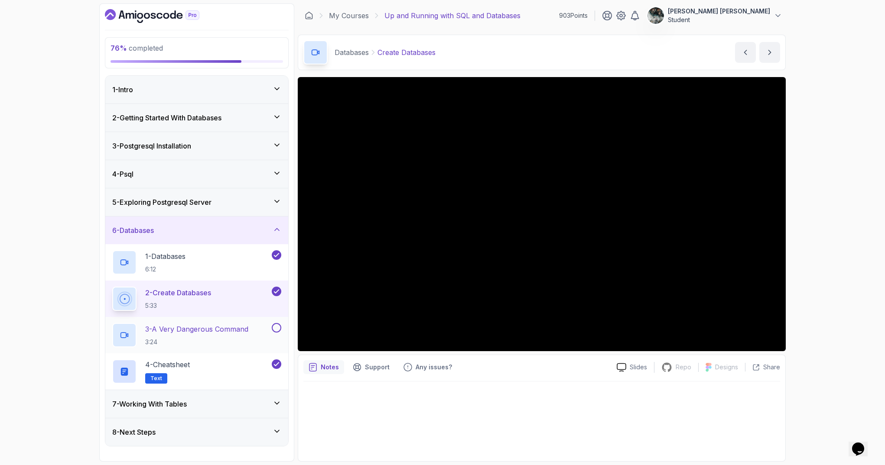
click at [205, 334] on h2 "3 - A Very Dangerous Command 3:24" at bounding box center [196, 335] width 103 height 23
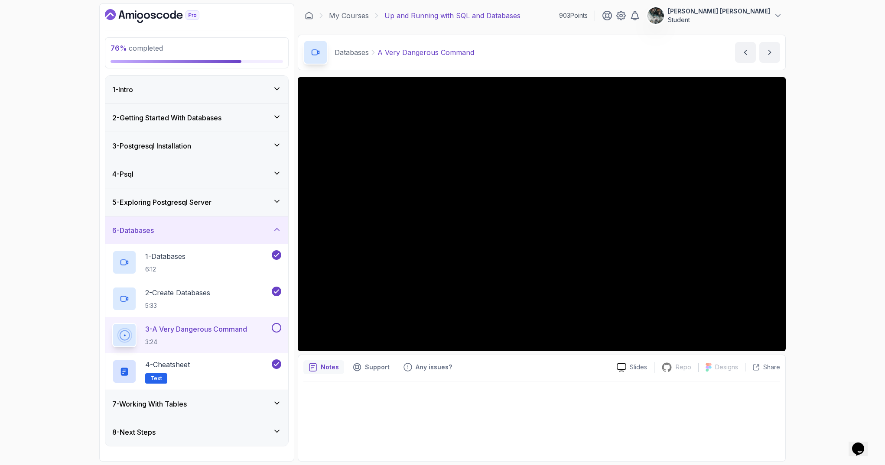
drag, startPoint x: 276, startPoint y: 328, endPoint x: 279, endPoint y: 338, distance: 11.1
click at [276, 328] on button at bounding box center [277, 328] width 10 height 10
click at [252, 227] on div "6 - Databases" at bounding box center [196, 230] width 169 height 10
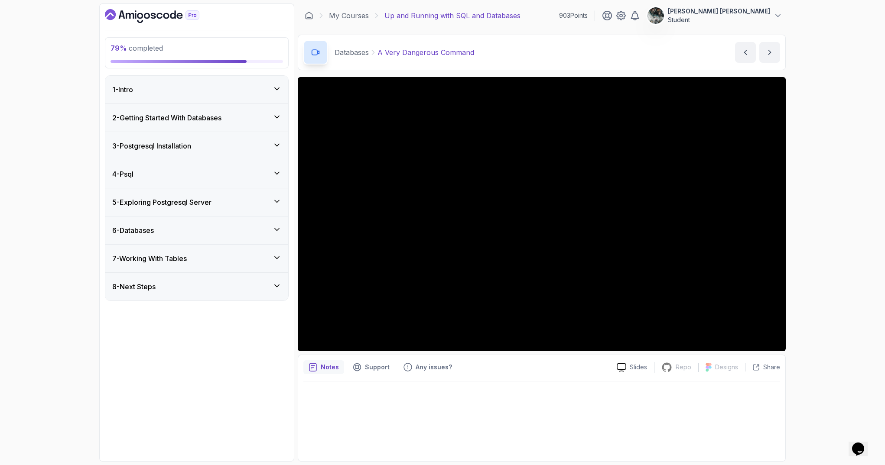
click at [213, 257] on div "7 - Working With Tables" at bounding box center [196, 258] width 169 height 10
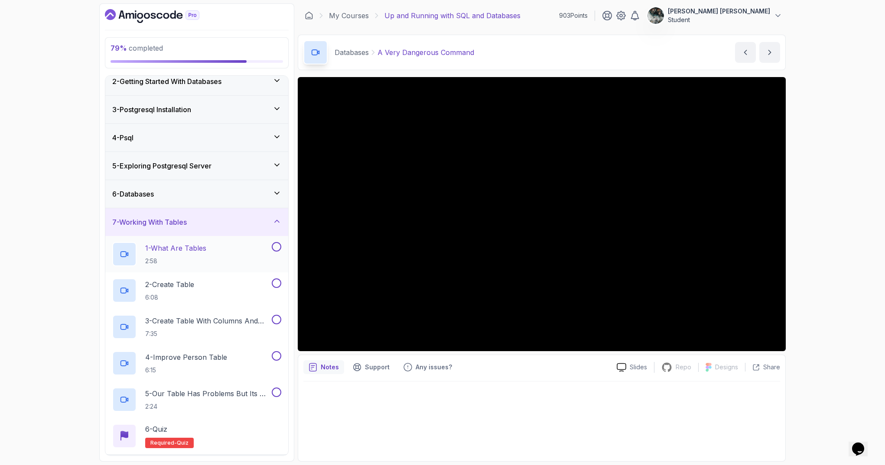
scroll to position [63, 0]
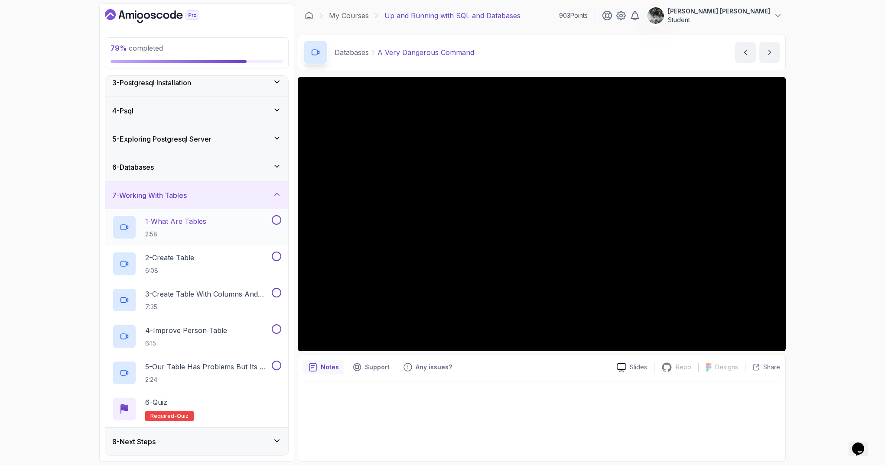
click at [217, 221] on div "1 - What Are Tables 2:58" at bounding box center [191, 227] width 158 height 24
click at [279, 216] on button at bounding box center [277, 220] width 10 height 10
click at [244, 167] on div "6 - Databases" at bounding box center [196, 167] width 169 height 10
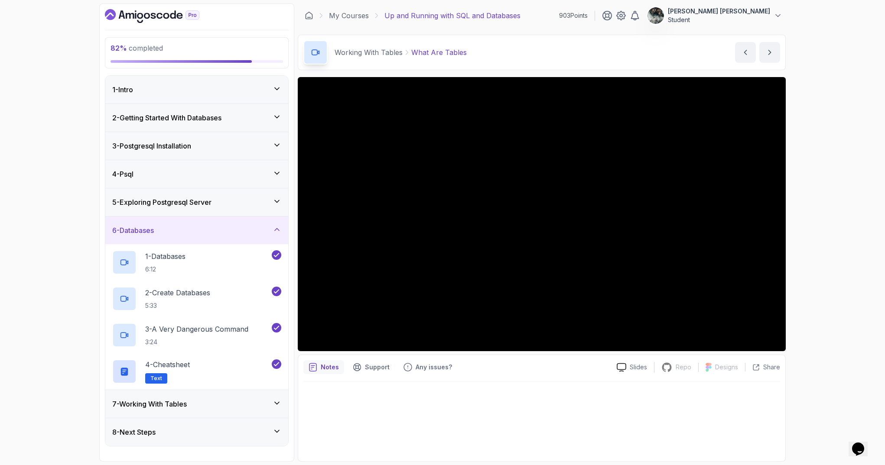
click at [176, 398] on div "7 - Working With Tables" at bounding box center [196, 404] width 183 height 28
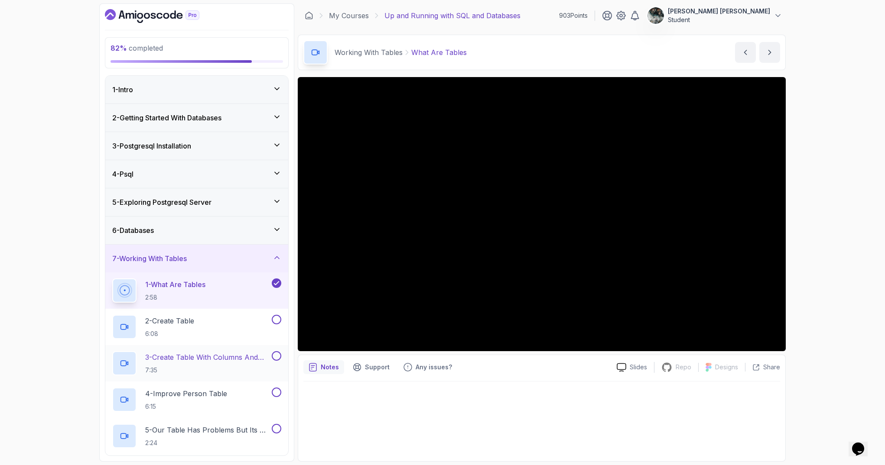
scroll to position [63, 0]
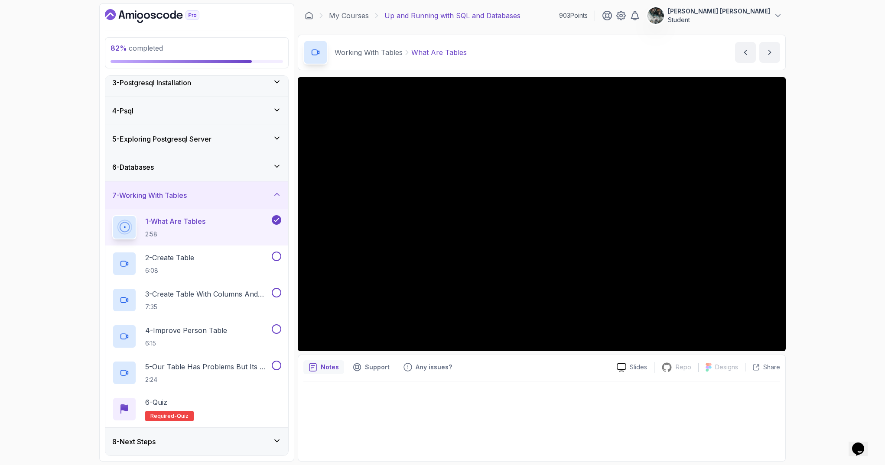
click at [201, 443] on div "8 - Next Steps" at bounding box center [196, 442] width 169 height 10
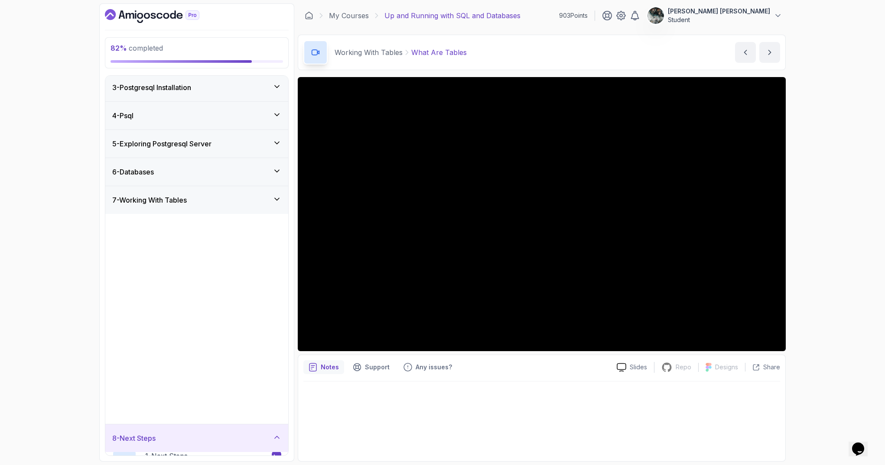
scroll to position [0, 0]
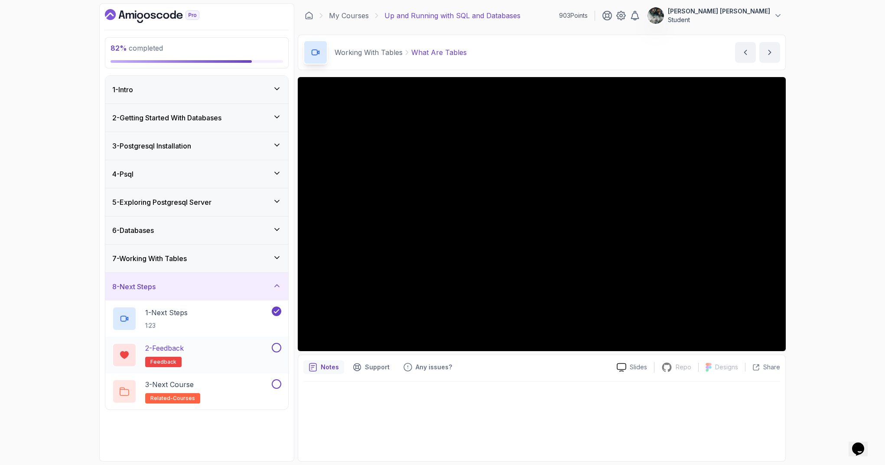
click at [156, 337] on div "2 - Feedback feedback" at bounding box center [196, 355] width 183 height 36
click at [168, 339] on div "2 - Feedback feedback" at bounding box center [196, 355] width 183 height 36
click at [240, 350] on div "2 - Feedback feedback" at bounding box center [191, 355] width 158 height 24
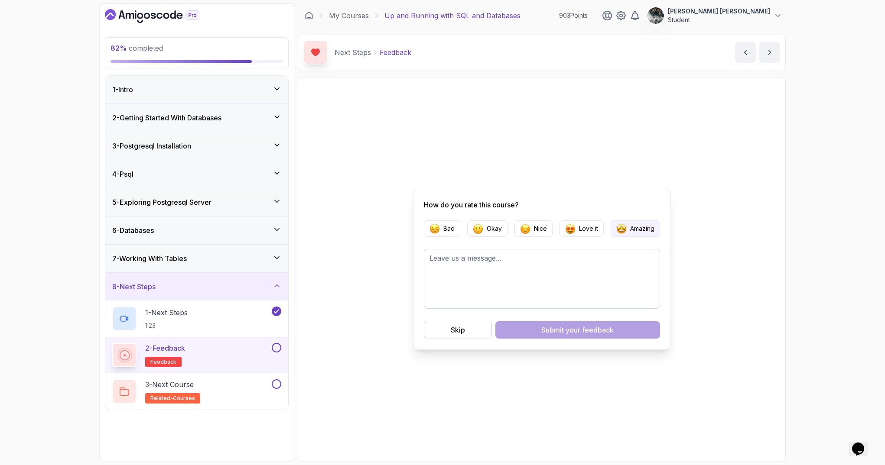
click at [635, 227] on p "Amazing" at bounding box center [642, 228] width 24 height 9
click at [557, 324] on button "Submit your feedback" at bounding box center [577, 330] width 165 height 17
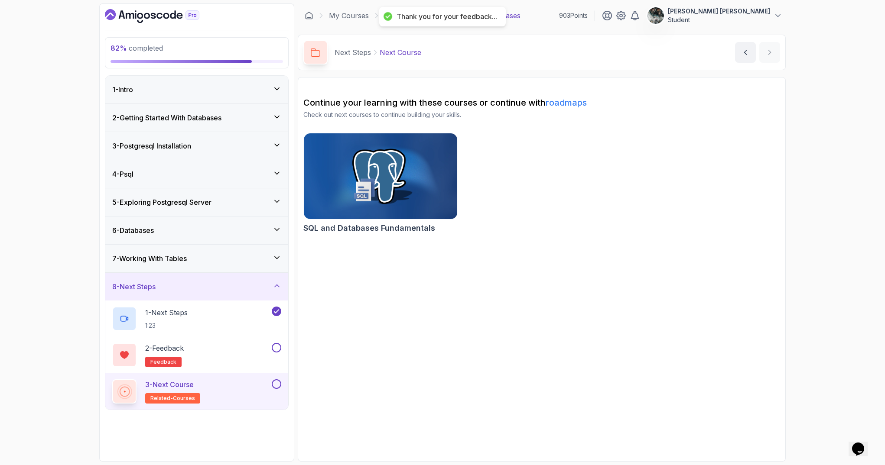
click at [211, 386] on div "3 - Next Course related-courses" at bounding box center [191, 392] width 158 height 24
click at [279, 382] on button at bounding box center [277, 385] width 10 height 10
click at [276, 343] on button at bounding box center [277, 348] width 10 height 10
click at [247, 247] on div "7 - Working With Tables" at bounding box center [196, 259] width 183 height 28
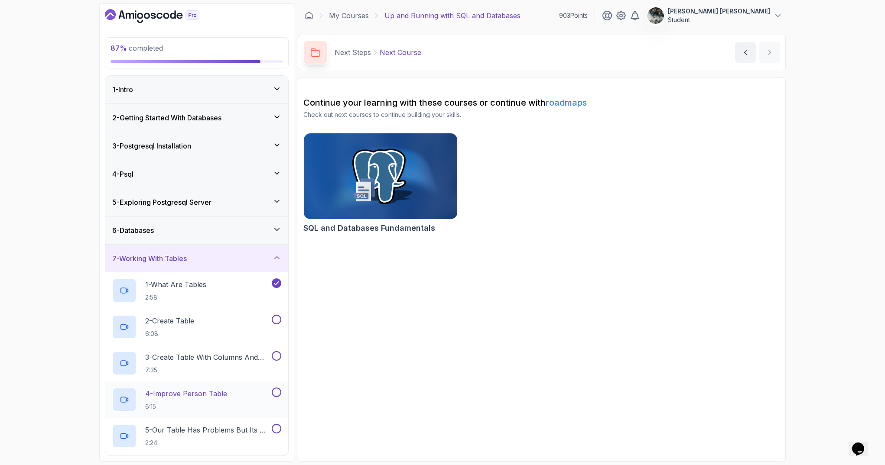
scroll to position [63, 0]
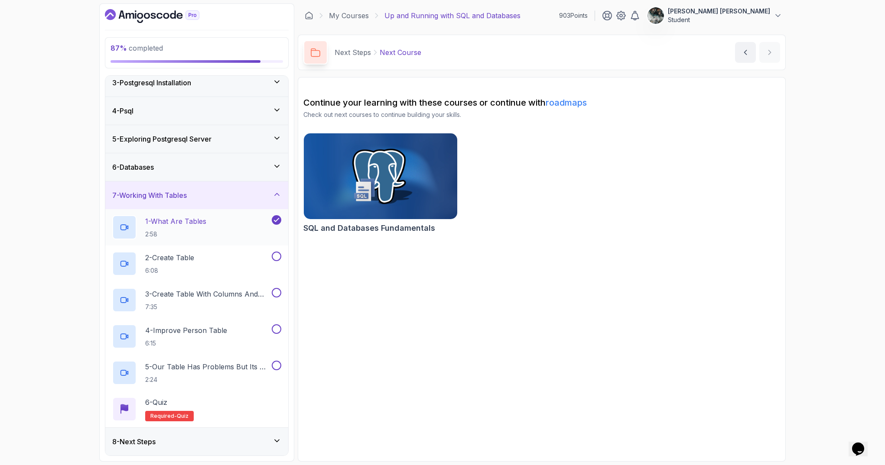
click at [159, 221] on p "1 - What Are Tables" at bounding box center [175, 221] width 61 height 10
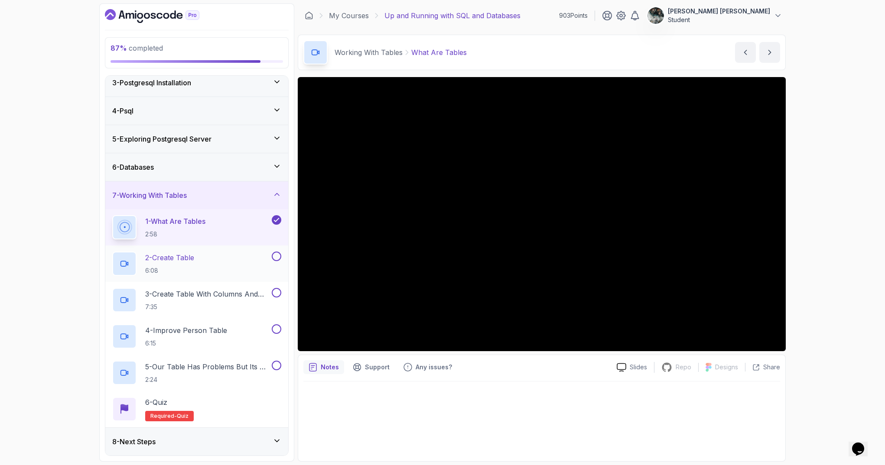
click at [190, 250] on div "2 - Create Table 6:08" at bounding box center [196, 264] width 183 height 36
click at [210, 264] on div "2 - Create Table 6:08" at bounding box center [191, 264] width 158 height 24
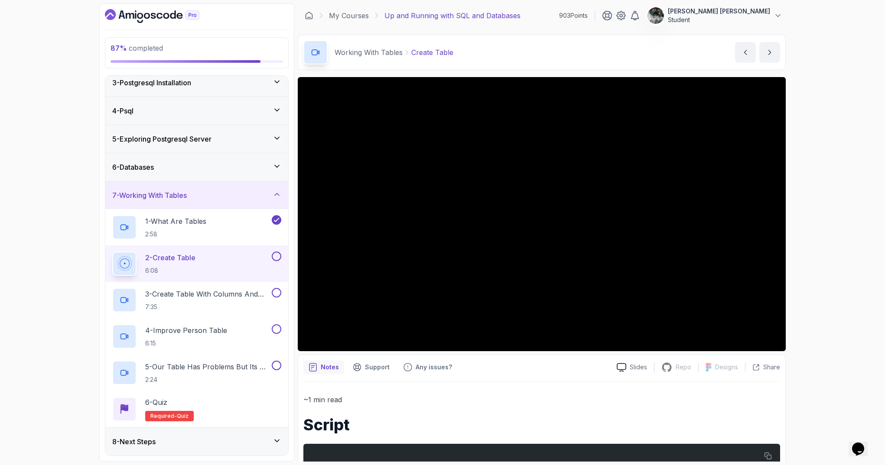
click at [275, 257] on button at bounding box center [277, 257] width 10 height 10
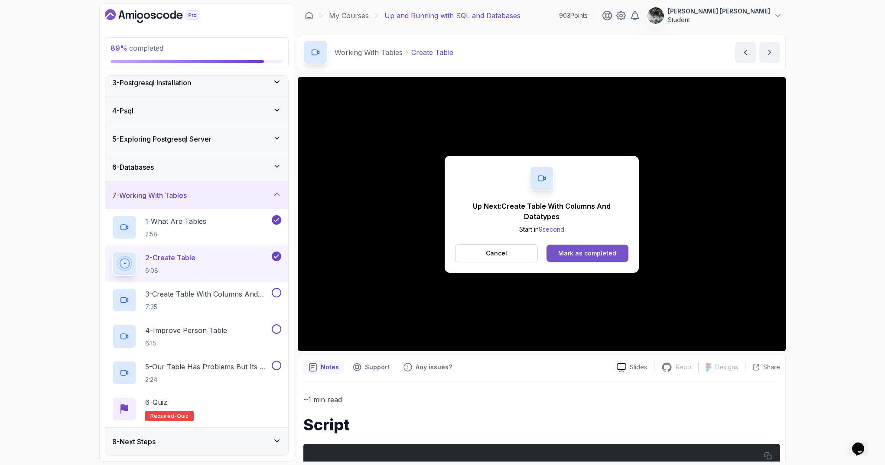
click at [593, 250] on div "Mark as completed" at bounding box center [587, 253] width 58 height 9
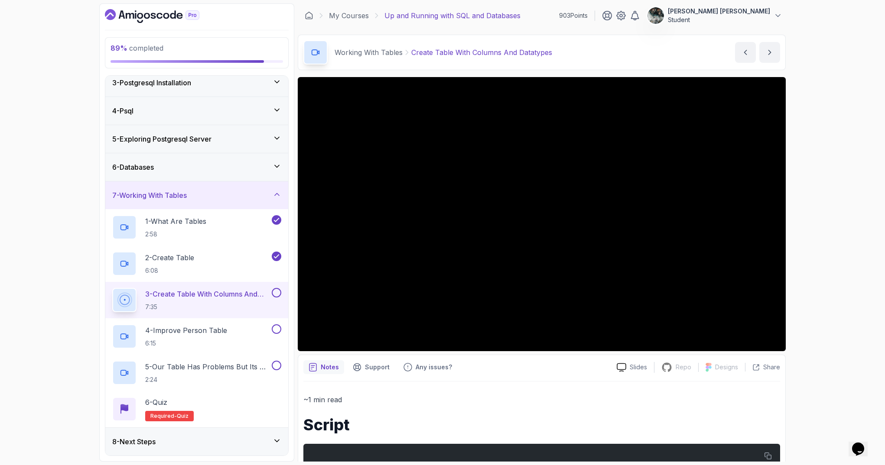
click at [275, 293] on button at bounding box center [277, 293] width 10 height 10
click at [184, 349] on div "4 - Improve Person Table 6:15" at bounding box center [196, 336] width 183 height 36
click at [192, 325] on p "4 - Improve Person Table" at bounding box center [186, 330] width 82 height 10
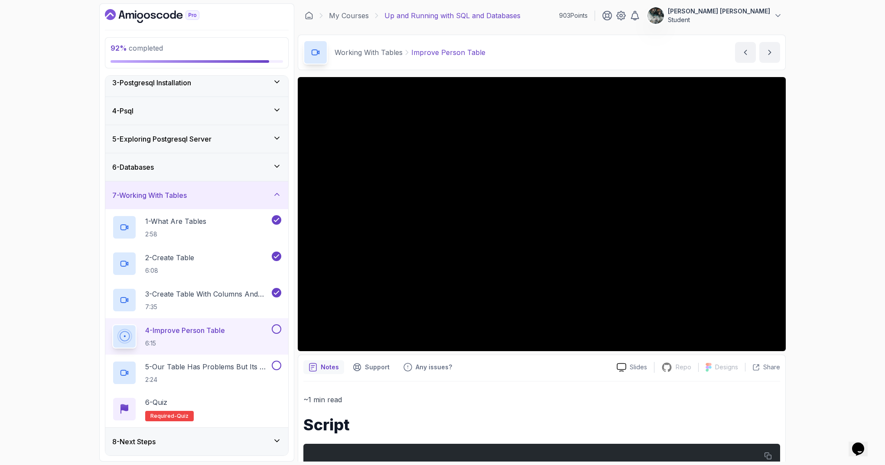
click at [807, 69] on div "92 % completed 1 - Intro 2 - Getting Started With Databases 3 - Postgresql Inst…" at bounding box center [442, 232] width 885 height 465
click at [277, 328] on button at bounding box center [277, 330] width 10 height 10
click at [208, 380] on p "2:24" at bounding box center [207, 380] width 125 height 9
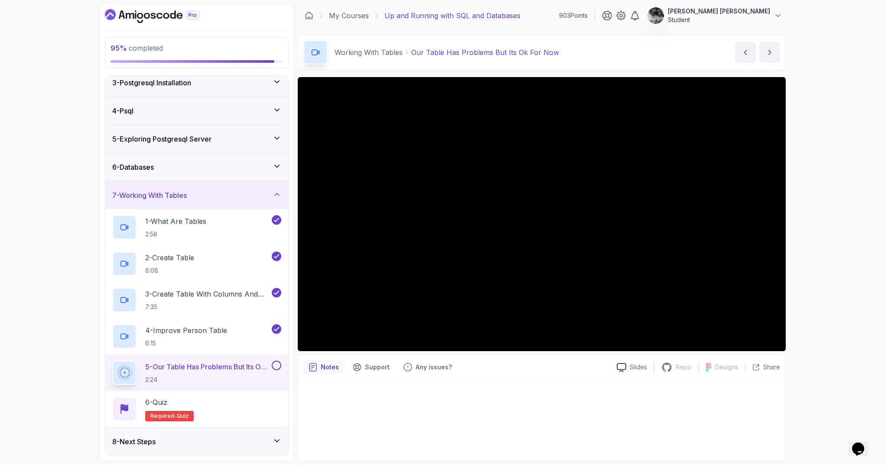
click at [278, 438] on icon at bounding box center [277, 441] width 9 height 9
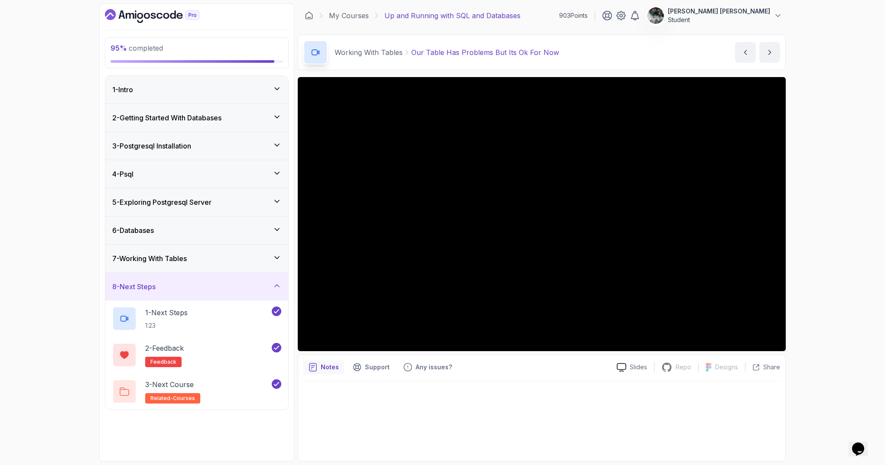
click at [239, 261] on div "7 - Working With Tables" at bounding box center [196, 258] width 169 height 10
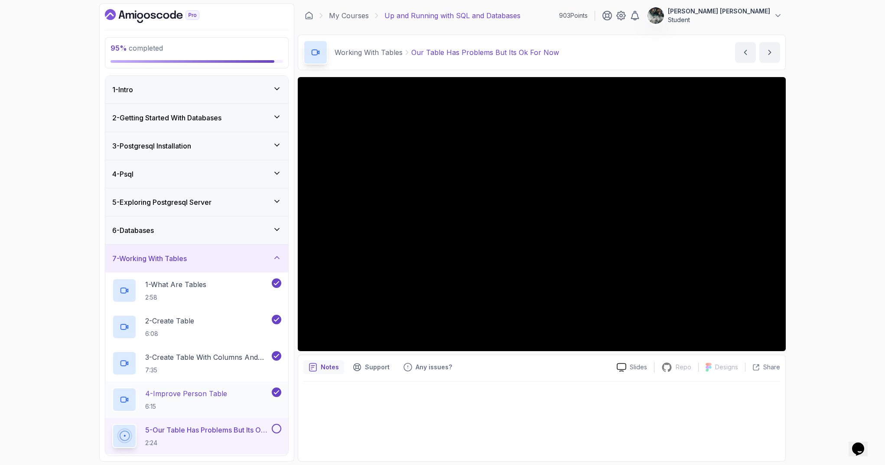
scroll to position [63, 0]
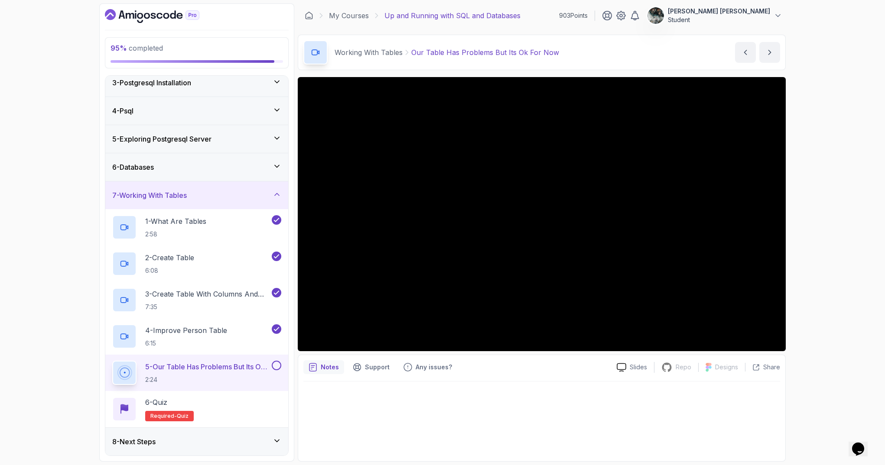
click at [276, 368] on button at bounding box center [277, 366] width 10 height 10
click at [204, 394] on div "6 - Quiz Required- quiz" at bounding box center [196, 409] width 183 height 36
click at [181, 403] on div "6 - Quiz" at bounding box center [169, 402] width 49 height 10
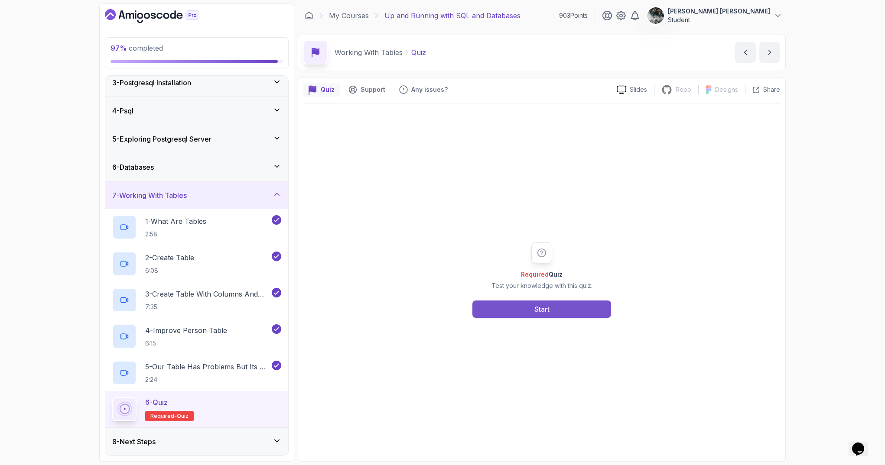
click at [552, 305] on button "Start" at bounding box center [541, 309] width 139 height 17
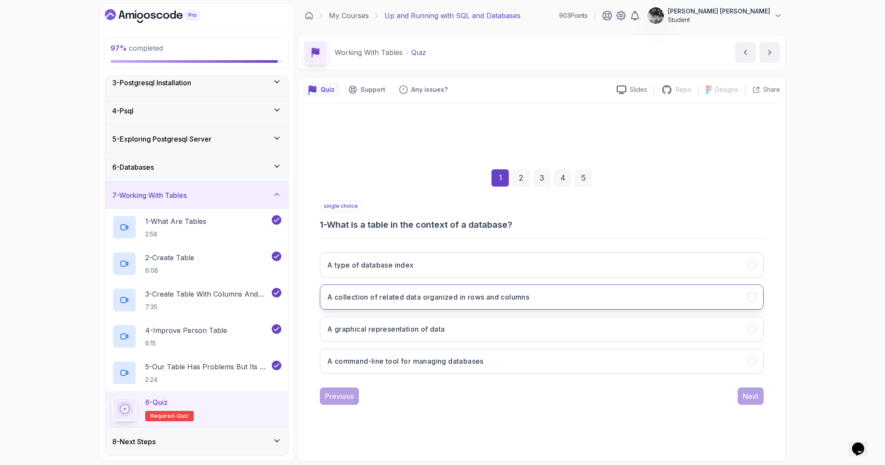
click at [518, 298] on h3 "A collection of related data organized in rows and columns" at bounding box center [428, 297] width 202 height 10
drag, startPoint x: 756, startPoint y: 386, endPoint x: 747, endPoint y: 387, distance: 9.6
click at [796, 386] on div "97 % completed 1 - Intro 2 - Getting Started With Databases 3 - Postgresql Inst…" at bounding box center [442, 232] width 885 height 465
click at [760, 397] on button "Next" at bounding box center [750, 396] width 26 height 17
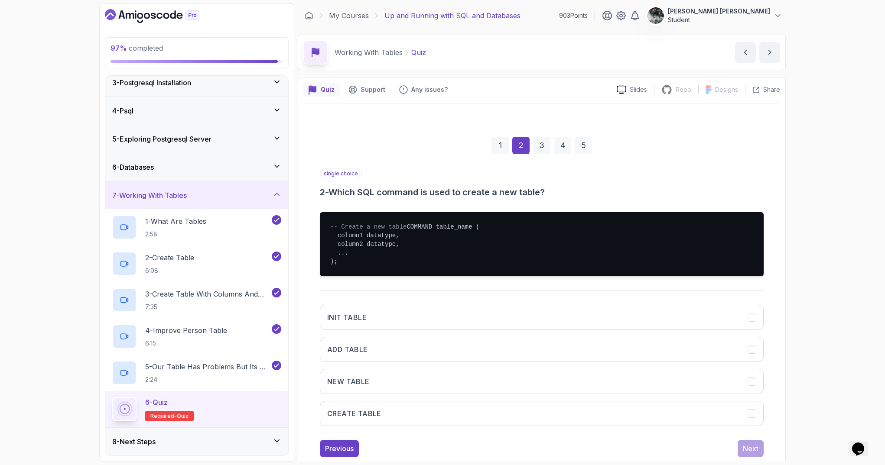
scroll to position [29, 0]
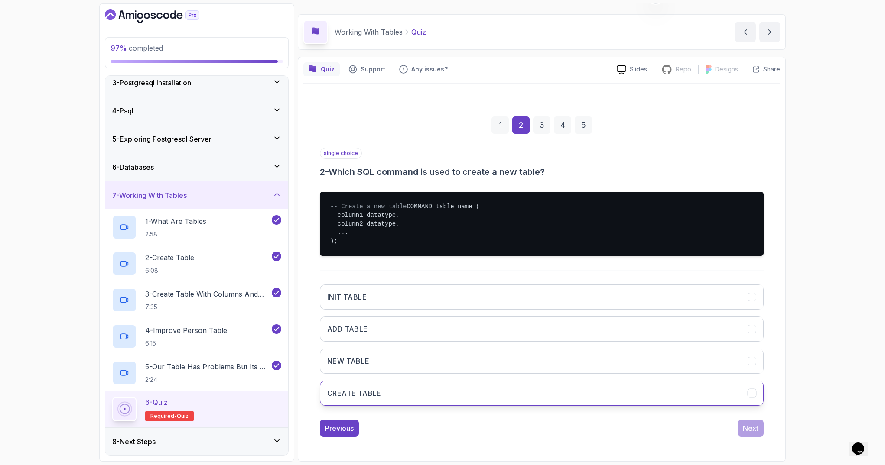
click at [363, 394] on h3 "CREATE TABLE" at bounding box center [354, 393] width 54 height 10
click at [750, 433] on div "Next" at bounding box center [751, 428] width 16 height 10
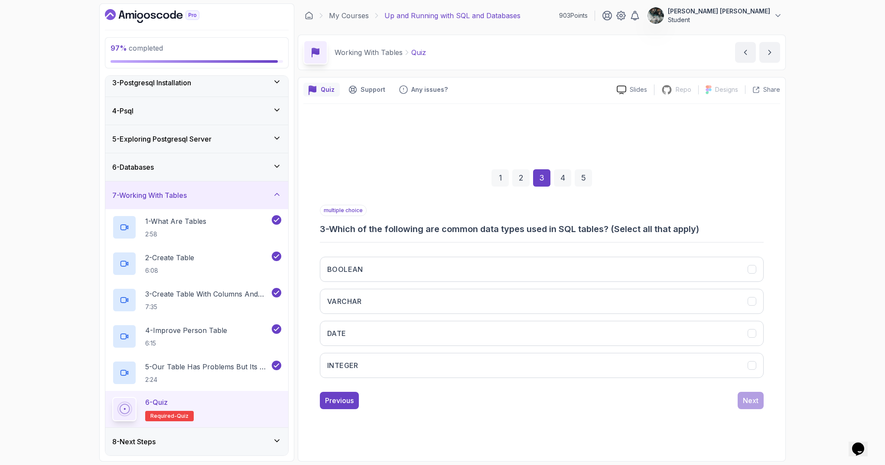
scroll to position [0, 0]
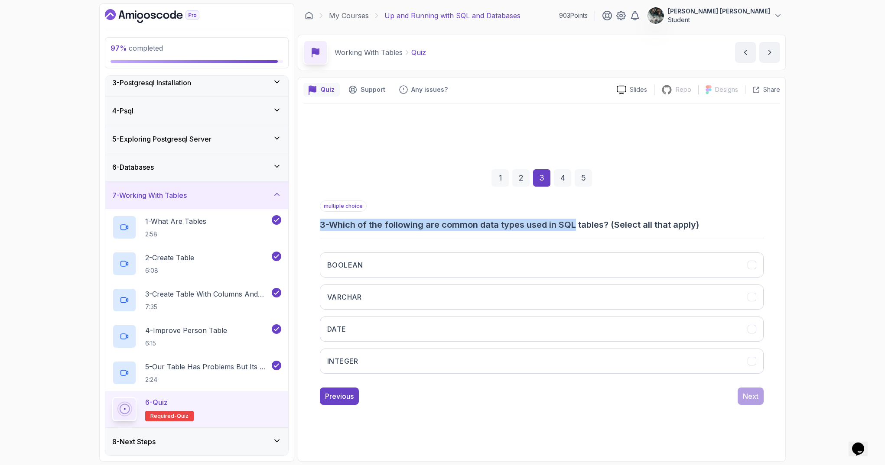
drag, startPoint x: 606, startPoint y: 222, endPoint x: 708, endPoint y: 216, distance: 102.4
click at [697, 216] on div "multiple choice 3 - Which of the following are common data types used in SQL ta…" at bounding box center [542, 216] width 444 height 30
click at [718, 215] on div "multiple choice 3 - Which of the following are common data types used in SQL ta…" at bounding box center [542, 216] width 444 height 30
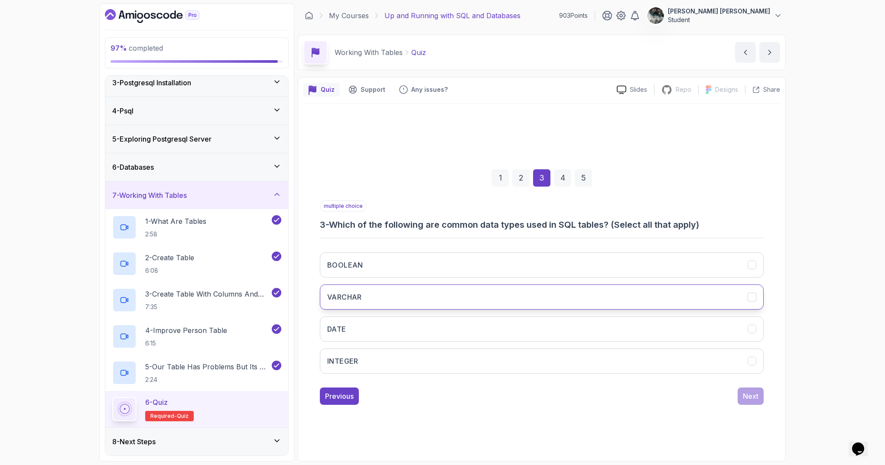
click at [366, 293] on button "VARCHAR" at bounding box center [542, 297] width 444 height 25
click at [360, 328] on button "DATE" at bounding box center [542, 329] width 444 height 25
click at [358, 358] on button "INTEGER" at bounding box center [542, 361] width 444 height 25
click at [382, 263] on button "BOOLEAN" at bounding box center [542, 265] width 444 height 25
click at [750, 402] on button "Next" at bounding box center [750, 396] width 26 height 17
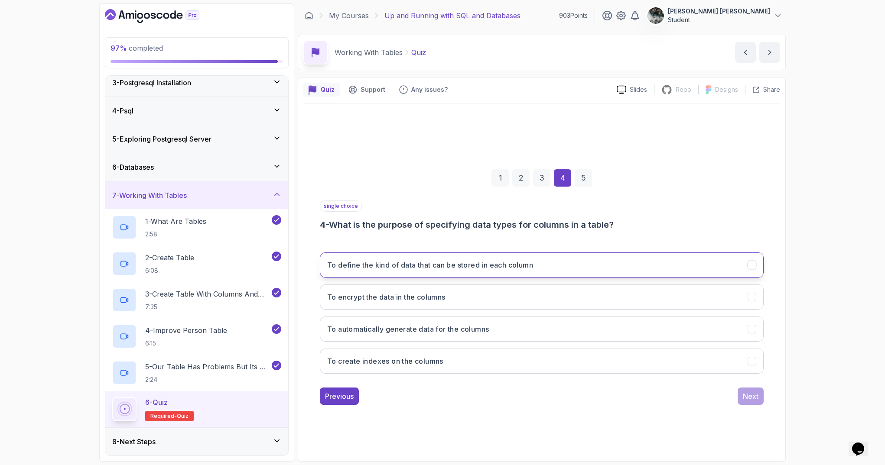
click at [512, 268] on h3 "To define the kind of data that can be stored in each column" at bounding box center [430, 265] width 206 height 10
click at [747, 406] on div "1 2 3 4 5 single choice 4 - What is the purpose of specifying data types for co…" at bounding box center [541, 280] width 477 height 263
click at [749, 398] on div "Next" at bounding box center [751, 396] width 16 height 10
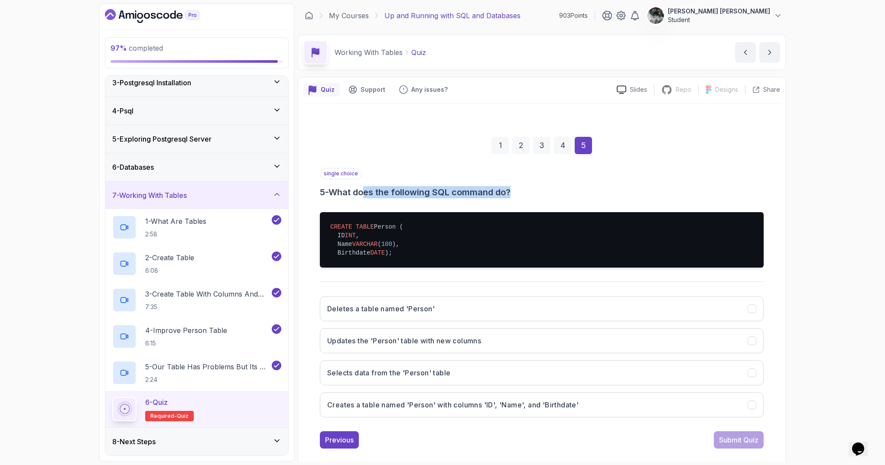
drag, startPoint x: 376, startPoint y: 189, endPoint x: 604, endPoint y: 190, distance: 228.3
click at [604, 190] on h3 "5 - What does the following SQL command do?" at bounding box center [542, 192] width 444 height 12
click at [603, 190] on h3 "5 - What does the following SQL command do?" at bounding box center [542, 192] width 444 height 12
drag, startPoint x: 583, startPoint y: 191, endPoint x: 375, endPoint y: 192, distance: 207.5
click at [375, 192] on h3 "5 - What does the following SQL command do?" at bounding box center [542, 192] width 444 height 12
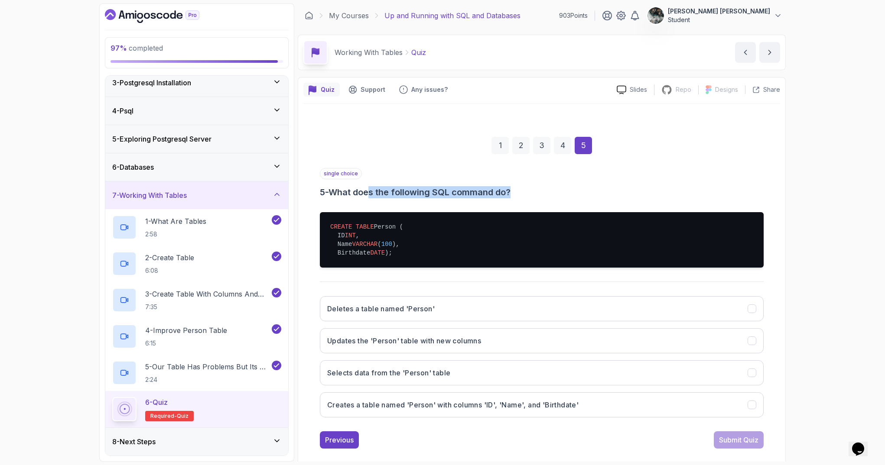
click at [375, 192] on h3 "5 - What does the following SQL command do?" at bounding box center [542, 192] width 444 height 12
drag, startPoint x: 389, startPoint y: 224, endPoint x: 398, endPoint y: 248, distance: 25.5
click at [397, 247] on pre "CREATE TABLE Person ( ID INT , Name [PERSON_NAME] ( 100 ), Birthdate DATE );" at bounding box center [542, 239] width 444 height 55
click at [437, 252] on pre "CREATE TABLE Person ( ID INT , Name [PERSON_NAME] ( 100 ), Birthdate DATE );" at bounding box center [542, 239] width 444 height 55
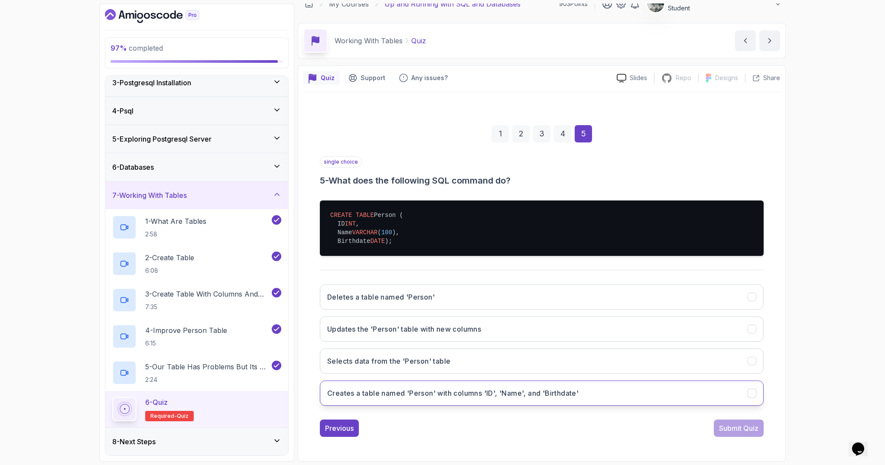
click at [365, 396] on h3 "Creates a table named 'Person' with columns 'ID', 'Name', and 'Birthdate'" at bounding box center [452, 393] width 251 height 10
click at [737, 432] on div "Submit Quiz" at bounding box center [738, 428] width 39 height 10
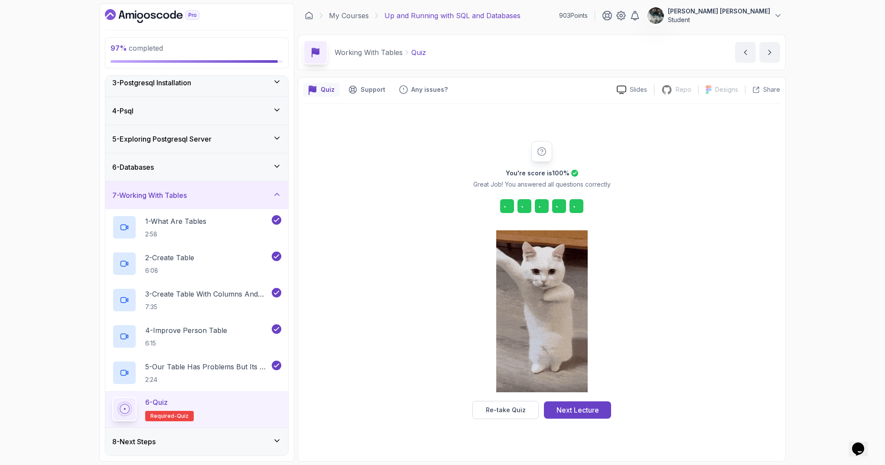
scroll to position [0, 0]
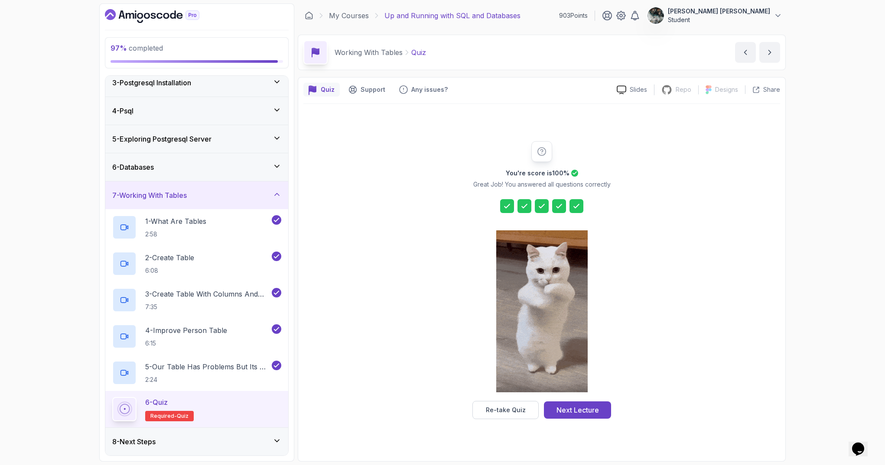
click at [590, 410] on div "Next Lecture" at bounding box center [577, 410] width 42 height 10
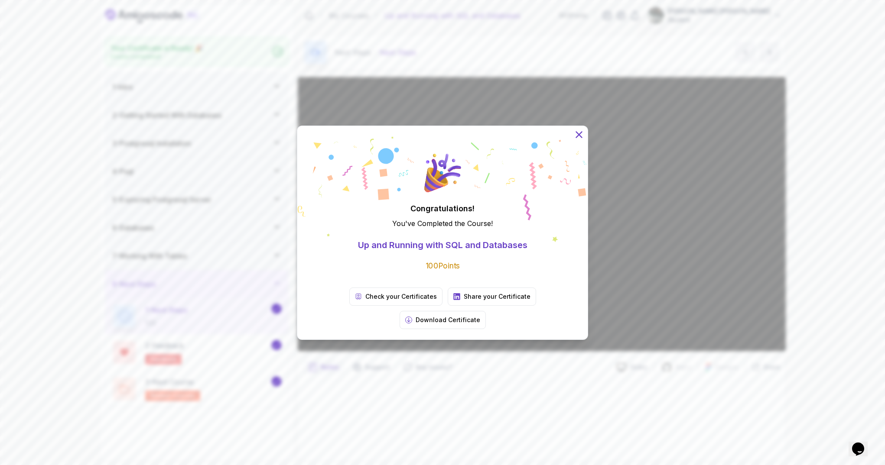
click at [575, 140] on icon at bounding box center [578, 134] width 11 height 11
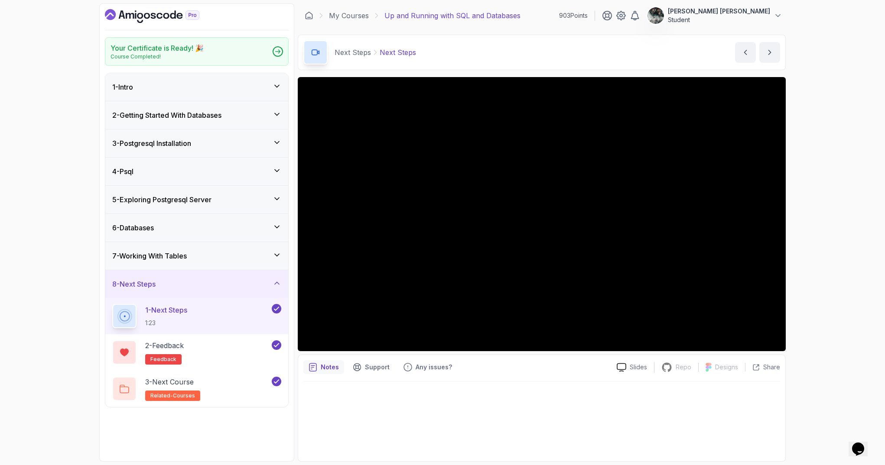
click at [138, 13] on icon "Dashboard" at bounding box center [152, 16] width 94 height 14
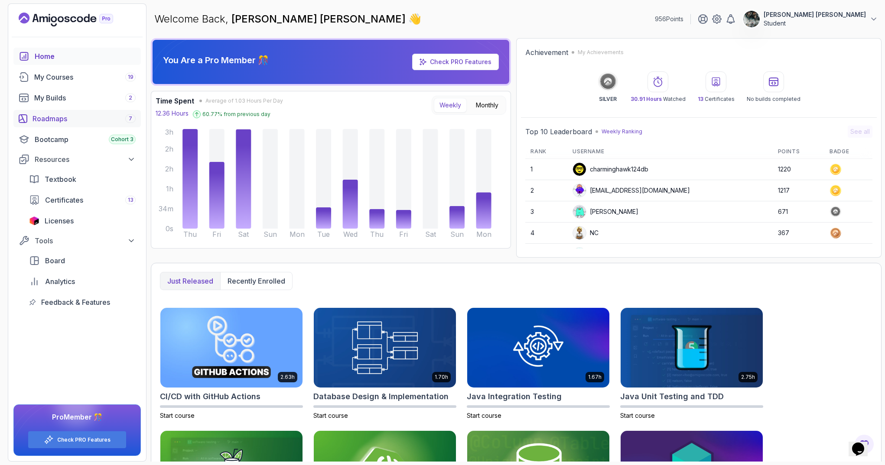
click at [82, 117] on div "Roadmaps 7" at bounding box center [83, 119] width 103 height 10
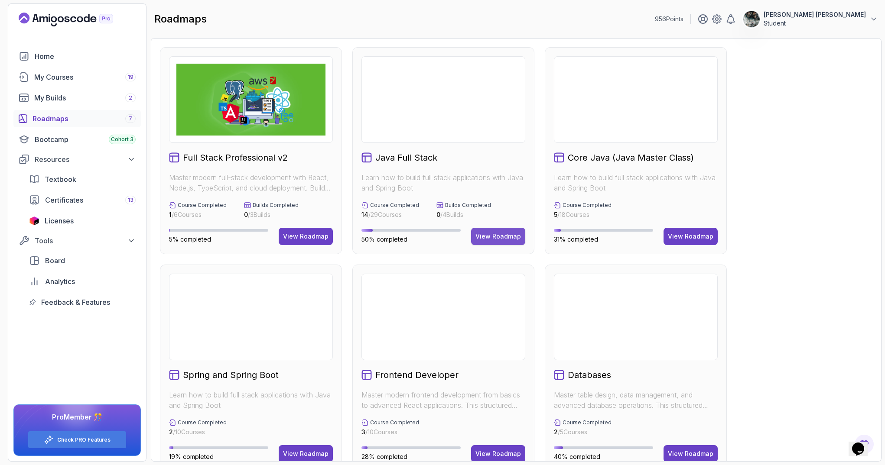
click at [516, 231] on button "View Roadmap" at bounding box center [498, 236] width 54 height 17
click at [492, 235] on div "View Roadmap" at bounding box center [497, 236] width 45 height 9
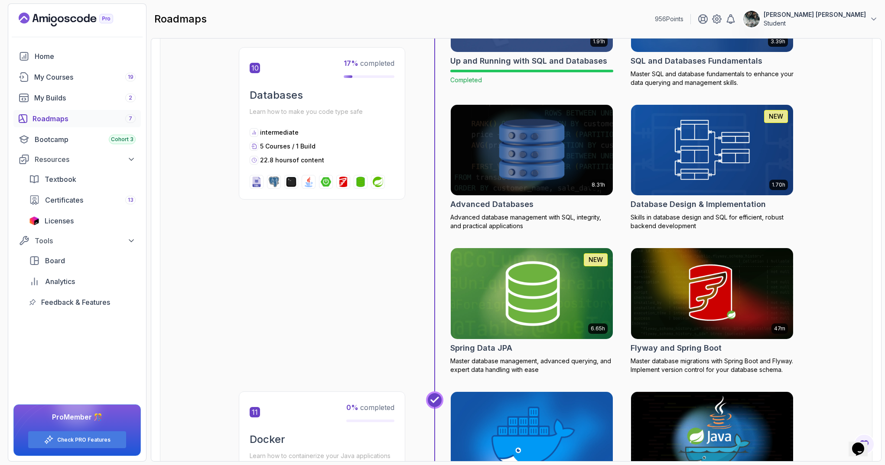
scroll to position [1940, 0]
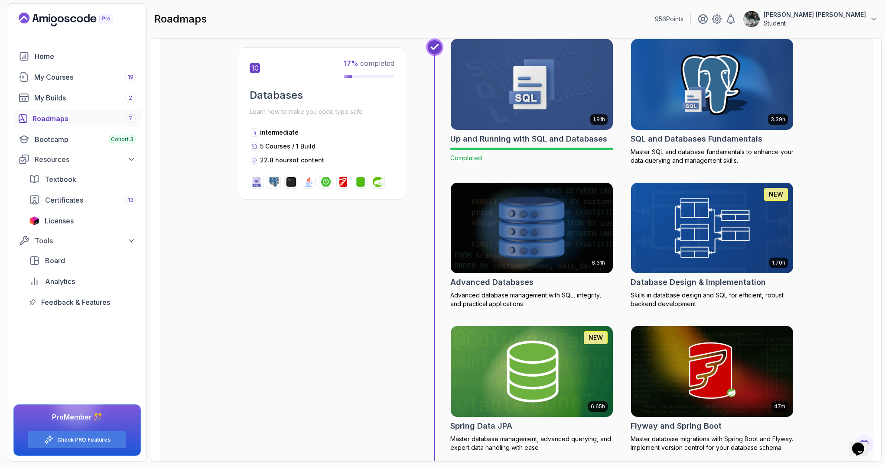
click at [708, 97] on img at bounding box center [712, 84] width 170 height 95
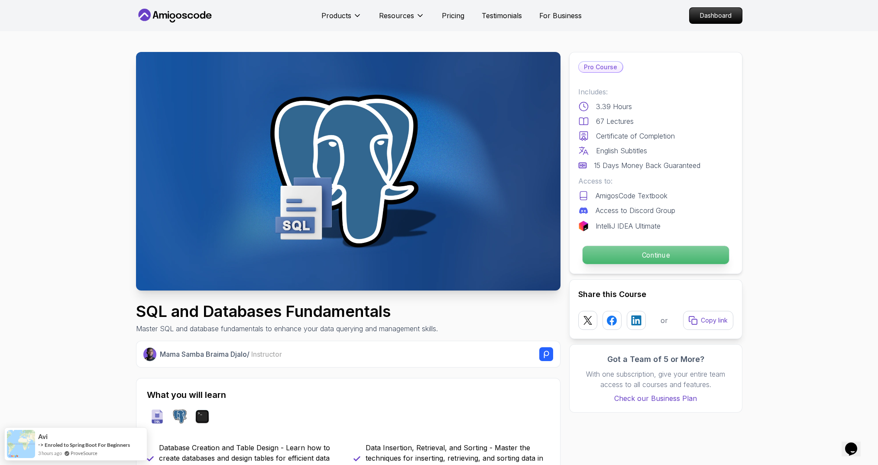
click at [674, 248] on p "Continue" at bounding box center [655, 255] width 146 height 18
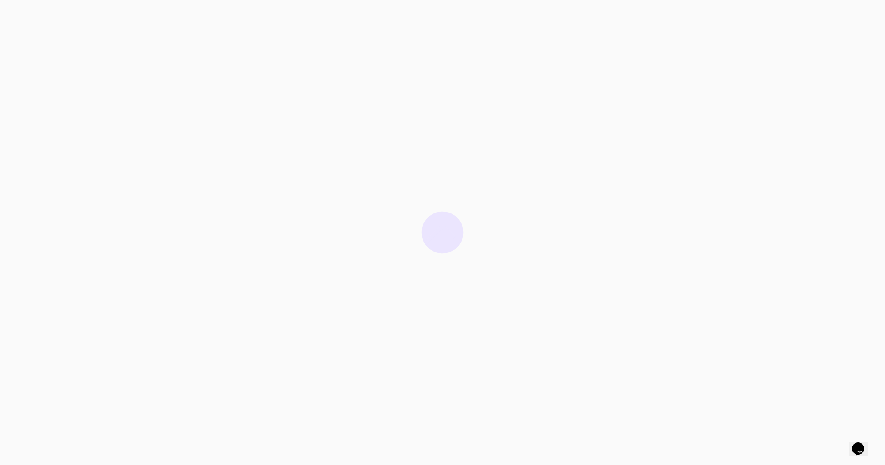
drag, startPoint x: 675, startPoint y: 198, endPoint x: 578, endPoint y: 200, distance: 96.2
click at [587, 199] on html "0s" at bounding box center [442, 232] width 885 height 465
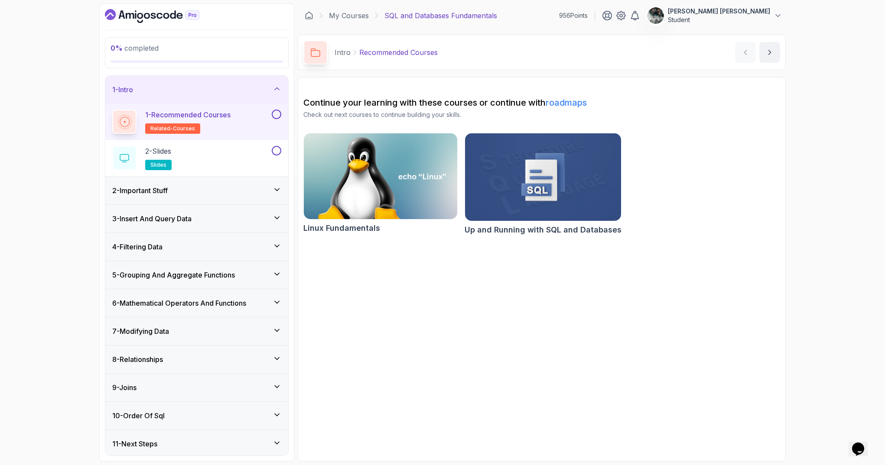
click at [277, 114] on button at bounding box center [277, 115] width 10 height 10
click at [276, 151] on button at bounding box center [277, 151] width 10 height 10
click at [195, 192] on div "2 - Important Stuff" at bounding box center [196, 190] width 169 height 10
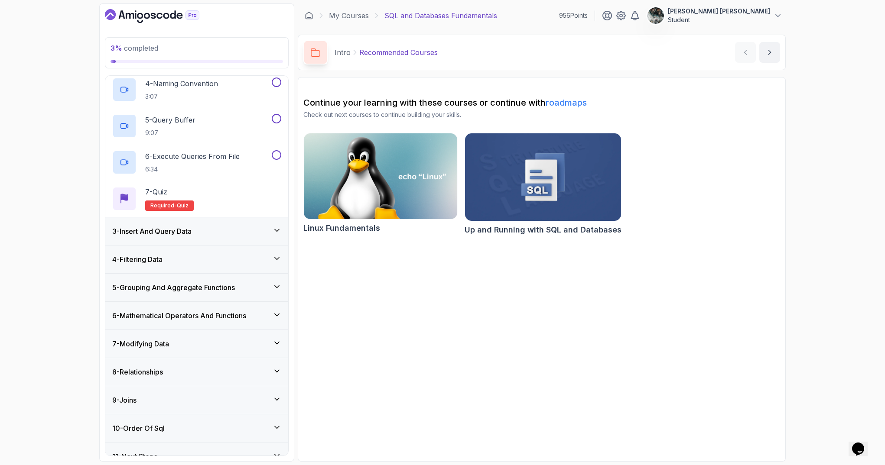
scroll to position [184, 0]
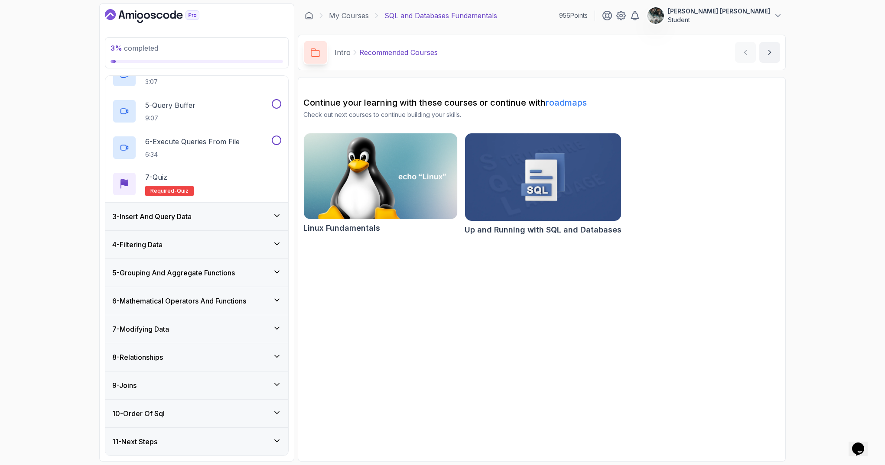
click at [190, 278] on h3 "5 - Grouping And Aggregate Functions" at bounding box center [173, 273] width 123 height 10
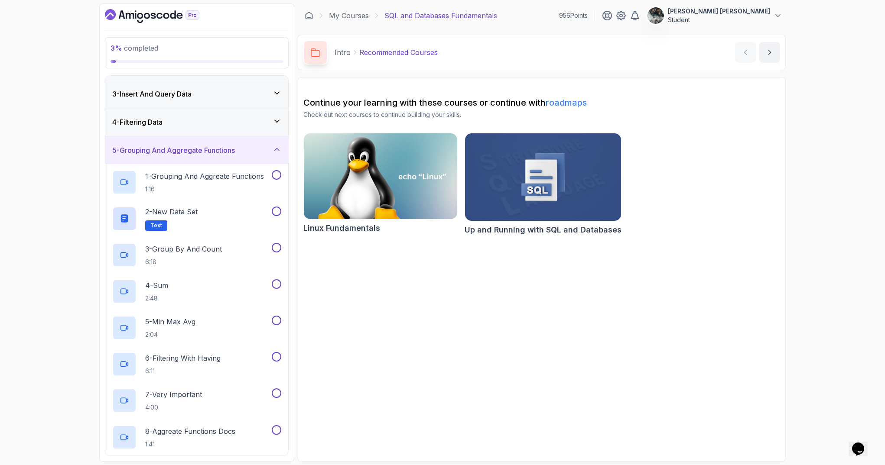
scroll to position [257, 0]
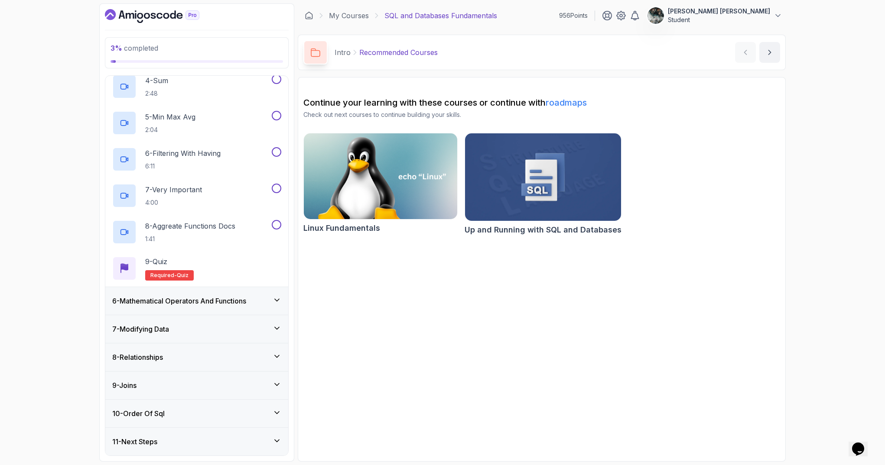
click at [200, 297] on h3 "6 - Mathematical Operators And Functions" at bounding box center [179, 301] width 134 height 10
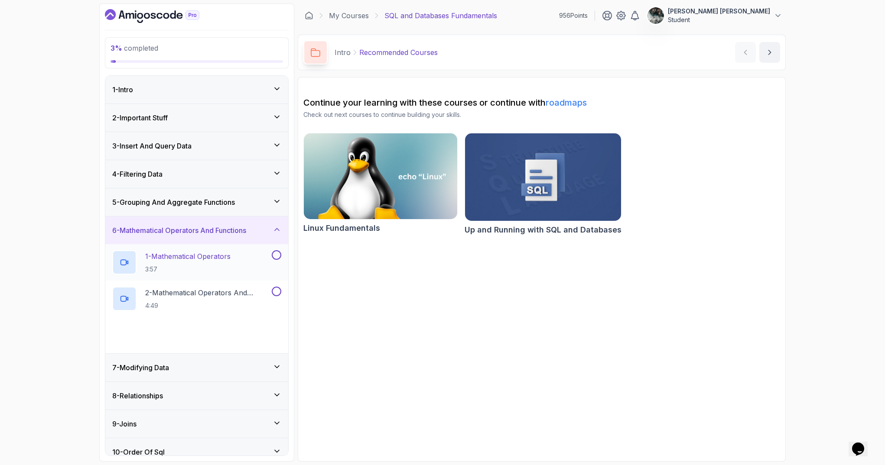
scroll to position [39, 0]
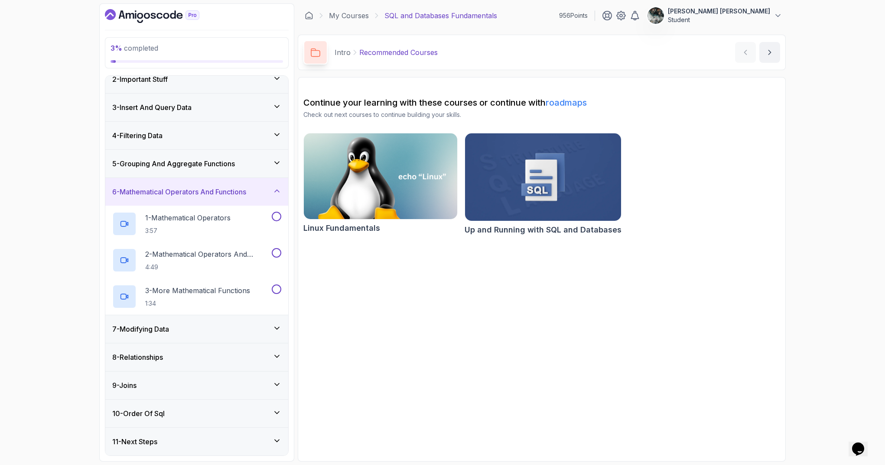
click at [181, 325] on div "7 - Modifying Data" at bounding box center [196, 329] width 169 height 10
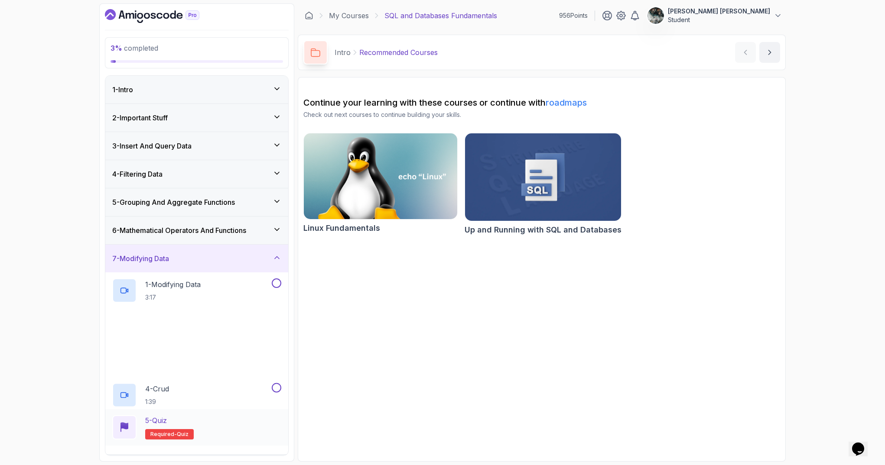
scroll to position [111, 0]
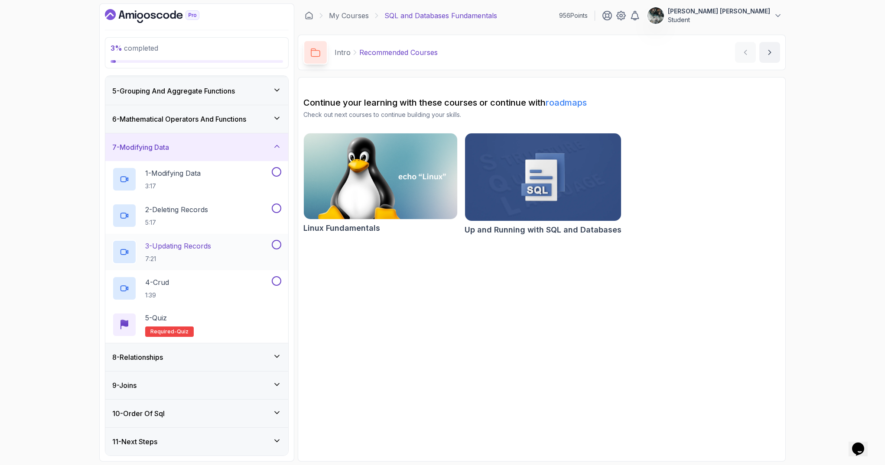
click at [162, 376] on div "9 - Joins" at bounding box center [196, 386] width 183 height 28
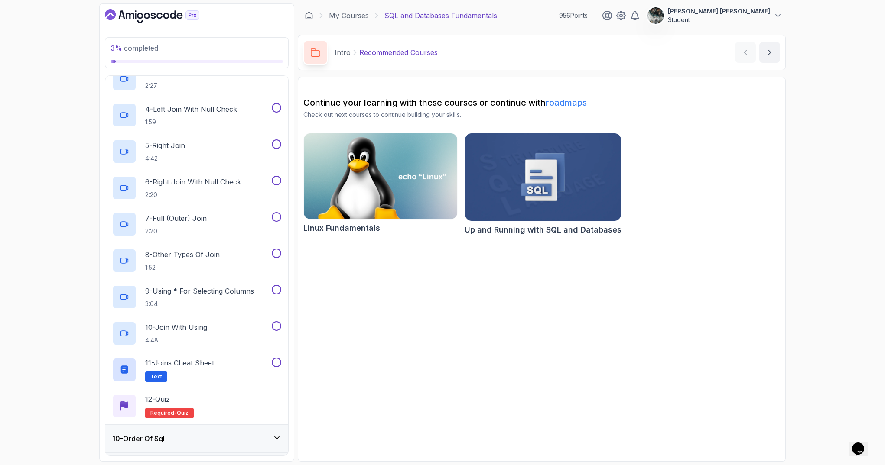
scroll to position [84, 0]
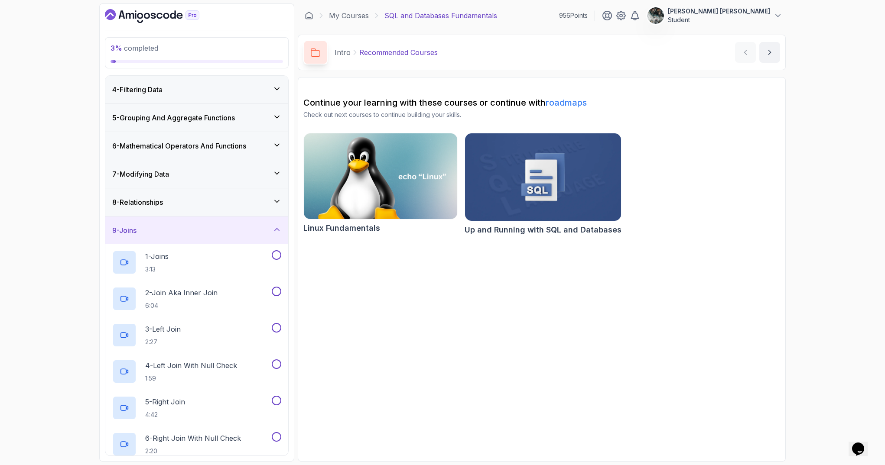
click at [206, 224] on div "9 - Joins" at bounding box center [196, 231] width 183 height 28
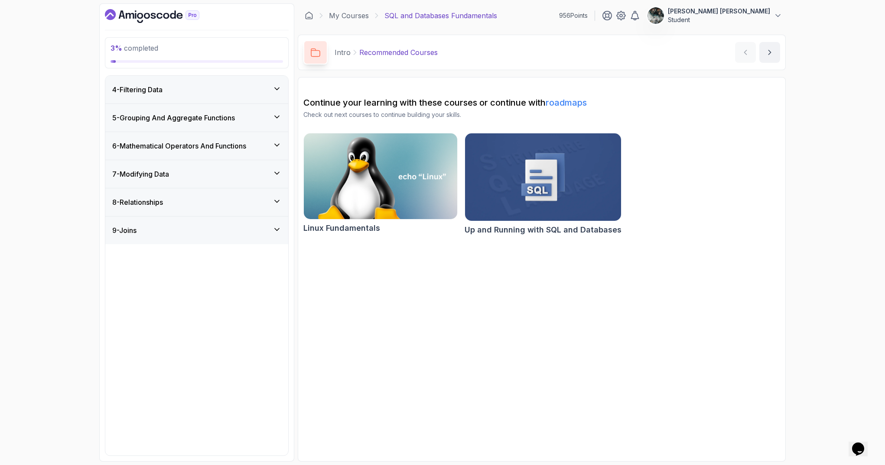
scroll to position [0, 0]
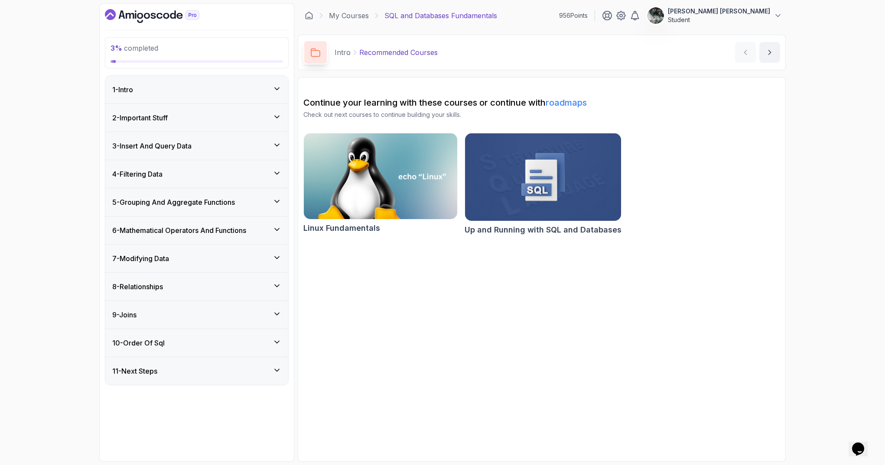
click at [136, 9] on icon "Dashboard" at bounding box center [152, 16] width 94 height 14
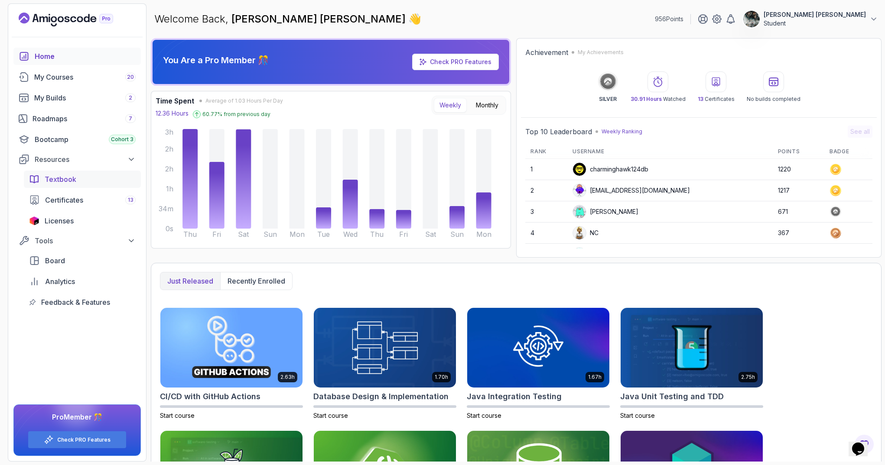
click at [57, 179] on span "Textbook" at bounding box center [61, 179] width 32 height 10
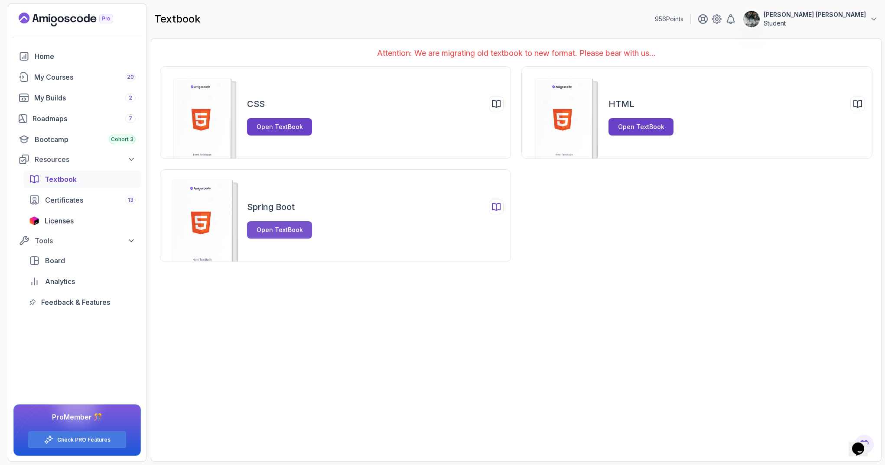
click at [285, 231] on div "Open TextBook" at bounding box center [280, 230] width 46 height 9
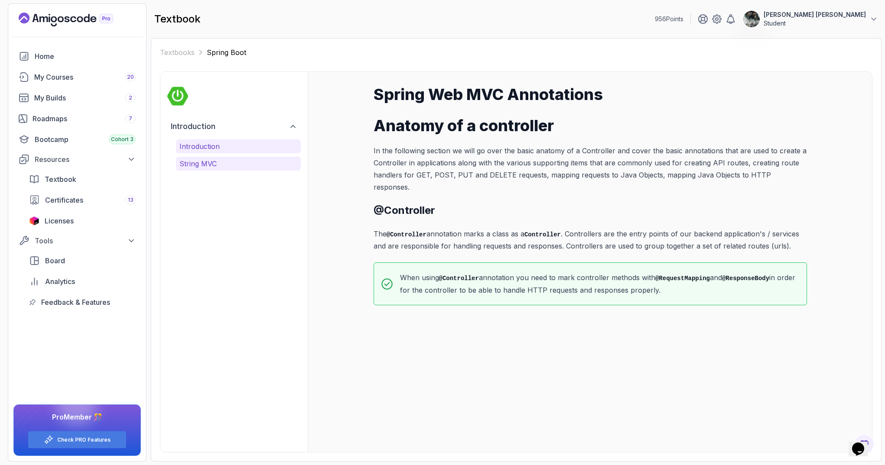
click at [202, 162] on p "String MVC" at bounding box center [238, 164] width 118 height 10
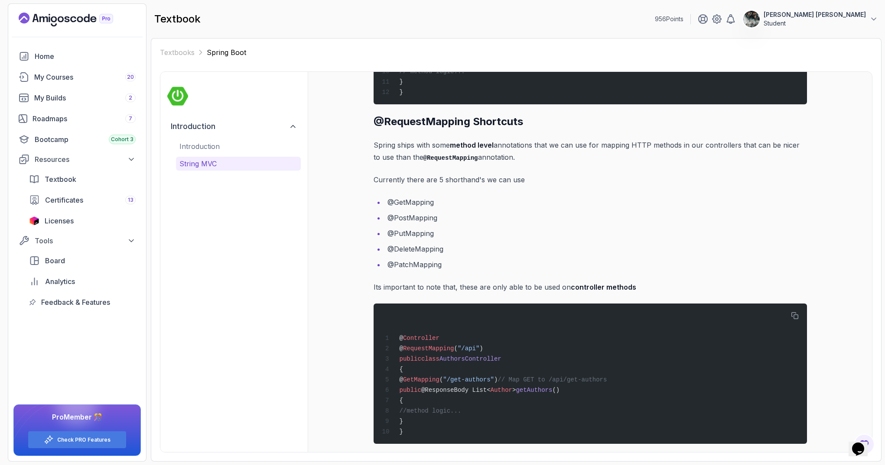
scroll to position [751, 0]
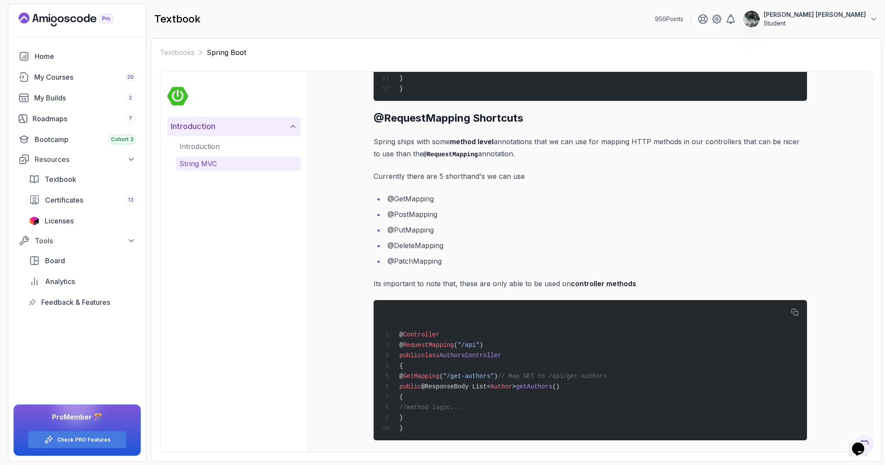
click at [289, 125] on icon at bounding box center [293, 126] width 9 height 9
click at [78, 178] on div "Textbook" at bounding box center [90, 179] width 91 height 10
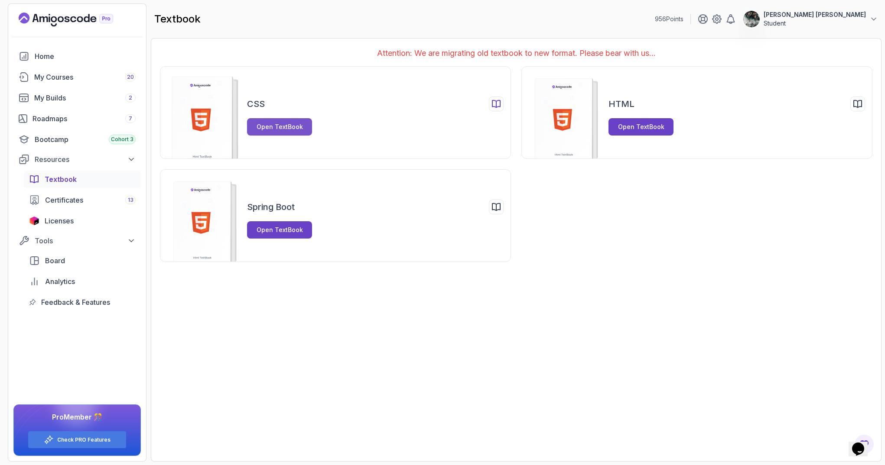
click at [275, 129] on div "Open TextBook" at bounding box center [280, 127] width 46 height 9
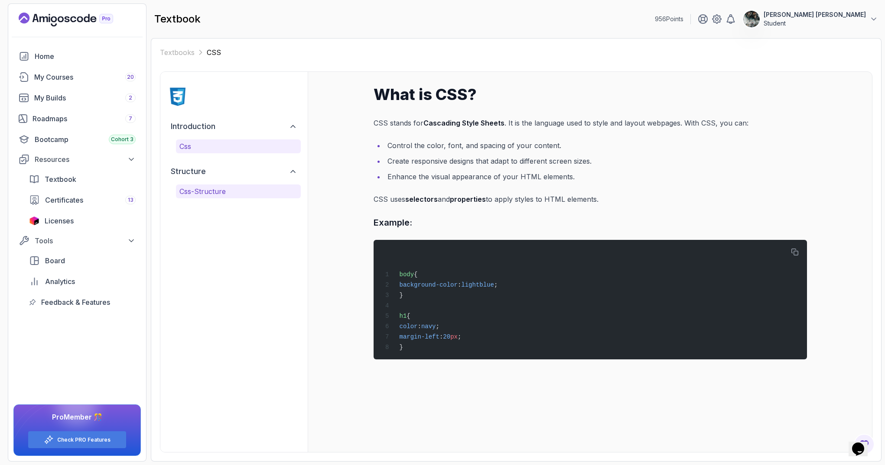
click at [224, 186] on p "css-structure" at bounding box center [238, 191] width 118 height 10
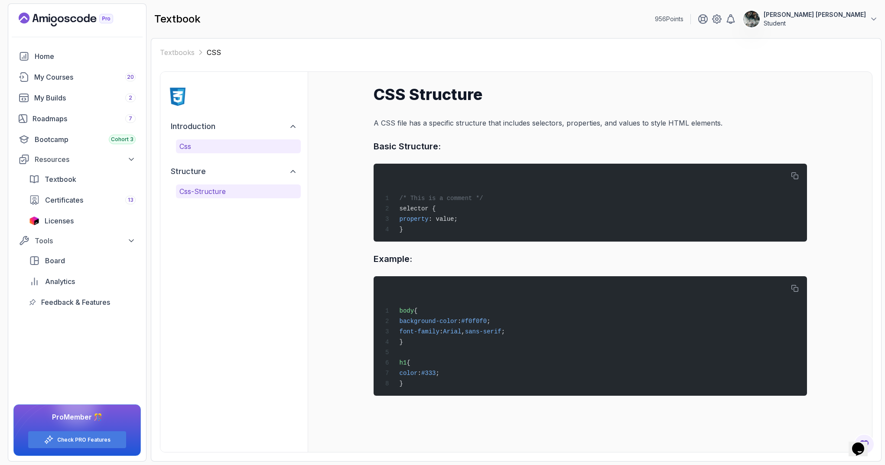
click at [222, 151] on p "css" at bounding box center [238, 146] width 118 height 10
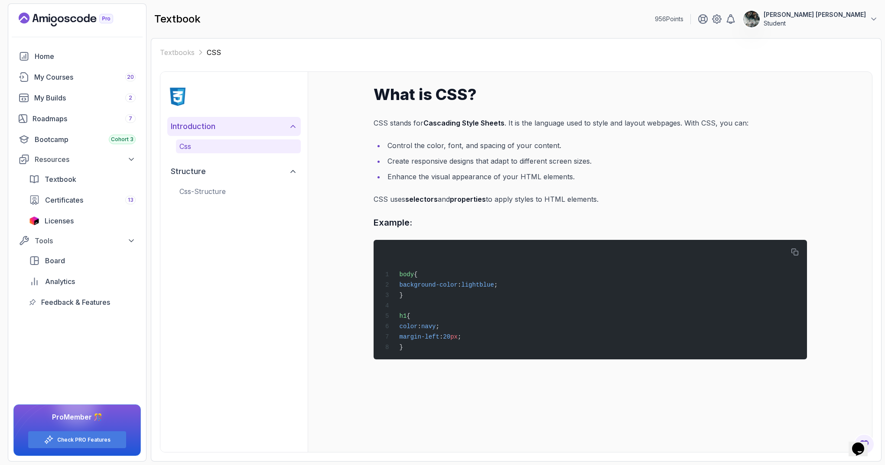
click at [292, 128] on icon at bounding box center [293, 126] width 9 height 9
click at [292, 151] on icon at bounding box center [293, 154] width 9 height 9
click at [61, 174] on span "Textbook" at bounding box center [61, 179] width 32 height 10
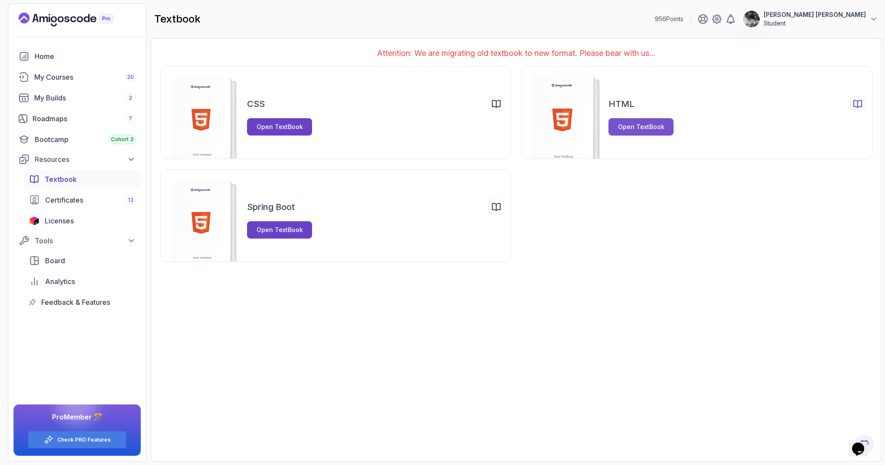
click at [639, 125] on div "Open TextBook" at bounding box center [641, 127] width 46 height 9
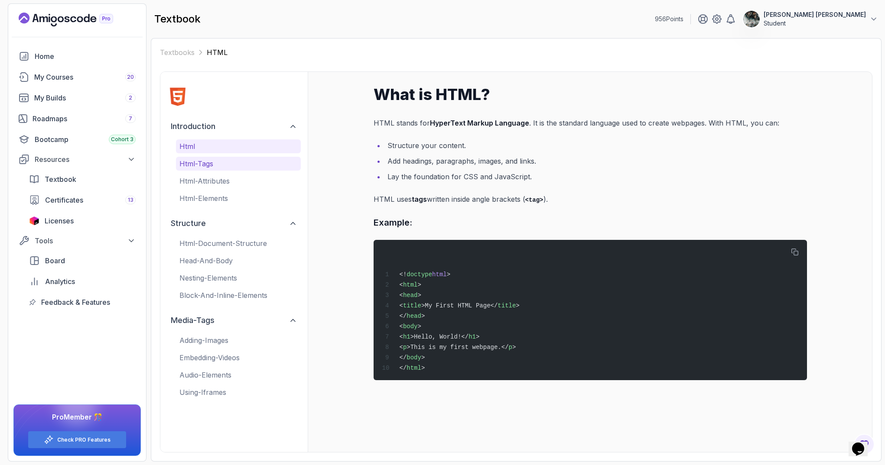
click at [234, 166] on p "html-tags" at bounding box center [238, 164] width 118 height 10
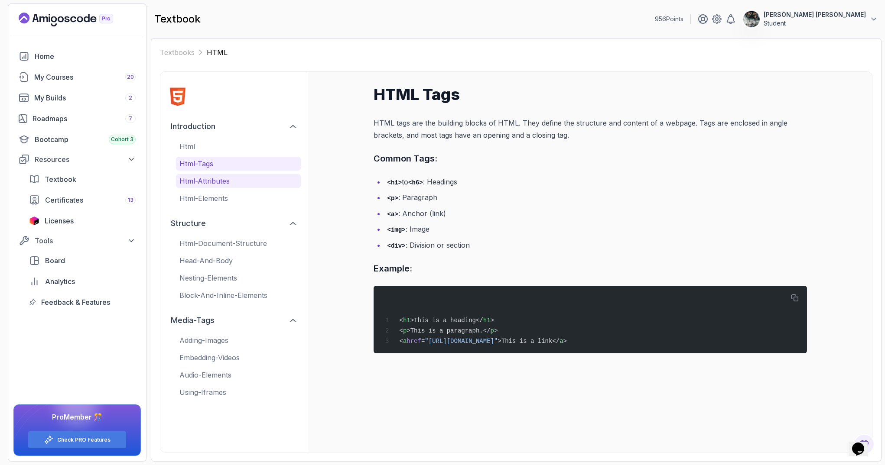
click at [220, 179] on p "html-attributes" at bounding box center [238, 181] width 118 height 10
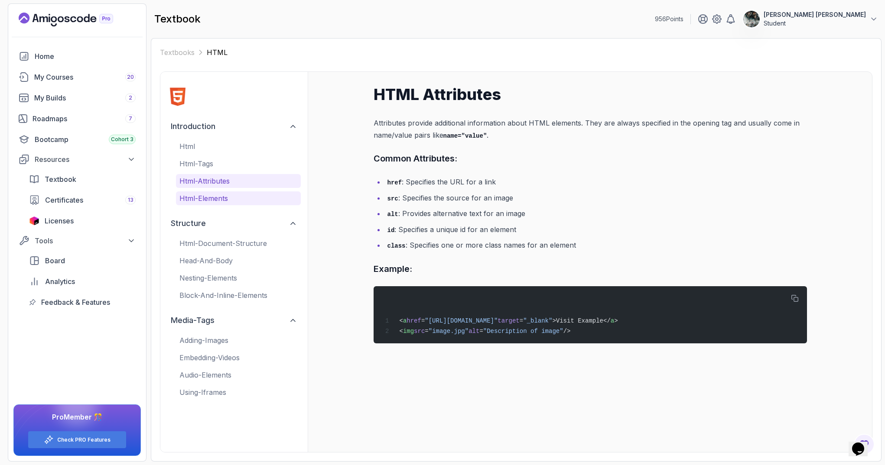
click at [227, 195] on p "html-elements" at bounding box center [238, 198] width 118 height 10
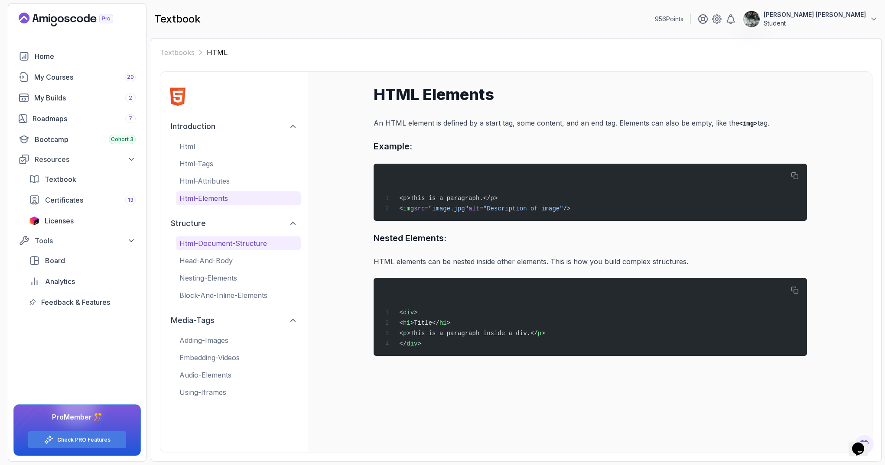
click at [200, 246] on p "html-document-structure" at bounding box center [238, 243] width 118 height 10
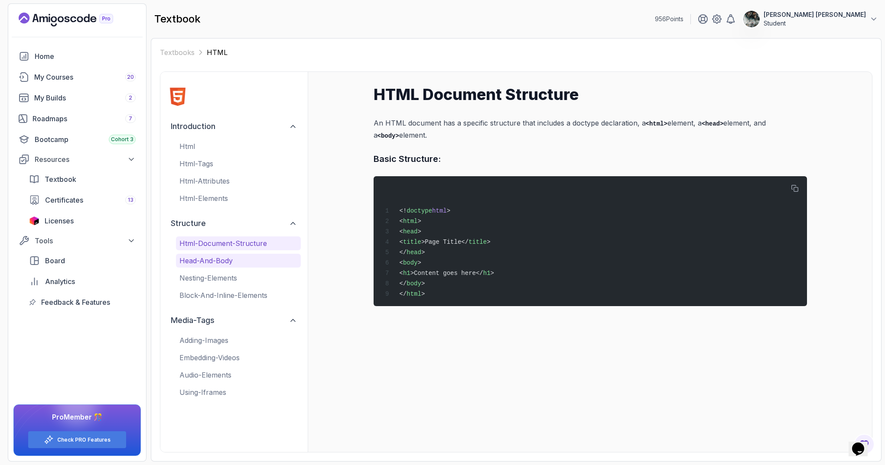
click at [210, 259] on p "head-and-body" at bounding box center [238, 261] width 118 height 10
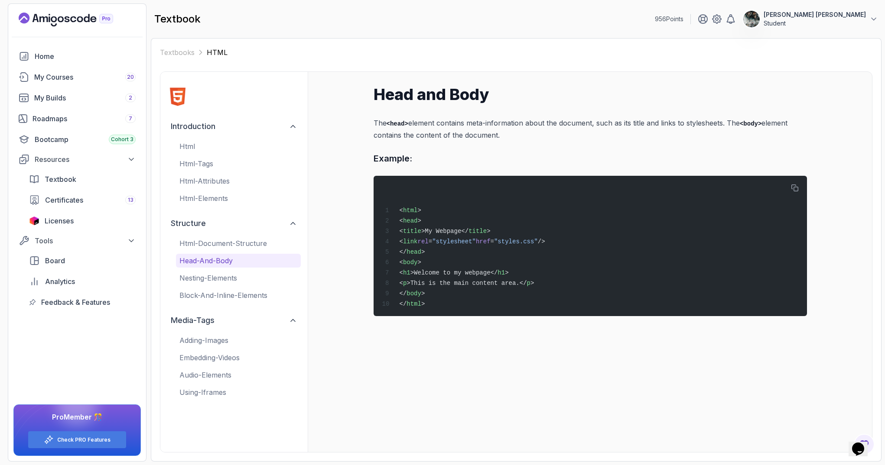
click at [211, 269] on div "html-document-structure head-and-body nesting-elements block-and-inline-elements" at bounding box center [238, 270] width 125 height 66
click at [213, 284] on button "nesting-elements" at bounding box center [238, 278] width 125 height 14
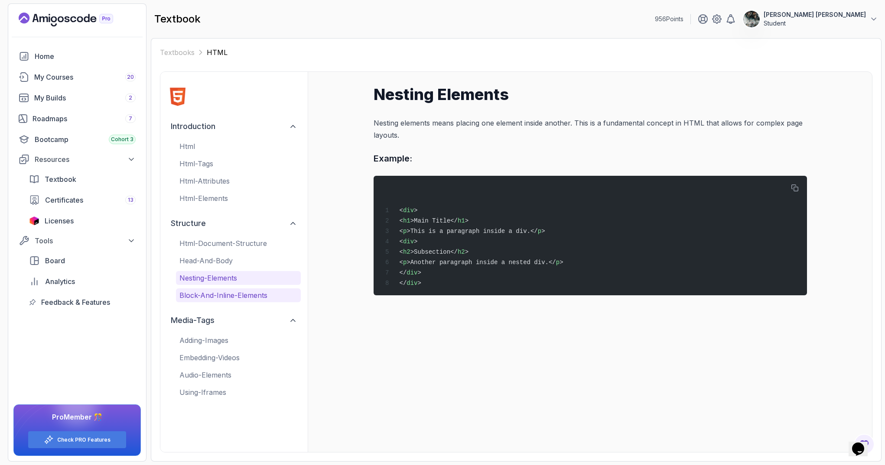
click at [222, 292] on p "block-and-inline-elements" at bounding box center [238, 295] width 118 height 10
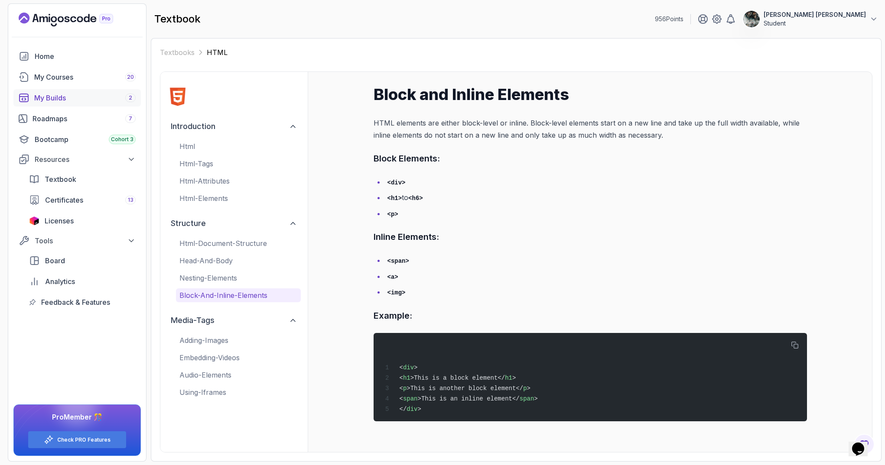
click at [97, 98] on div "My Builds 2" at bounding box center [84, 98] width 101 height 10
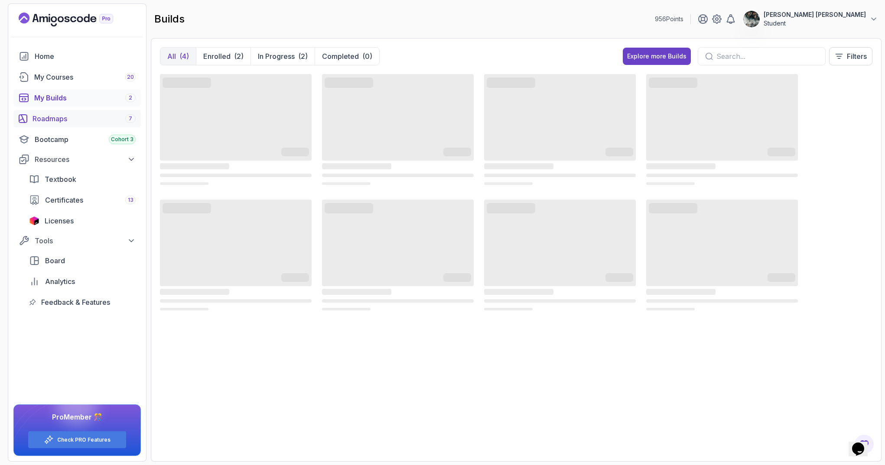
click at [64, 119] on div "Roadmaps 7" at bounding box center [83, 119] width 103 height 10
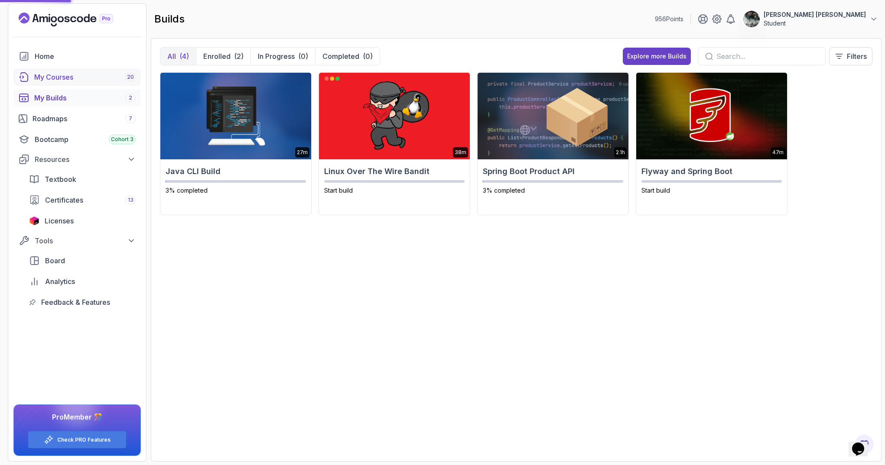
click at [85, 75] on div "My Courses 20" at bounding box center [84, 77] width 101 height 10
click at [123, 78] on div "My Courses 20" at bounding box center [84, 77] width 101 height 10
click at [135, 73] on div "My Courses 20" at bounding box center [84, 77] width 101 height 10
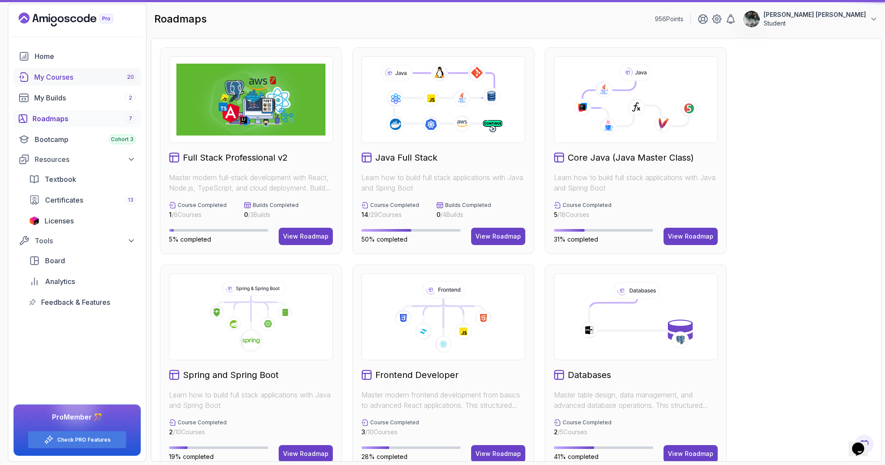
click at [45, 73] on div "My Courses 20" at bounding box center [84, 77] width 101 height 10
click at [43, 77] on div "My Courses 20" at bounding box center [84, 77] width 101 height 10
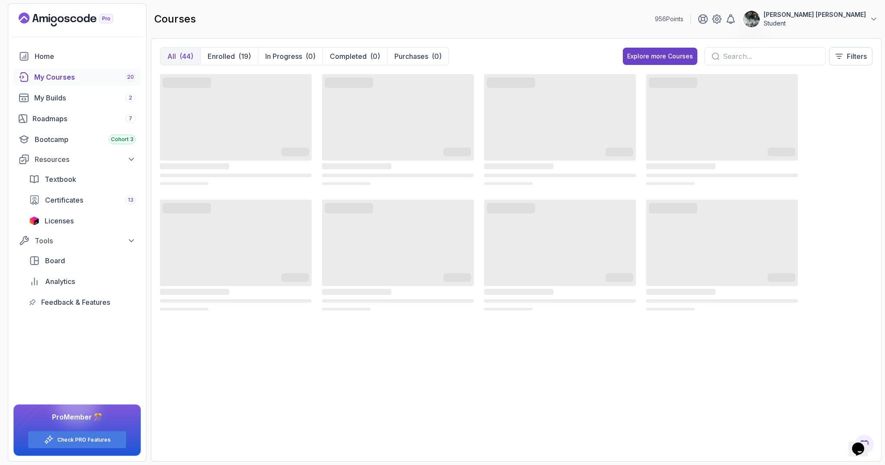
click at [49, 17] on icon "Landing page" at bounding box center [66, 20] width 94 height 14
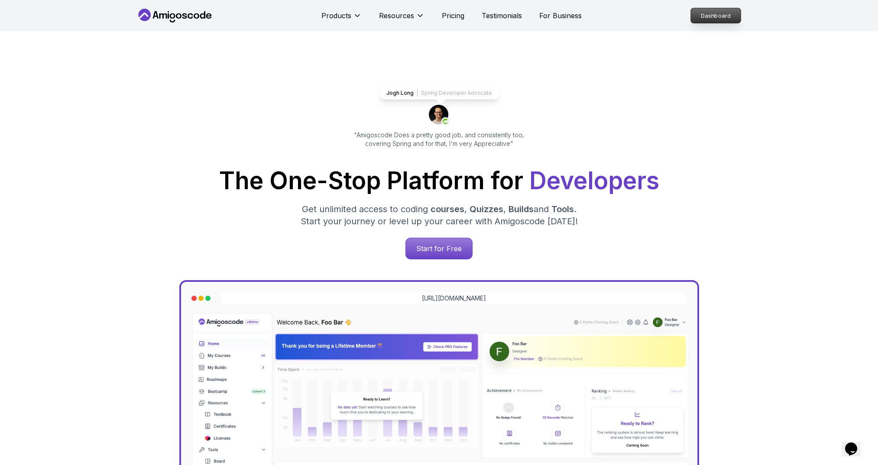
click at [726, 7] on div "Dashboard" at bounding box center [715, 15] width 53 height 16
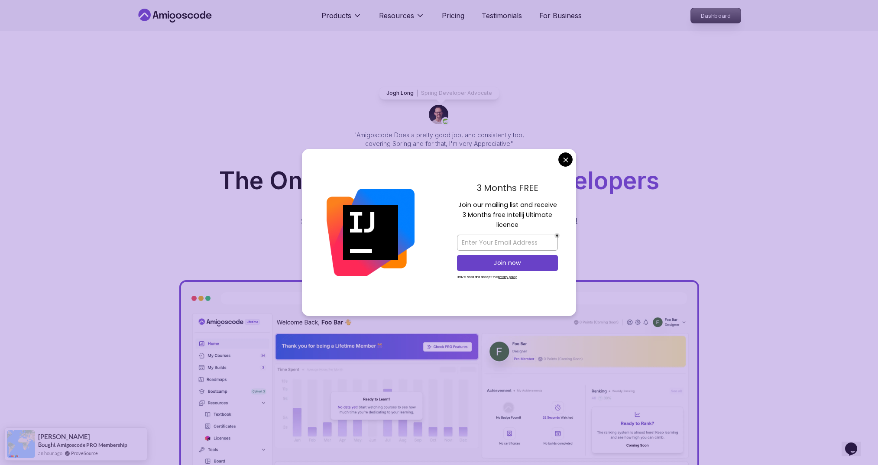
click at [711, 12] on p "Dashboard" at bounding box center [716, 15] width 50 height 15
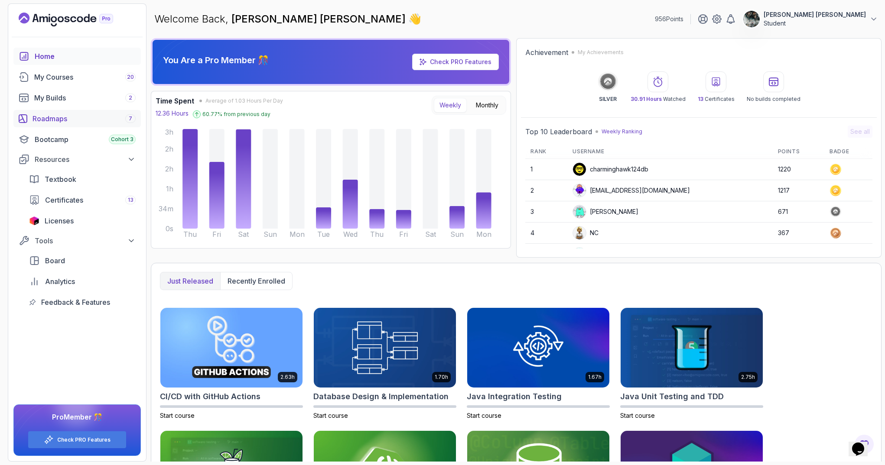
click at [78, 117] on div "Roadmaps 7" at bounding box center [83, 119] width 103 height 10
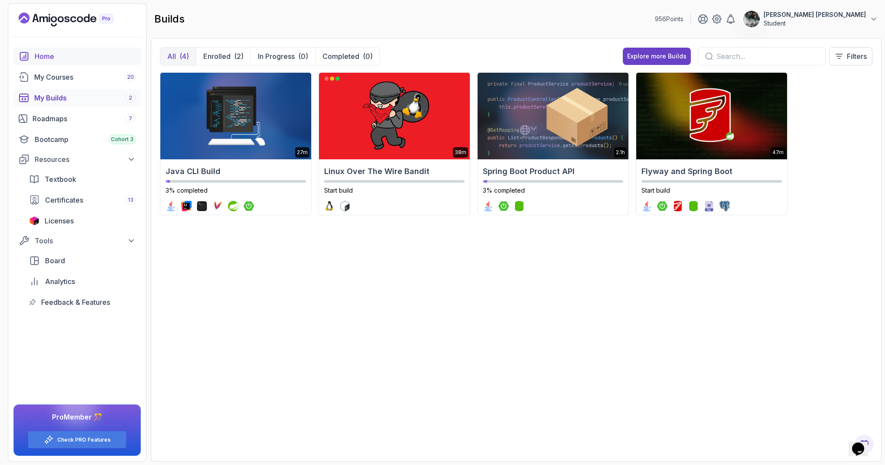
click at [54, 52] on div "Home" at bounding box center [85, 56] width 101 height 10
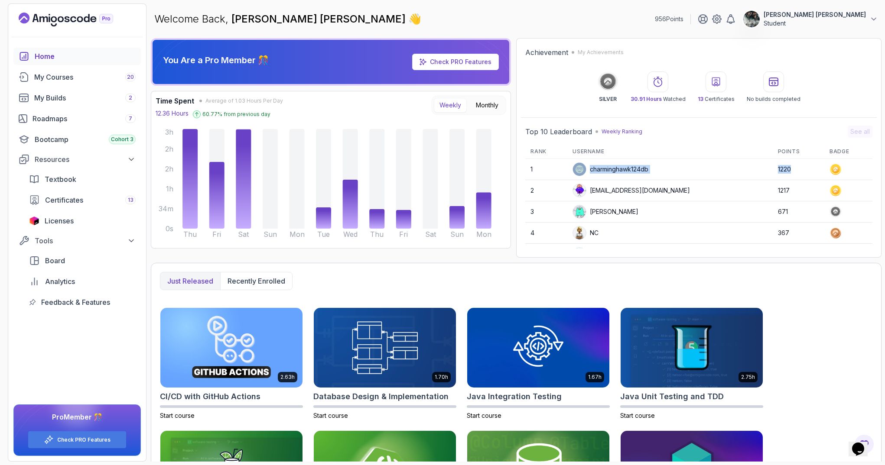
drag, startPoint x: 769, startPoint y: 169, endPoint x: 719, endPoint y: 168, distance: 49.8
click at [719, 168] on tr "1 charminghawk124db 1220" at bounding box center [698, 169] width 347 height 21
click at [724, 167] on td "charminghawk124db" at bounding box center [669, 169] width 205 height 21
drag, startPoint x: 668, startPoint y: 18, endPoint x: 713, endPoint y: 19, distance: 44.6
click at [713, 19] on div "Welcome Back, Ivan Ivanov Todorov 👋 956 Points Ivan Ivanov Todorov Student" at bounding box center [516, 18] width 731 height 31
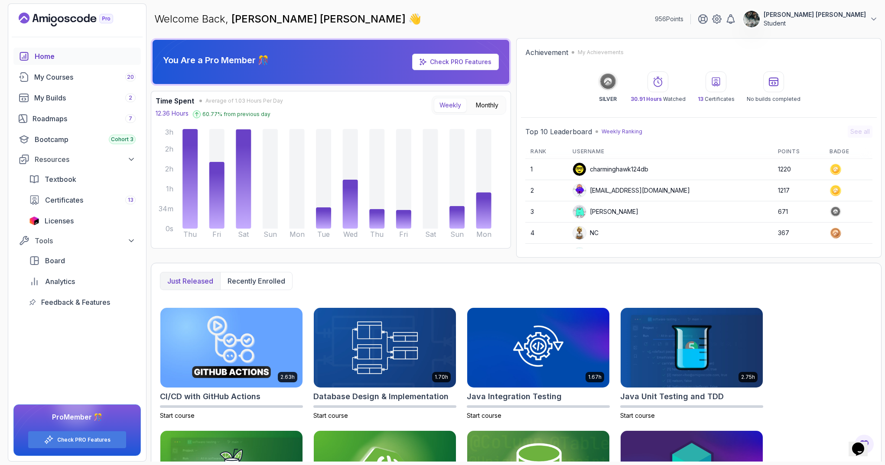
click at [649, 38] on div "Achievement My Achievements SILVER 30.91 Hours Watched 13 Certificates No build…" at bounding box center [698, 148] width 365 height 220
drag, startPoint x: 601, startPoint y: 97, endPoint x: 822, endPoint y: 106, distance: 221.6
click at [822, 106] on div "Achievement My Achievements SILVER 30.91 Hours Watched 13 Certificates No build…" at bounding box center [699, 75] width 356 height 64
click at [790, 104] on div "Achievement My Achievements SILVER 30.91 Hours Watched 13 Certificates No build…" at bounding box center [699, 75] width 356 height 64
drag, startPoint x: 822, startPoint y: 104, endPoint x: 602, endPoint y: 37, distance: 230.7
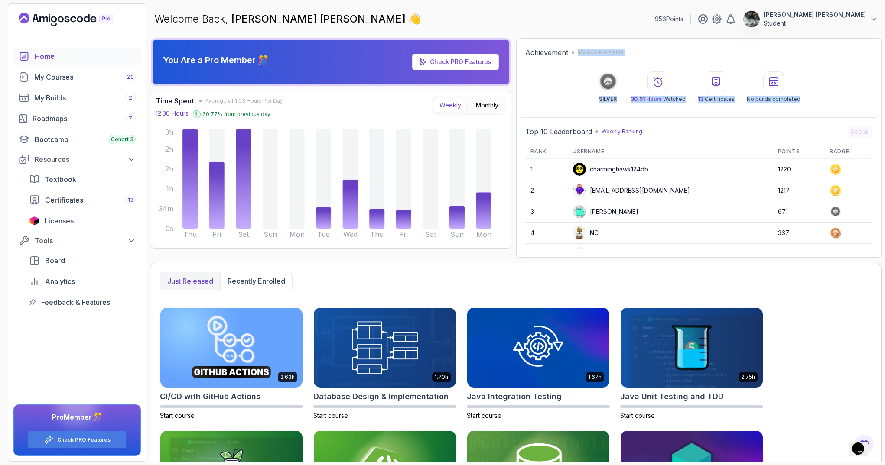
click at [601, 38] on div "Achievement My Achievements SILVER 30.91 Hours Watched 13 Certificates No build…" at bounding box center [698, 148] width 365 height 220
click at [614, 27] on div "Welcome Back, Ivan Ivanov Todorov 👋 956 Points Ivan Ivanov Todorov Student" at bounding box center [516, 18] width 731 height 31
drag, startPoint x: 767, startPoint y: 66, endPoint x: 841, endPoint y: 101, distance: 82.6
click at [846, 100] on main "Welcome Back, Ivan Ivanov Todorov 👋 956 Points Ivan Ivanov Todorov Student You …" at bounding box center [516, 232] width 731 height 458
click at [841, 101] on div "SILVER 30.91 Hours Watched 13 Certificates No builds completed" at bounding box center [698, 86] width 347 height 31
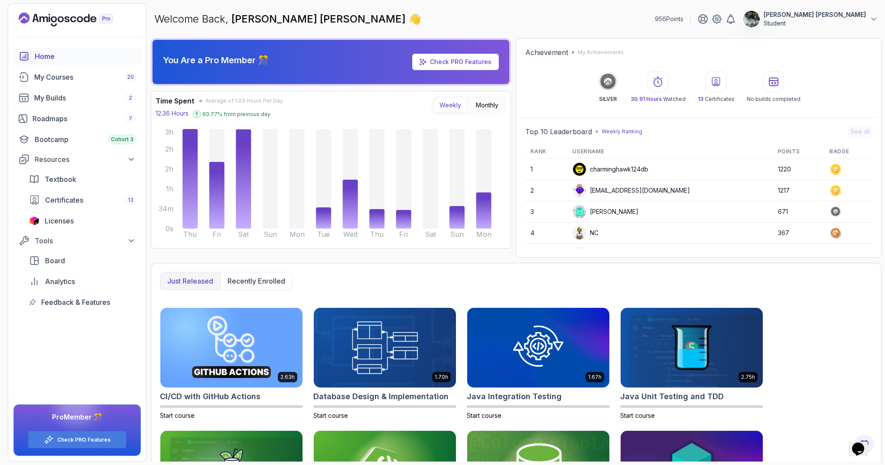
click at [45, 10] on div "956 Points Ivan Ivanov Todorov Student Home My Courses 20 My Builds 2 Roadmaps …" at bounding box center [77, 232] width 139 height 458
click at [44, 15] on icon "Landing page" at bounding box center [66, 20] width 94 height 14
